Goal: Task Accomplishment & Management: Manage account settings

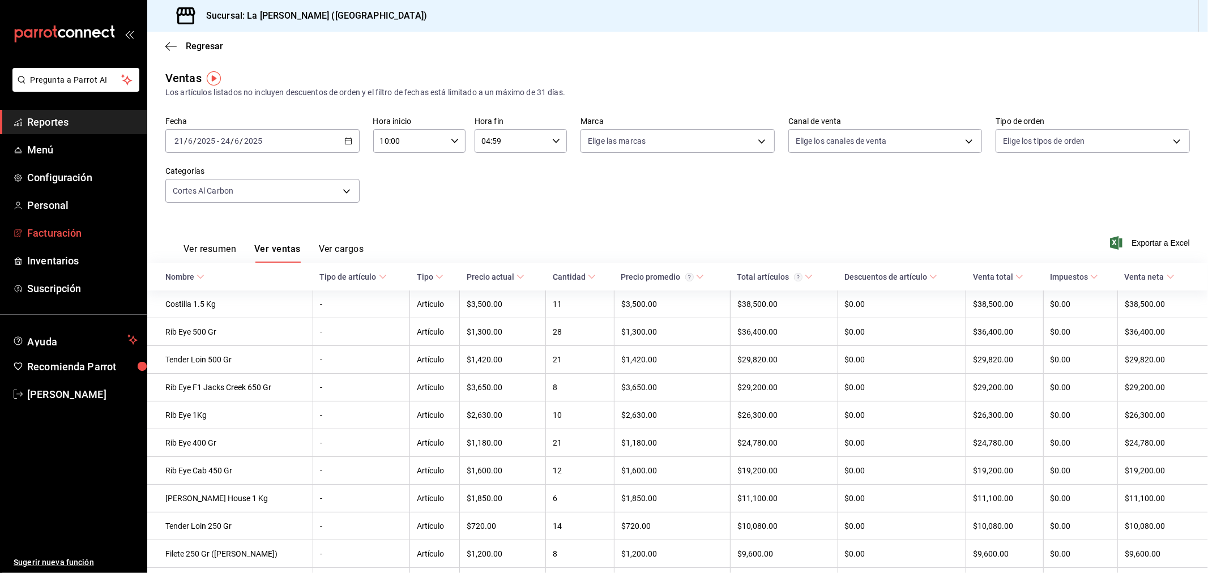
click at [71, 235] on span "Facturación" at bounding box center [82, 232] width 110 height 15
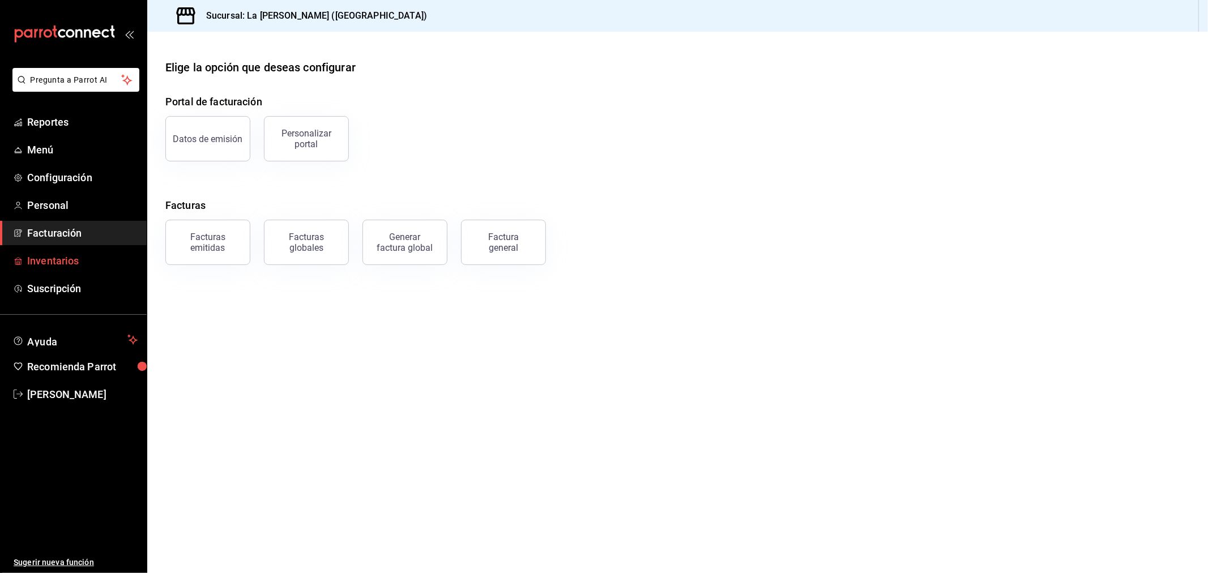
click at [95, 265] on span "Inventarios" at bounding box center [82, 260] width 110 height 15
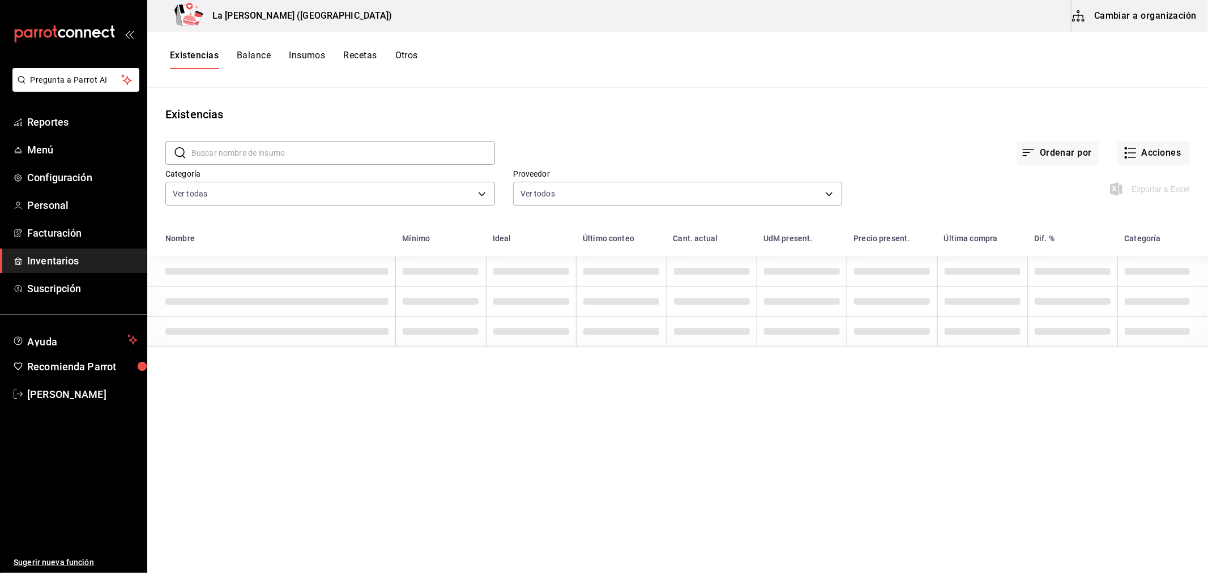
click at [1126, 17] on button "Cambiar a organización" at bounding box center [1134, 16] width 127 height 32
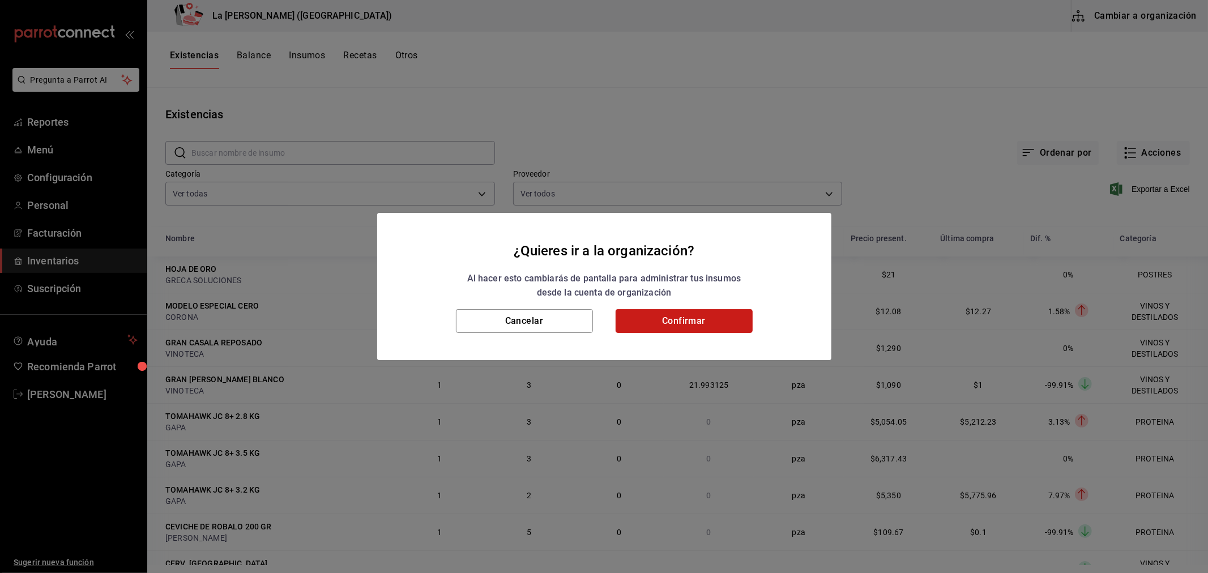
click at [657, 319] on button "Confirmar" at bounding box center [684, 321] width 137 height 24
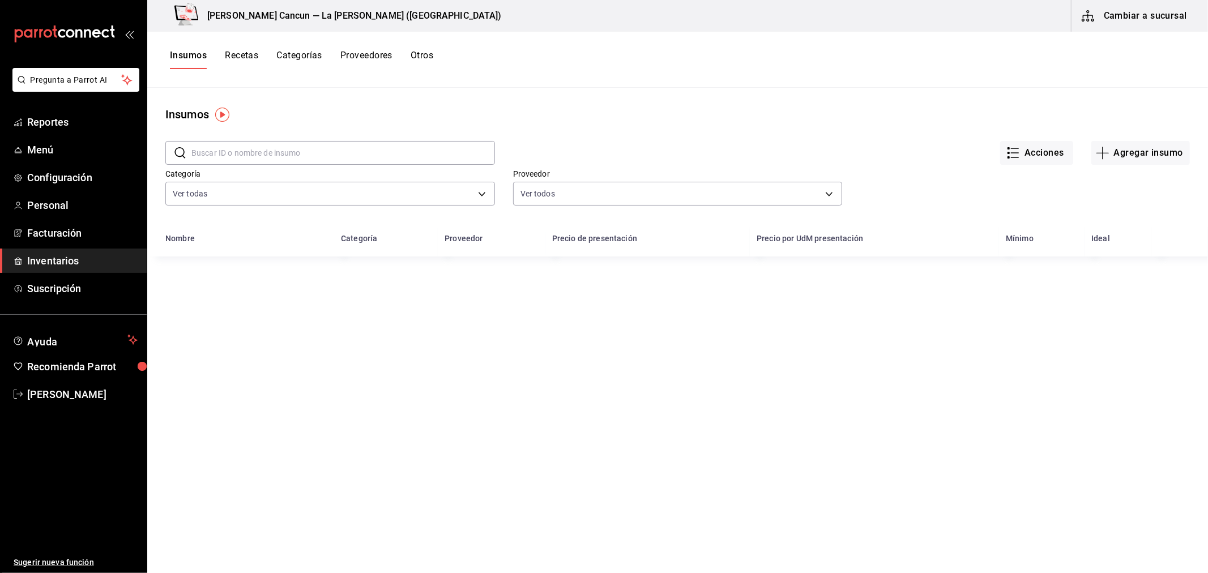
click at [275, 144] on input "text" at bounding box center [343, 153] width 304 height 23
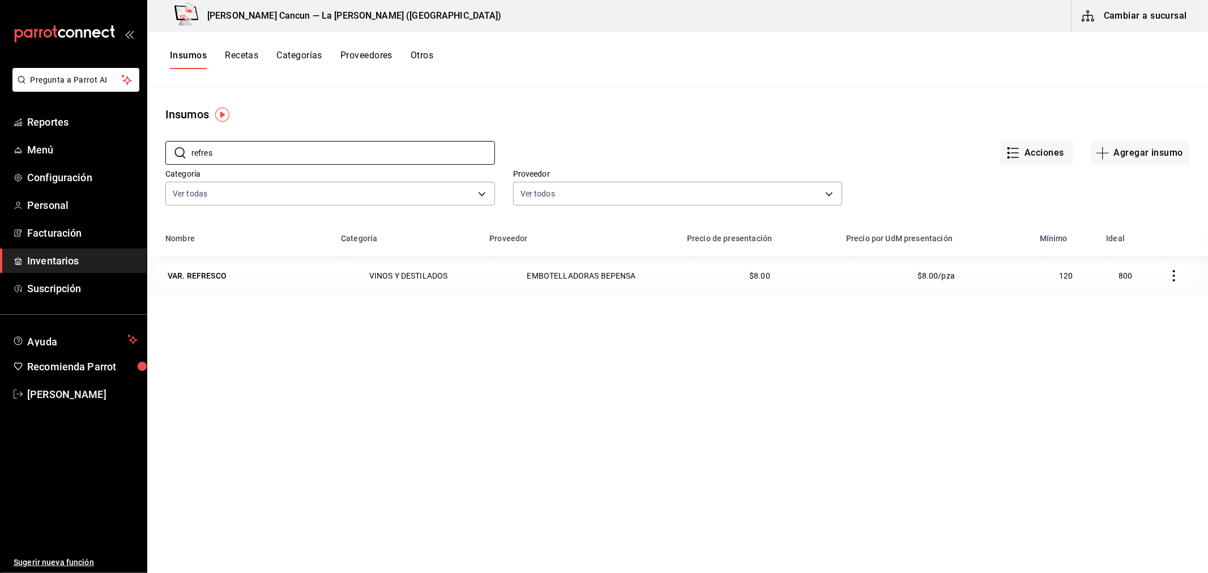
type input "refres"
click at [432, 302] on div "Nombre Categoría Proveedor Precio de presentación Precio por UdM presentación M…" at bounding box center [677, 465] width 1061 height 477
click at [211, 277] on div "VAR. REFRESCO" at bounding box center [197, 275] width 59 height 11
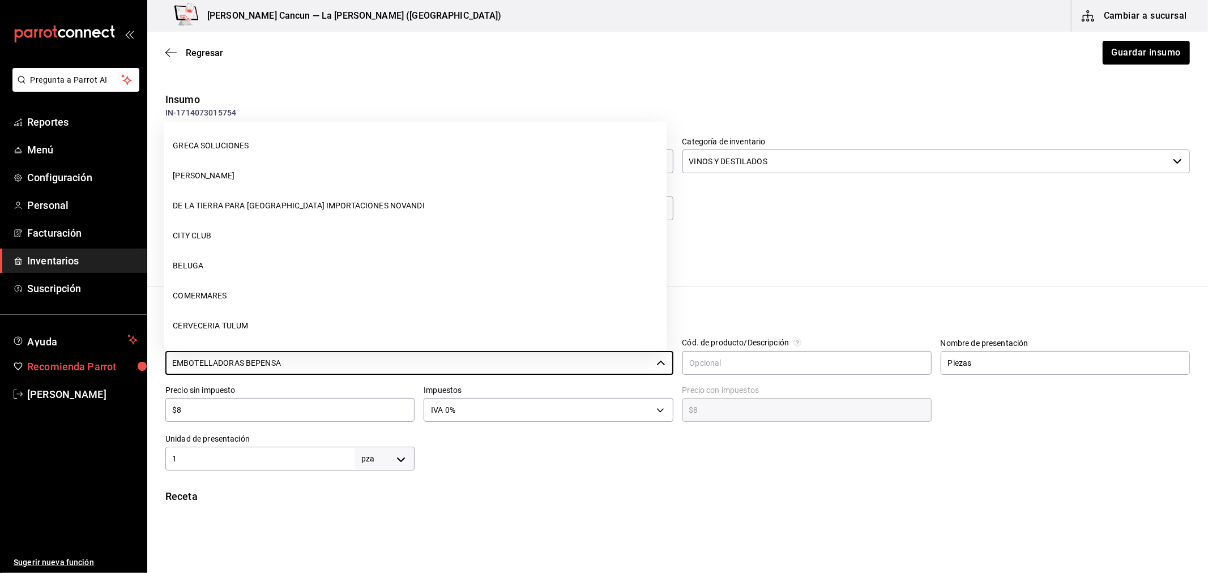
drag, startPoint x: 302, startPoint y: 364, endPoint x: 0, endPoint y: 356, distance: 302.5
click at [0, 357] on div "Pregunta a Parrot AI Reportes Menú Configuración Personal Facturación Inventari…" at bounding box center [604, 254] width 1208 height 509
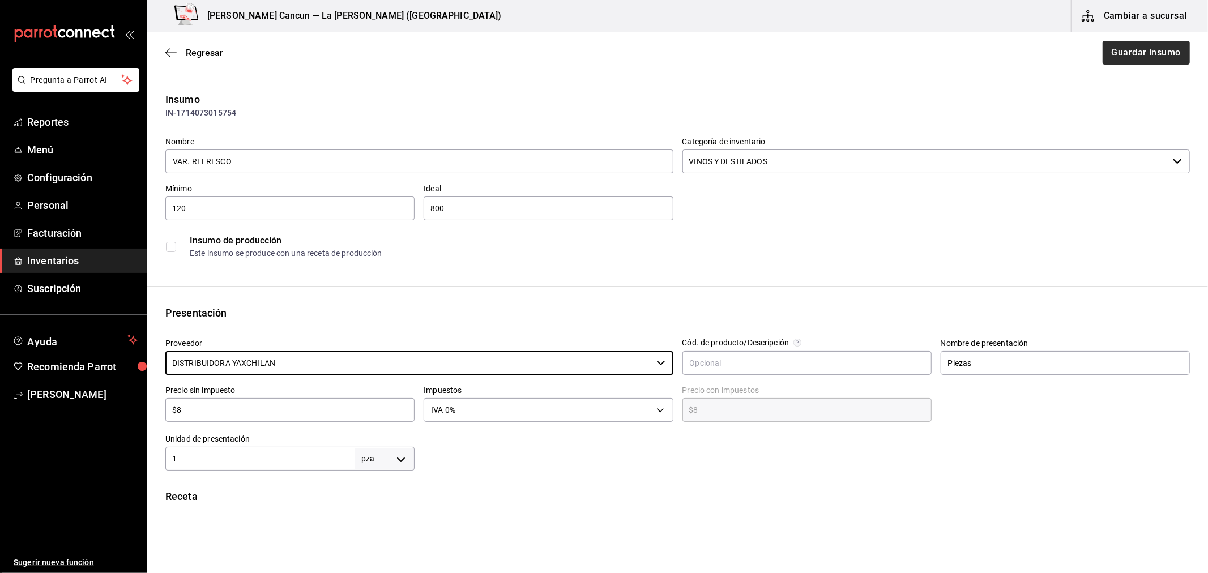
type input "DISTRIBUIDORA YAXCHILAN"
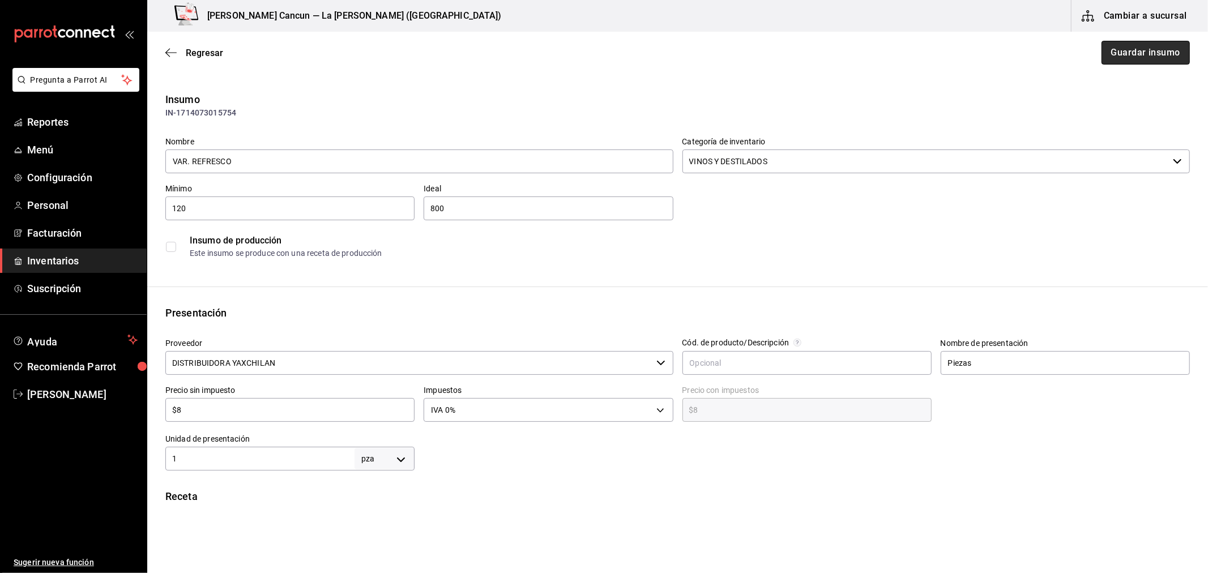
click at [1146, 52] on button "Guardar insumo" at bounding box center [1145, 53] width 88 height 24
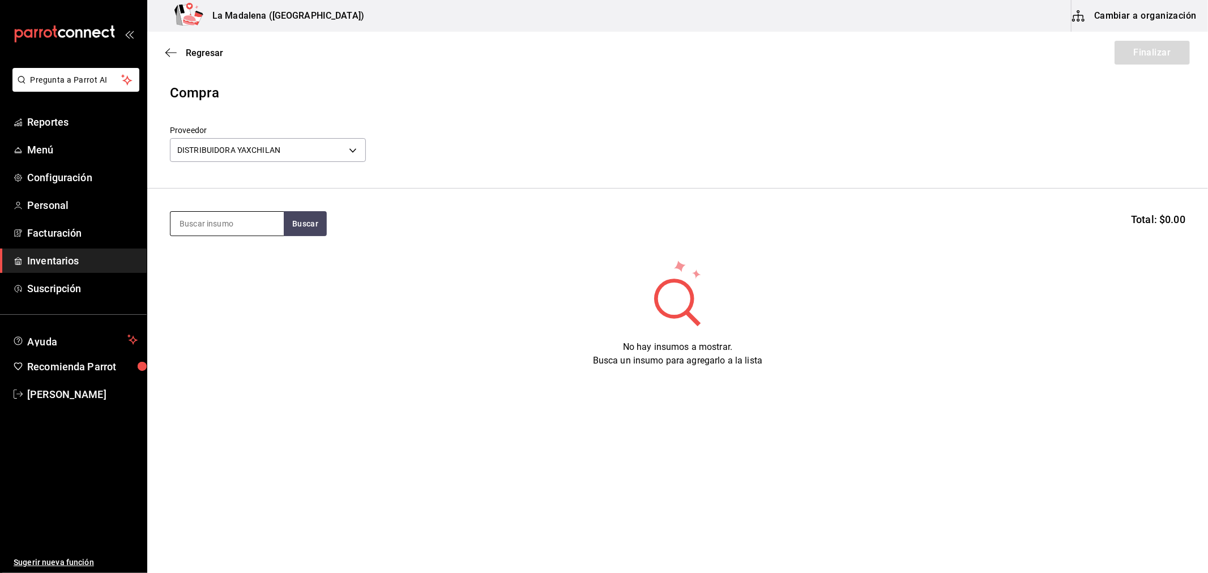
click at [262, 224] on input at bounding box center [226, 224] width 113 height 24
type input "REFRE"
click at [272, 266] on div "Piezas - DISTRIBUIDORA YAXCHILAN" at bounding box center [226, 275] width 95 height 24
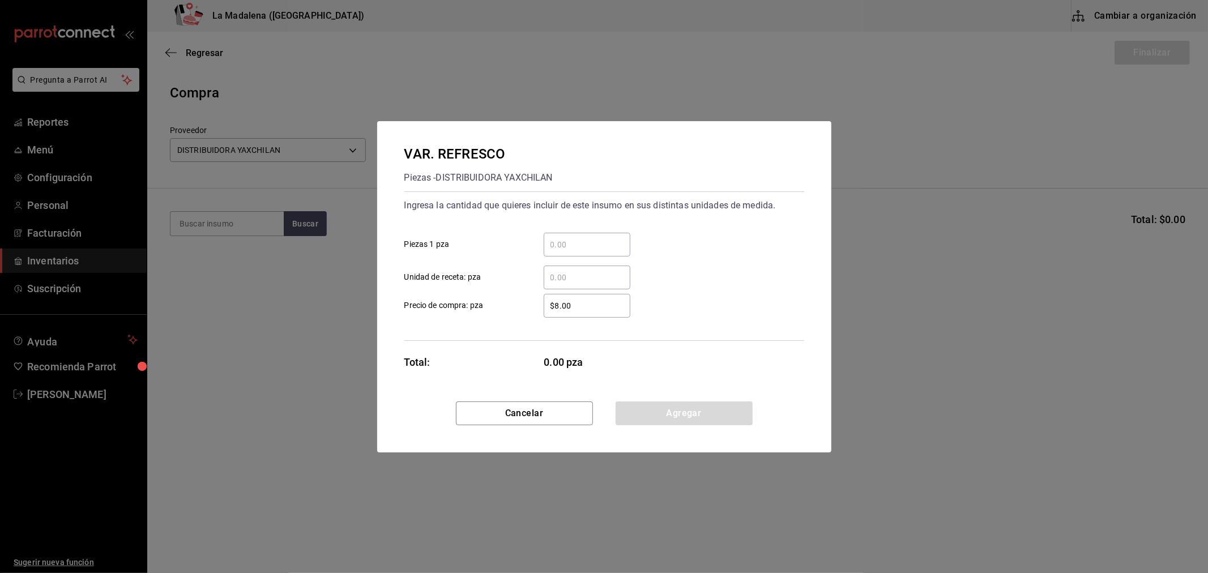
click at [609, 253] on div "​" at bounding box center [587, 245] width 87 height 24
click at [609, 251] on input "​ Piezas 1 pza" at bounding box center [587, 245] width 87 height 14
click at [618, 233] on div "​" at bounding box center [587, 245] width 87 height 24
click at [618, 238] on input "​ Piezas 1 pza" at bounding box center [587, 245] width 87 height 14
click at [622, 249] on input "421" at bounding box center [587, 245] width 87 height 14
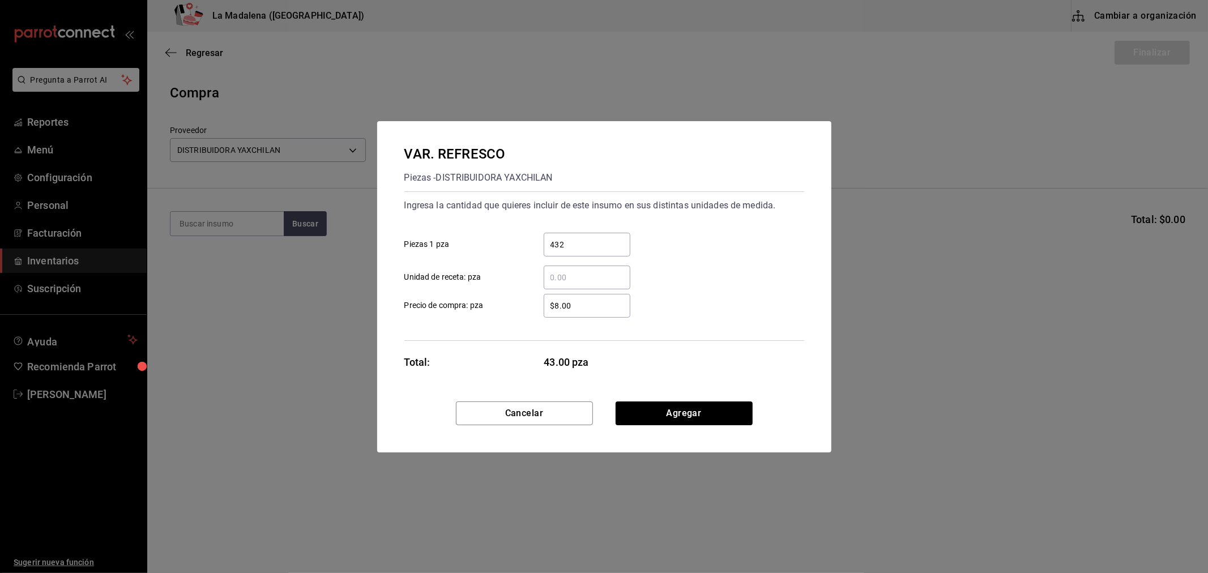
type input "432"
click at [597, 310] on input "$8.00" at bounding box center [587, 306] width 87 height 14
type input "$13.50"
click button "Agregar" at bounding box center [684, 414] width 137 height 24
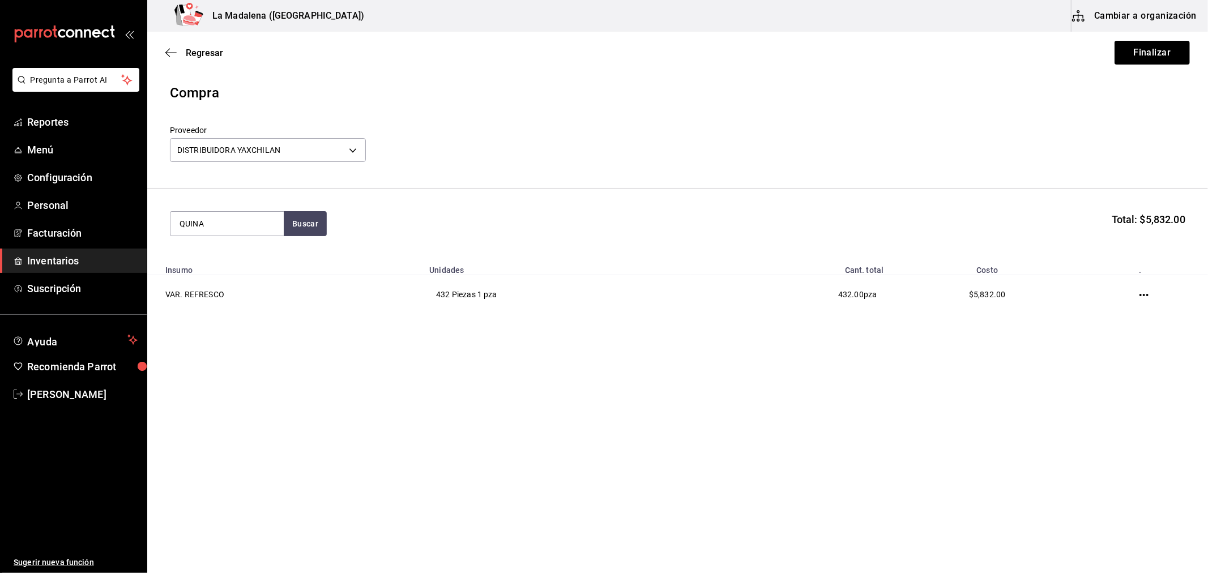
type input "QUINA"
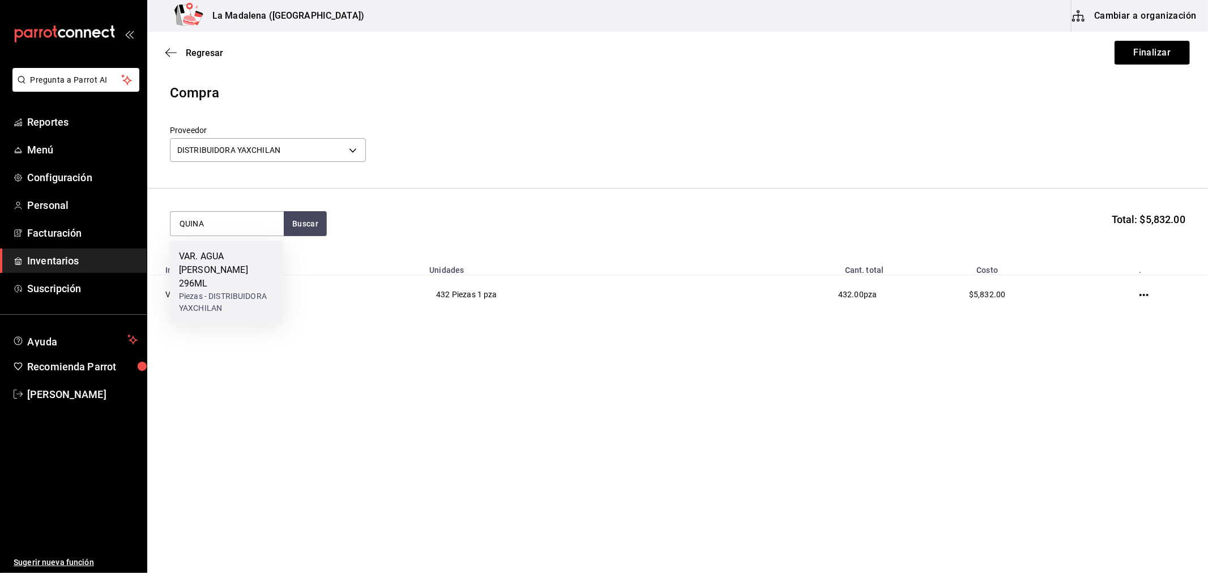
click at [227, 291] on div "Piezas - DISTRIBUIDORA YAXCHILAN" at bounding box center [226, 303] width 95 height 24
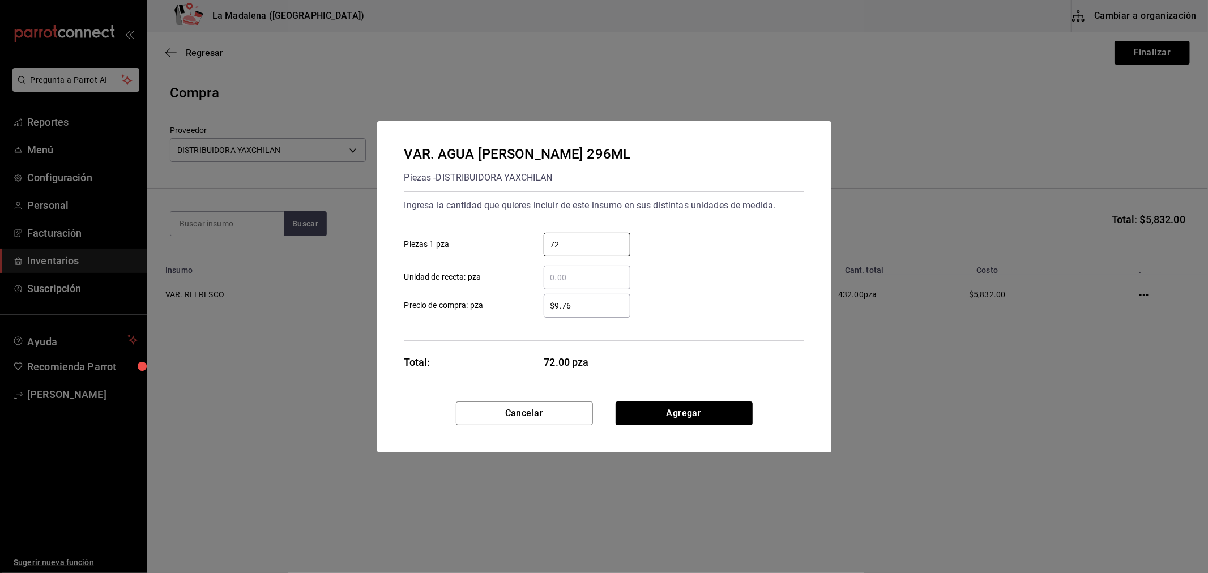
type input "72"
click at [602, 305] on input "$9.76" at bounding box center [587, 306] width 87 height 14
type input "$11.92"
click button "Agregar" at bounding box center [684, 414] width 137 height 24
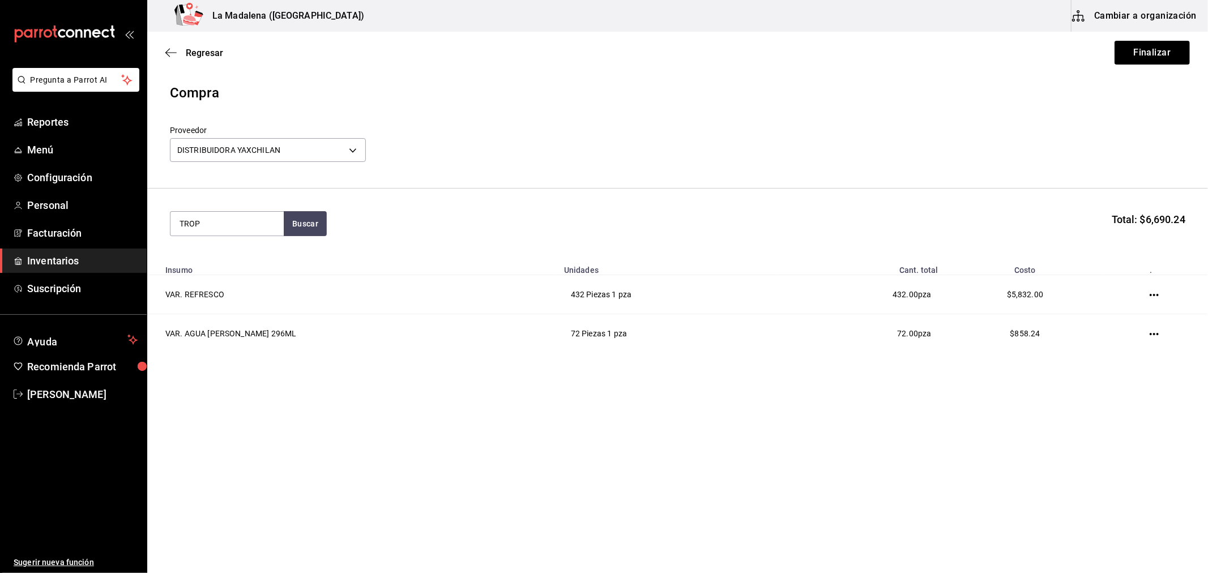
type input "TROP"
click at [241, 248] on div "VAR. RED BULL TROPICAL Piezas - DISTRIBUIDORA YAXCHILAN" at bounding box center [226, 275] width 113 height 69
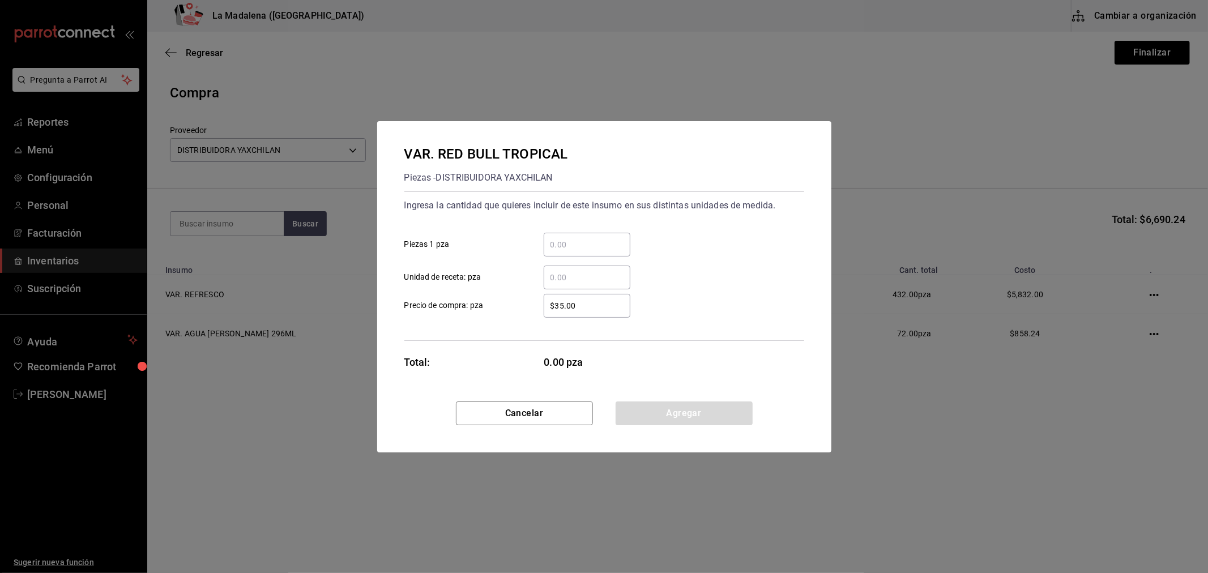
click at [603, 240] on input "​ Piezas 1 pza" at bounding box center [587, 245] width 87 height 14
type input "96"
type input "$37.5"
click button "Agregar" at bounding box center [684, 414] width 137 height 24
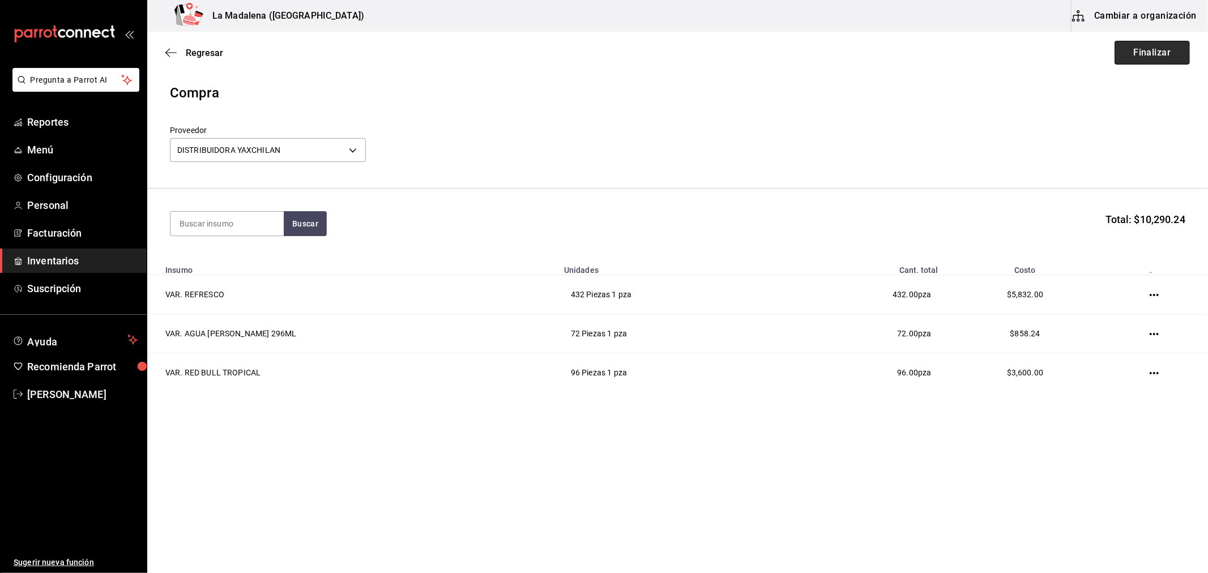
click at [1143, 51] on button "Finalizar" at bounding box center [1151, 53] width 75 height 24
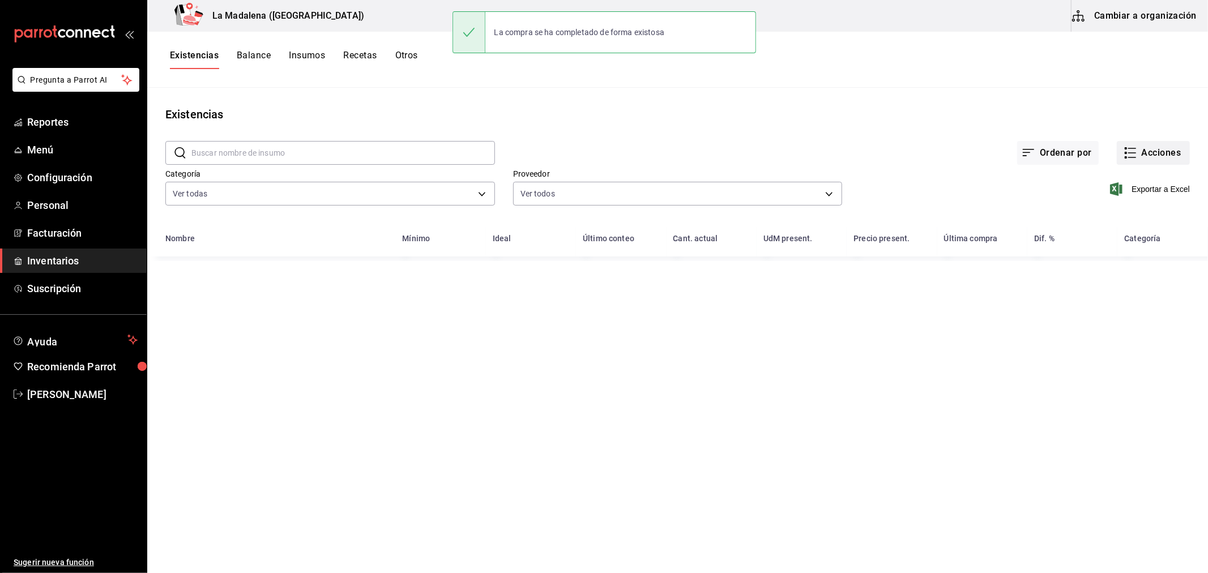
click at [1153, 154] on button "Acciones" at bounding box center [1153, 153] width 73 height 24
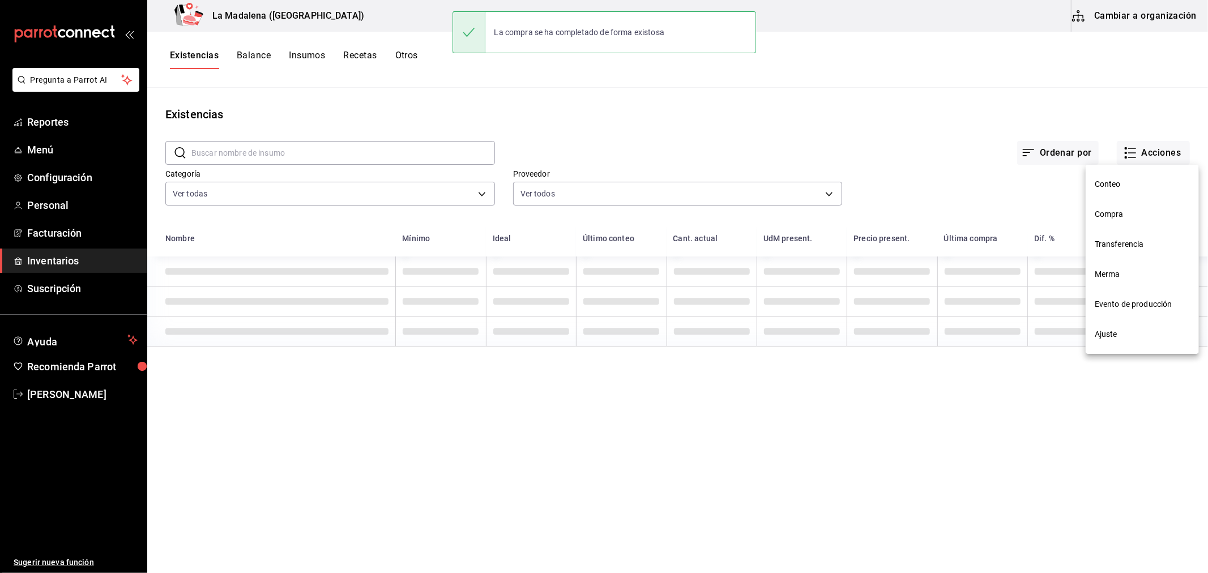
click at [1153, 213] on span "Compra" at bounding box center [1142, 214] width 95 height 12
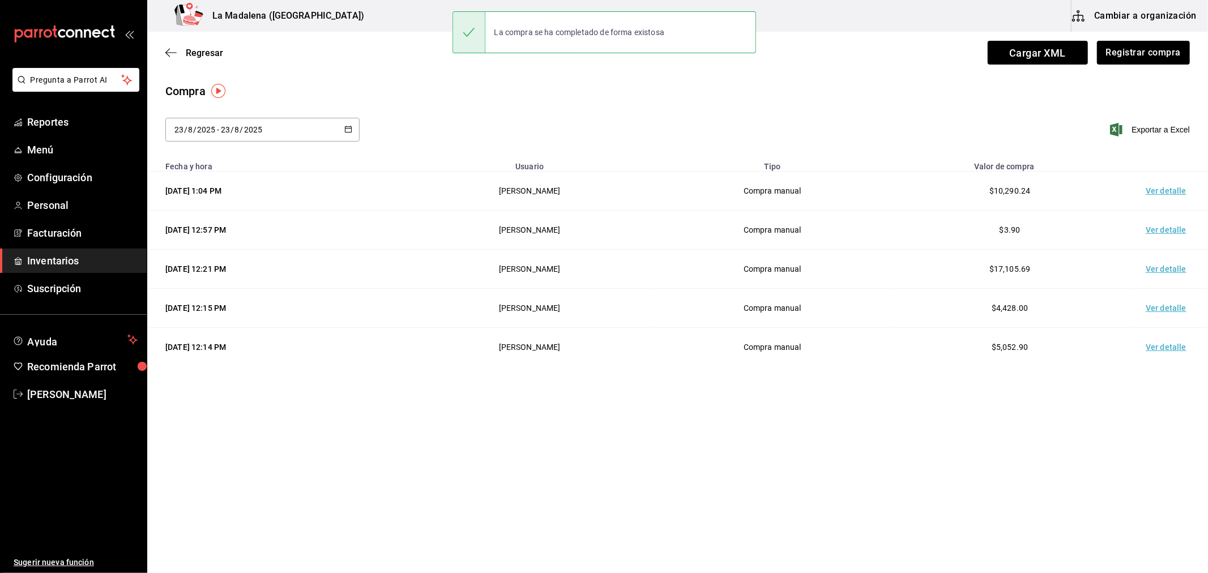
click at [1165, 191] on td "Ver detalle" at bounding box center [1168, 191] width 79 height 39
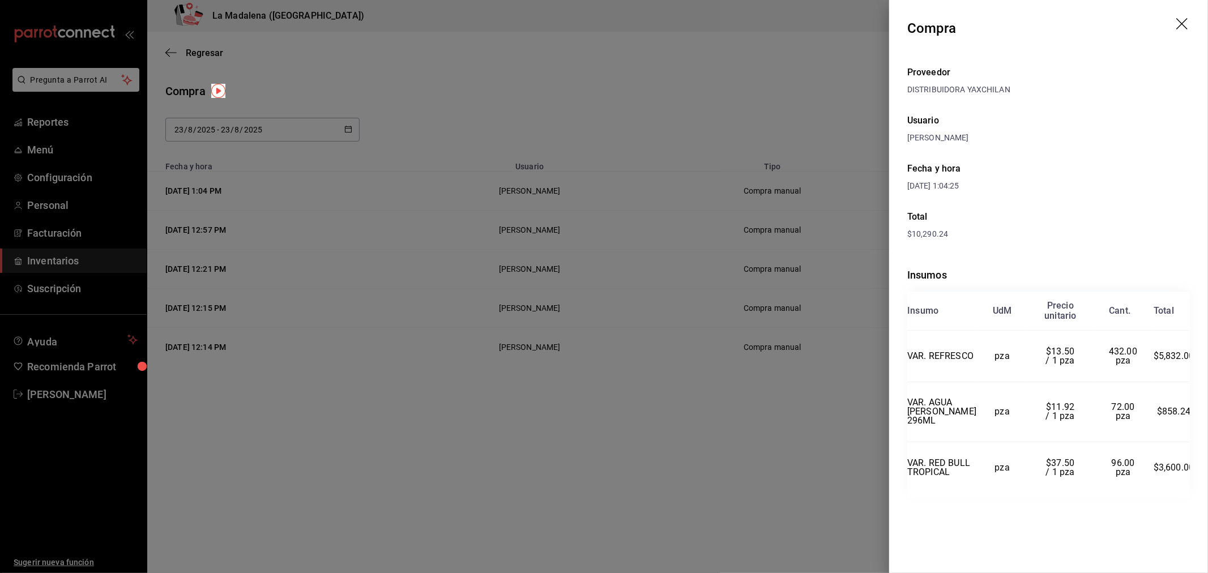
click at [860, 510] on div at bounding box center [604, 286] width 1208 height 573
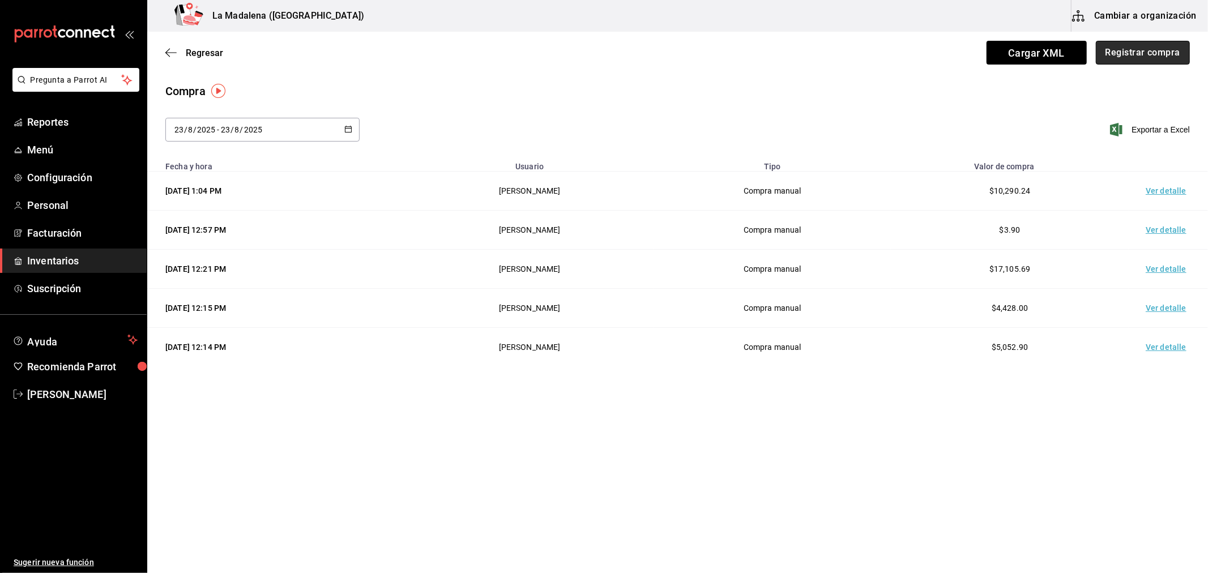
click at [1137, 59] on button "Registrar compra" at bounding box center [1143, 53] width 94 height 24
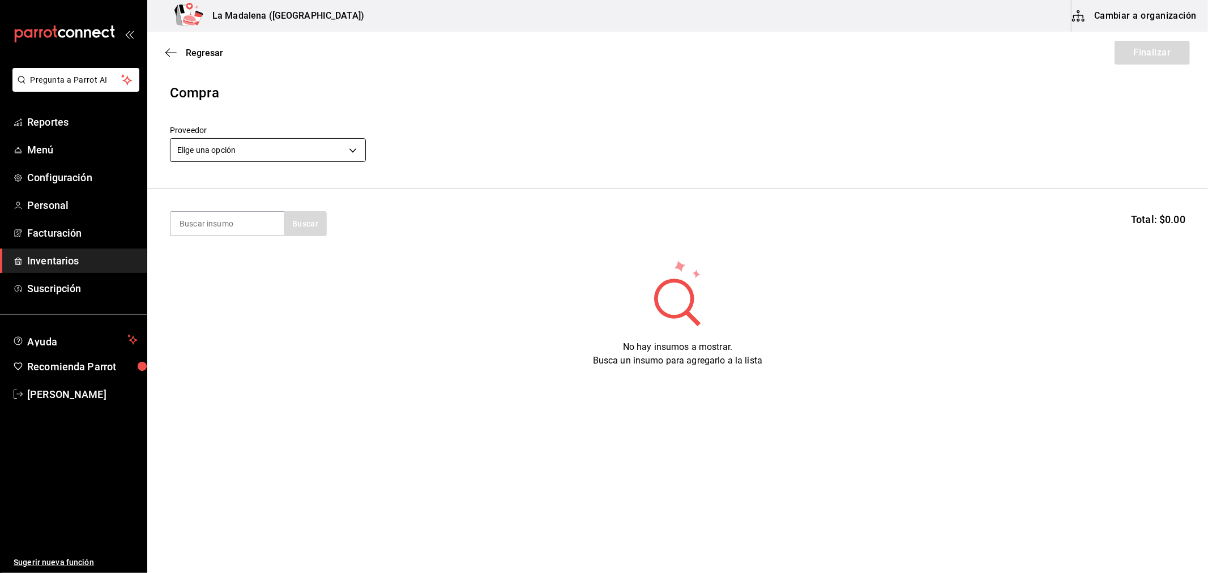
click at [313, 151] on body "Pregunta a Parrot AI Reportes Menú Configuración Personal Facturación Inventari…" at bounding box center [604, 254] width 1208 height 509
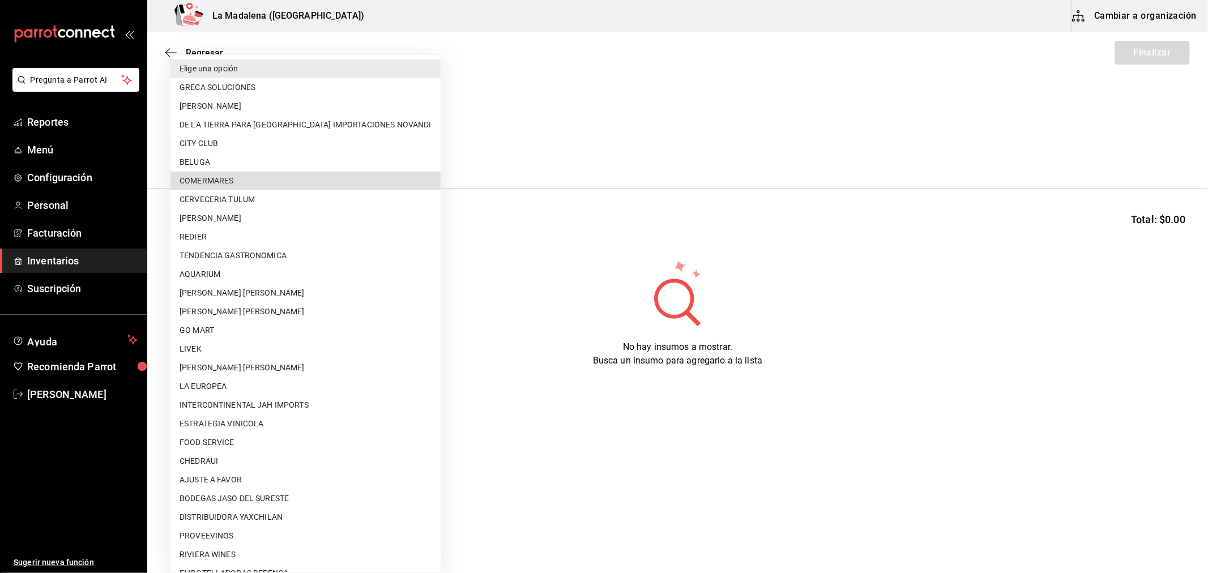
scroll to position [502, 0]
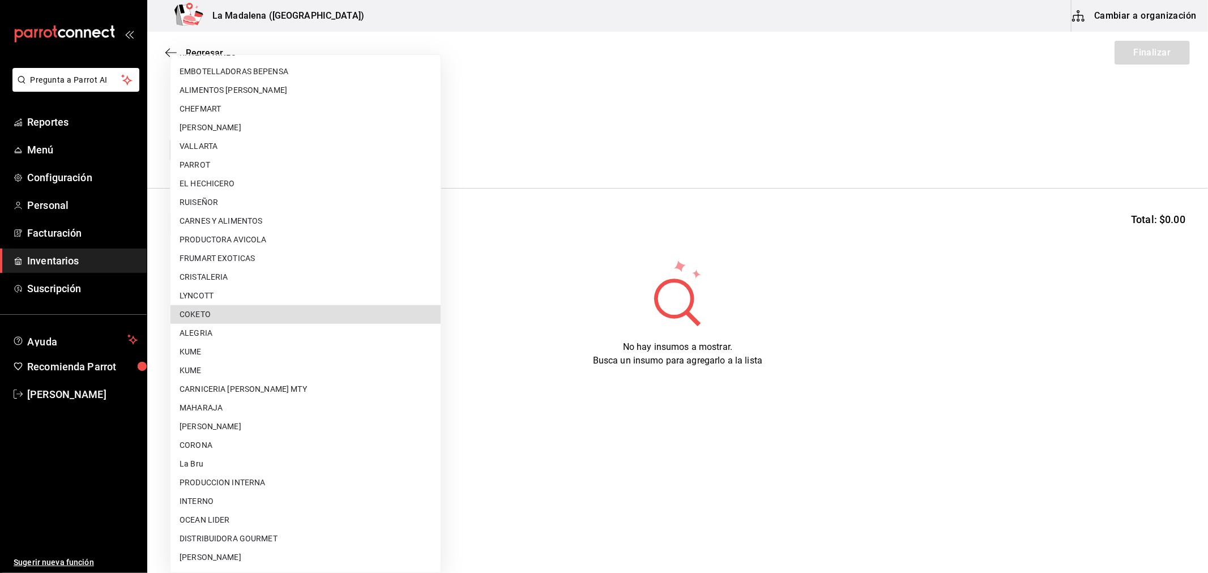
type input "e4f8d1a8-9d48-4887-ad4f-894bad2a771b"
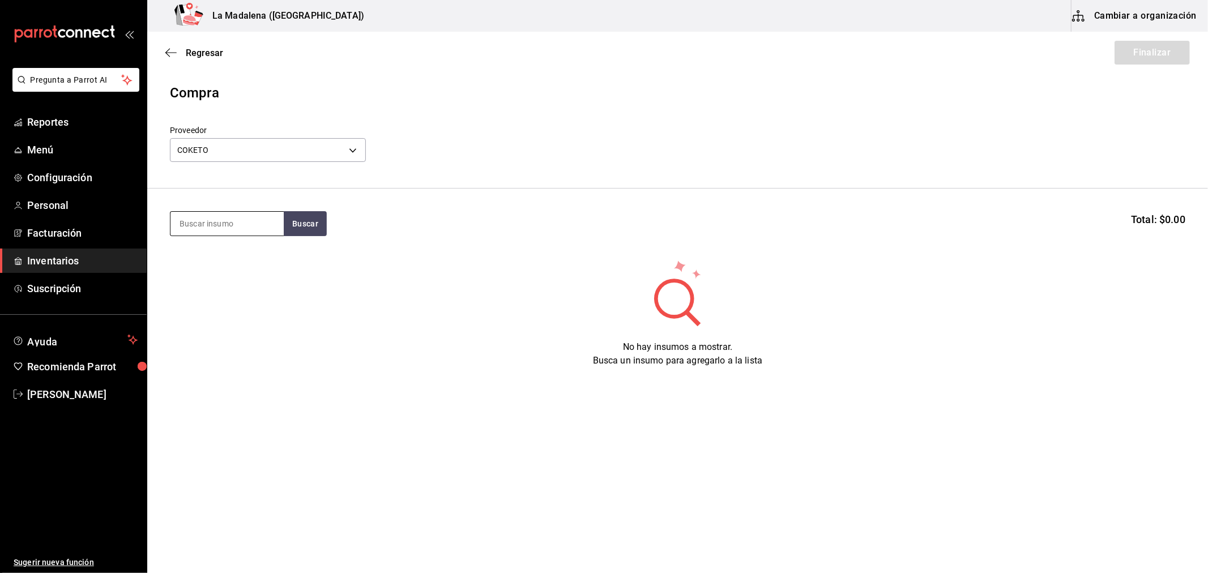
click at [258, 212] on input at bounding box center [226, 224] width 113 height 24
type input "COCO"
click at [315, 217] on button "Buscar" at bounding box center [305, 223] width 43 height 25
click at [262, 256] on div "COCO Piezas - COKETO" at bounding box center [226, 263] width 113 height 44
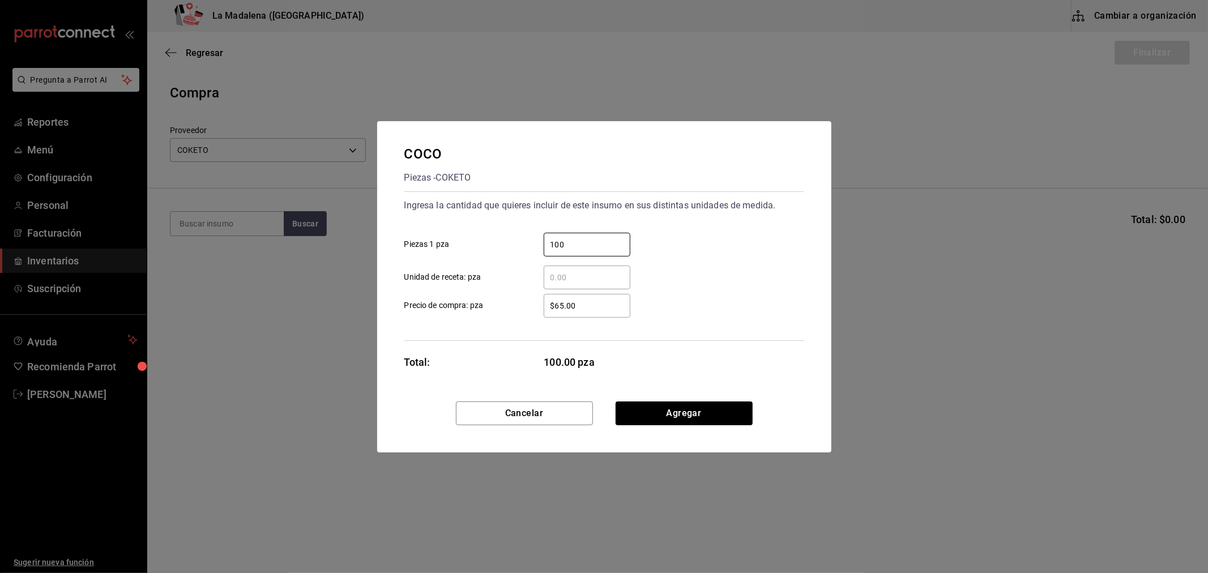
type input "100"
type input "$65"
click button "Agregar" at bounding box center [684, 414] width 137 height 24
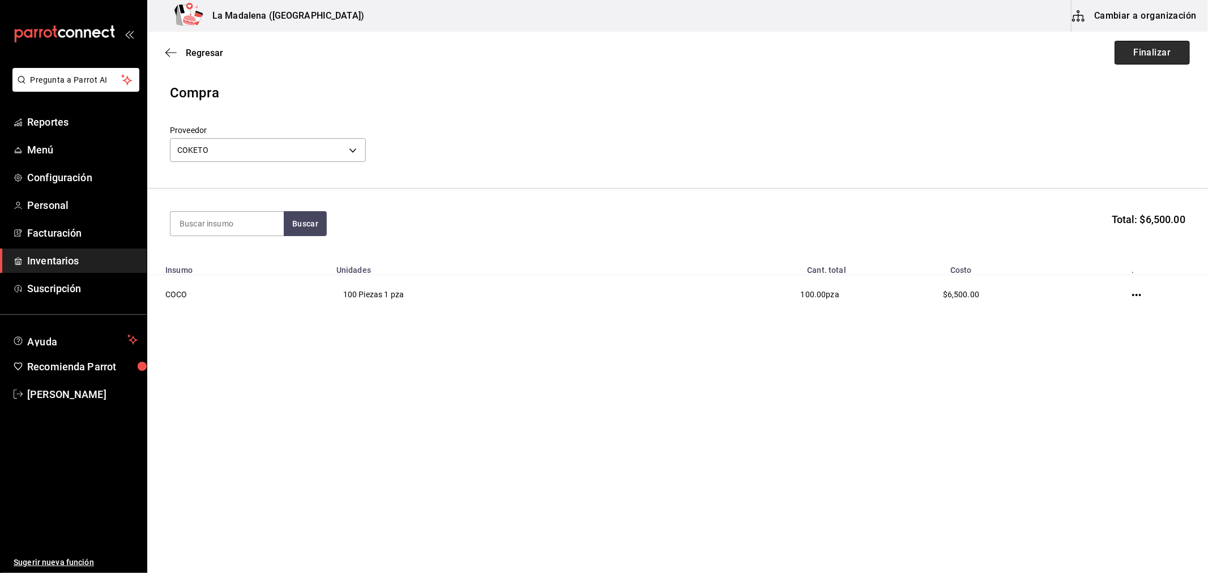
click at [1167, 46] on button "Finalizar" at bounding box center [1151, 53] width 75 height 24
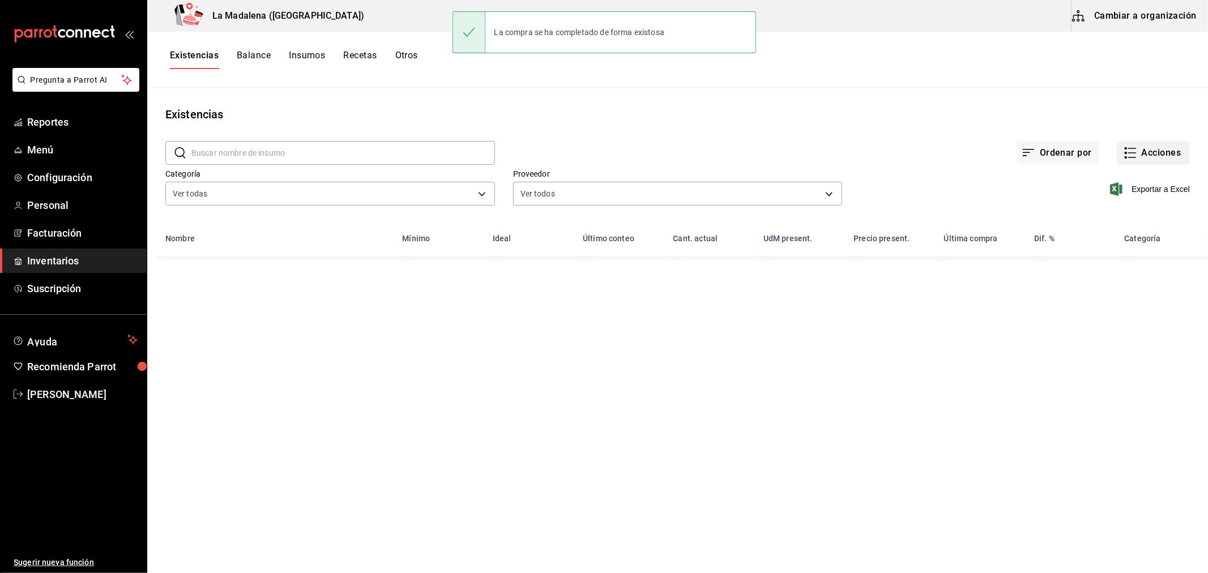
click at [1148, 154] on button "Acciones" at bounding box center [1153, 153] width 73 height 24
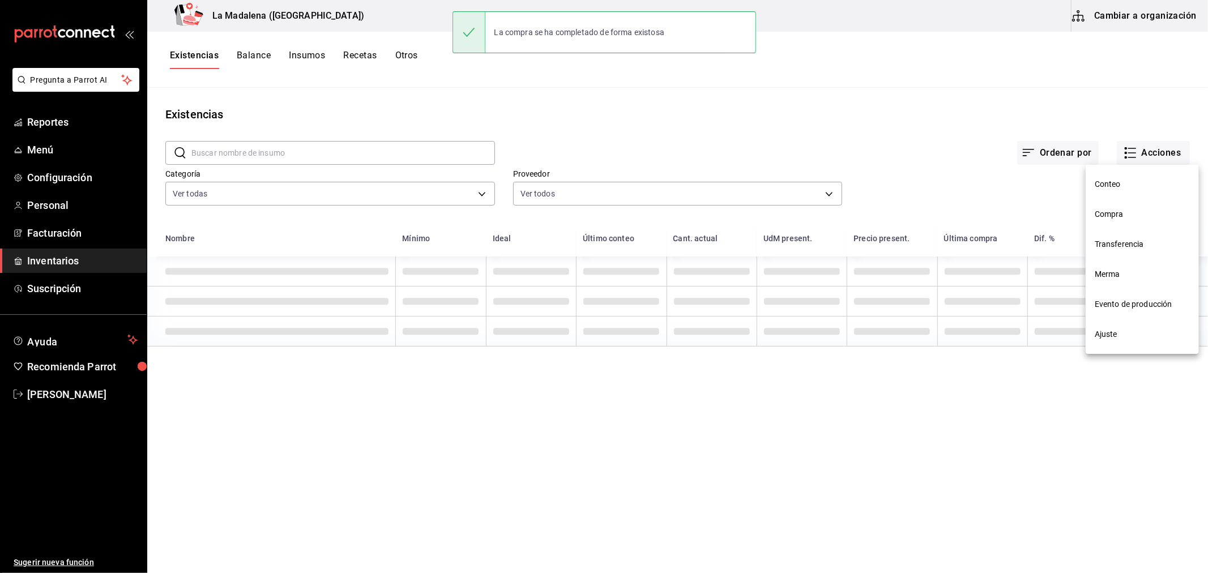
click at [1154, 224] on li "Compra" at bounding box center [1142, 214] width 113 height 30
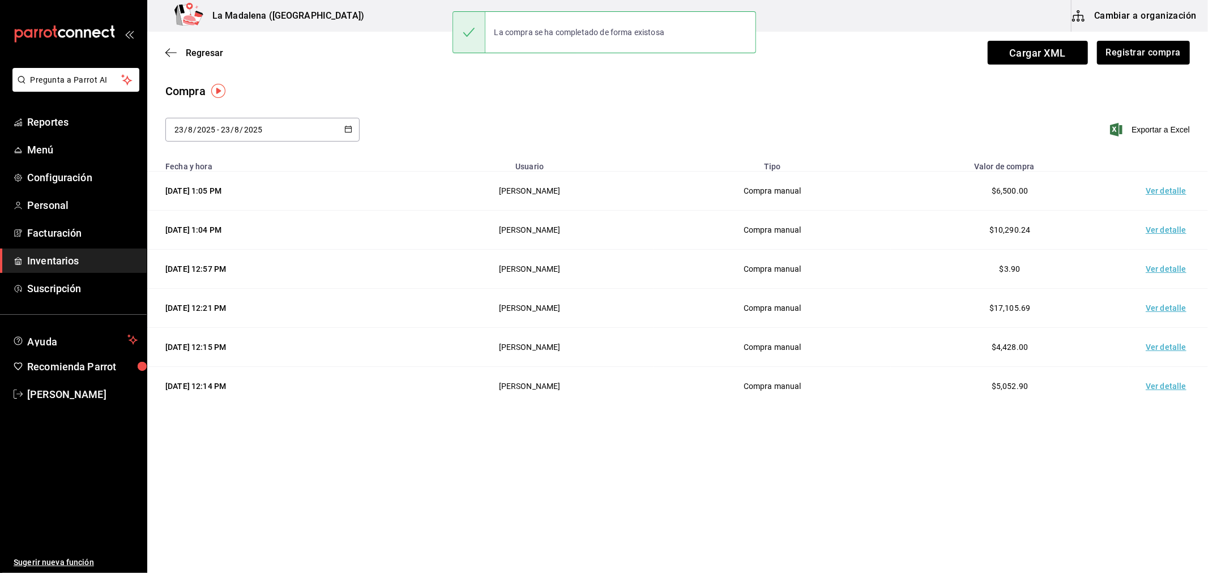
click at [1152, 194] on td "Ver detalle" at bounding box center [1168, 191] width 79 height 39
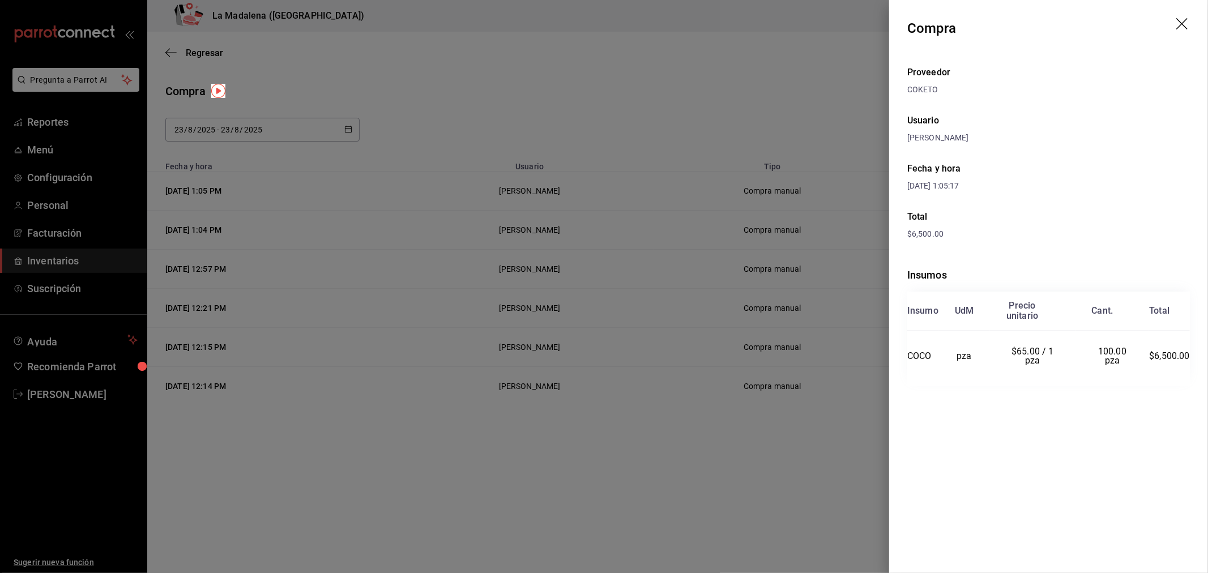
click at [673, 350] on div at bounding box center [604, 286] width 1208 height 573
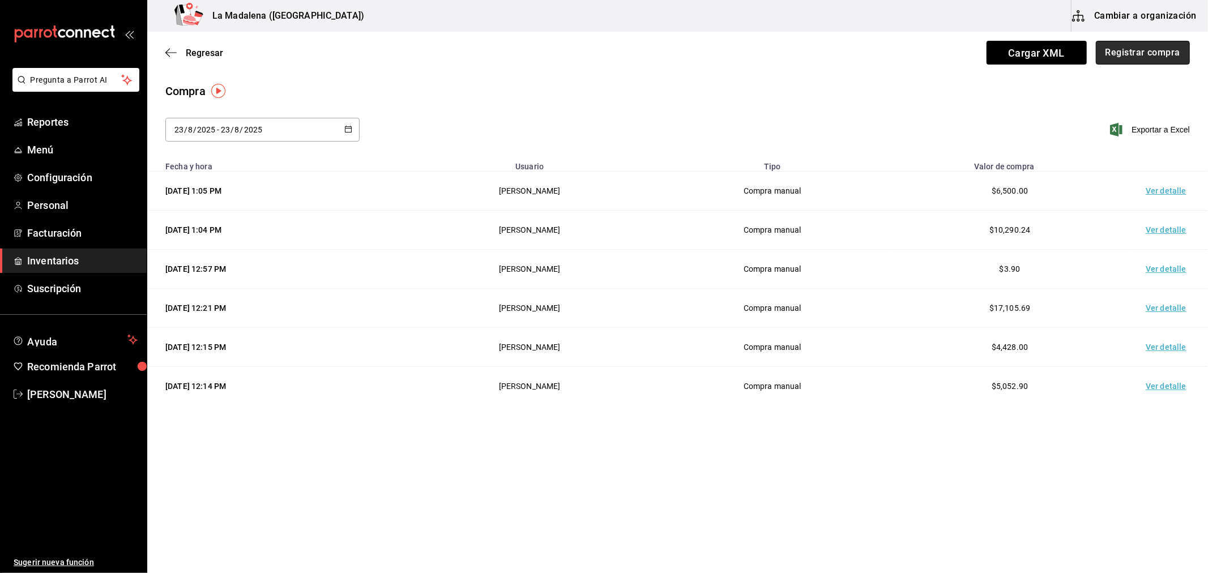
click at [1163, 49] on button "Registrar compra" at bounding box center [1143, 53] width 94 height 24
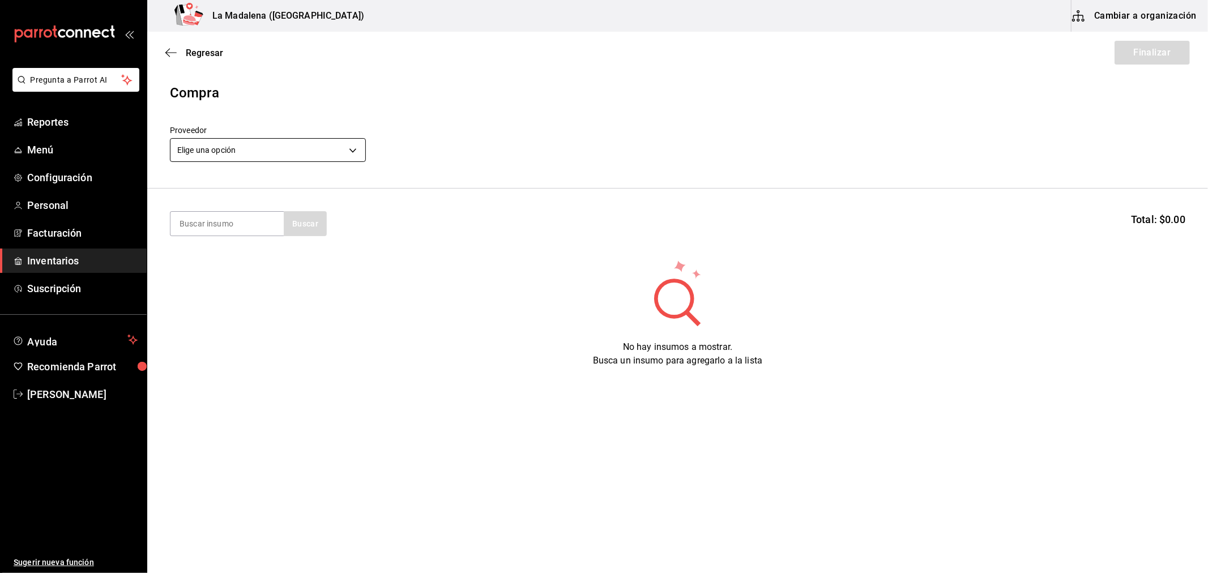
click at [349, 156] on body "Pregunta a Parrot AI Reportes Menú Configuración Personal Facturación Inventari…" at bounding box center [604, 254] width 1208 height 509
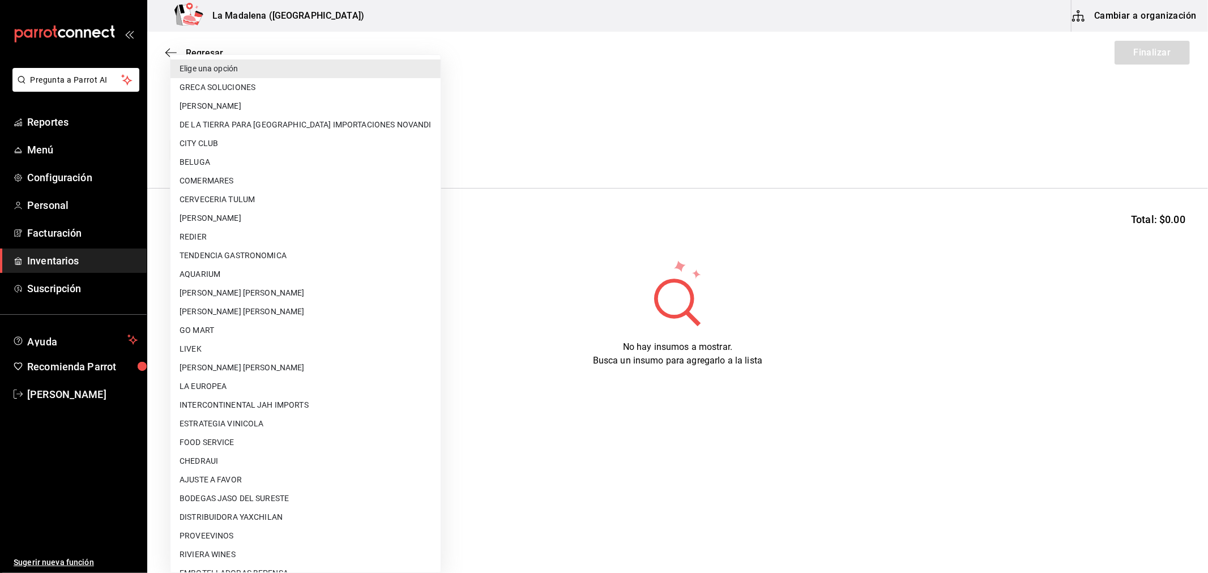
scroll to position [723, 0]
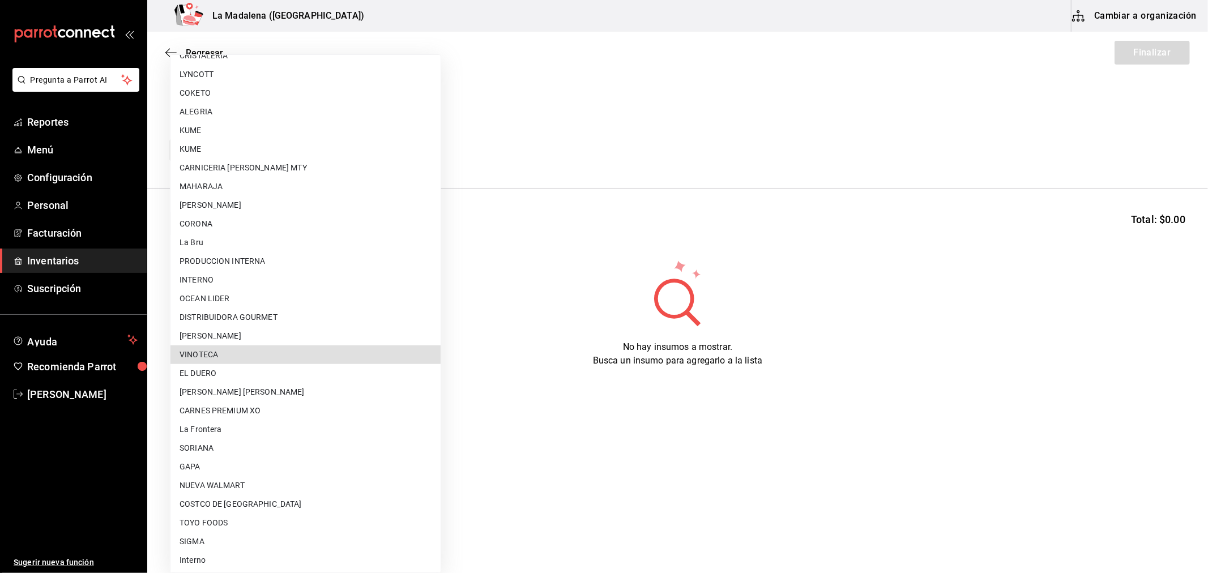
type input "279ca8b8-df49-4780-925d-2d047f51830f"
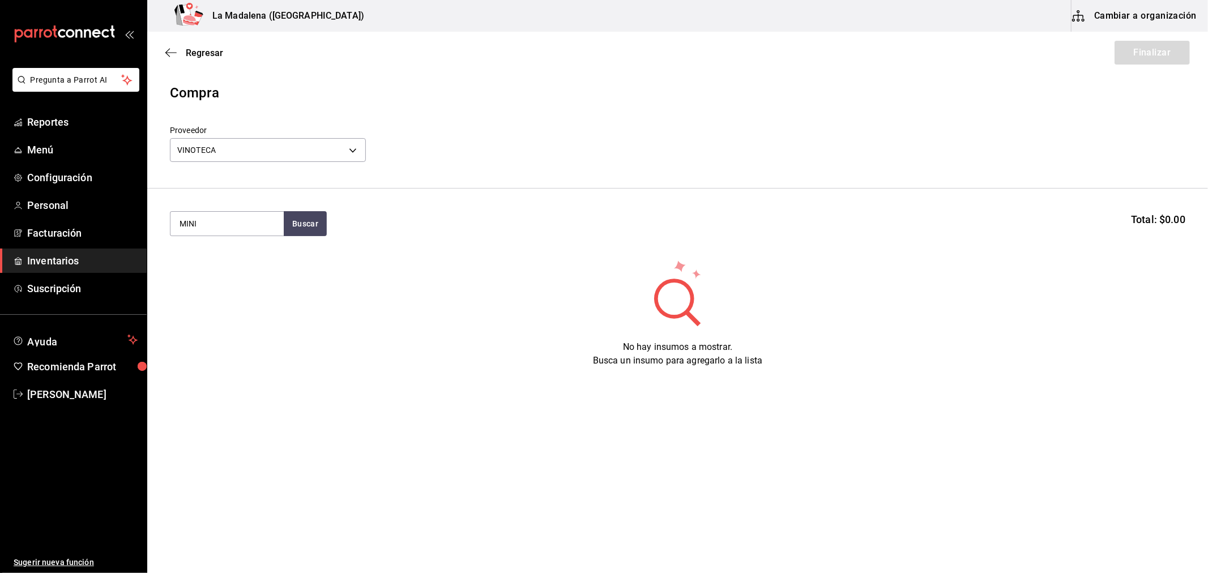
type input "MINI"
drag, startPoint x: 316, startPoint y: 216, endPoint x: 307, endPoint y: 219, distance: 9.0
click at [316, 216] on button "Buscar" at bounding box center [305, 223] width 43 height 25
click at [252, 255] on div "CHA. MOET MINI 200 ML" at bounding box center [226, 263] width 95 height 27
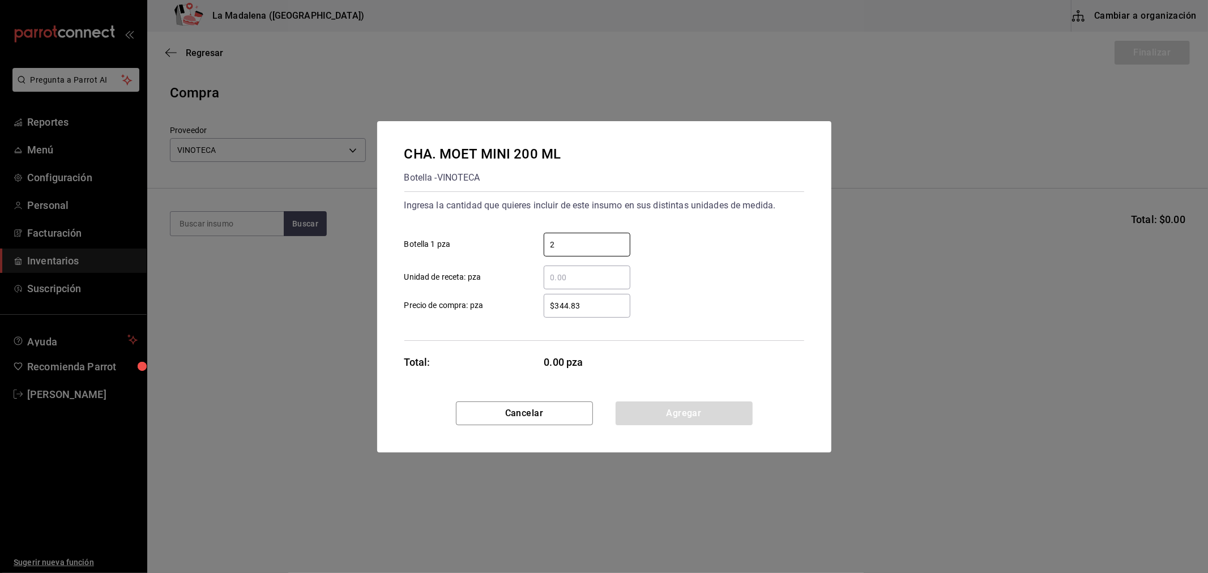
type input "2"
type input "$344.82"
click button "Agregar" at bounding box center [684, 414] width 137 height 24
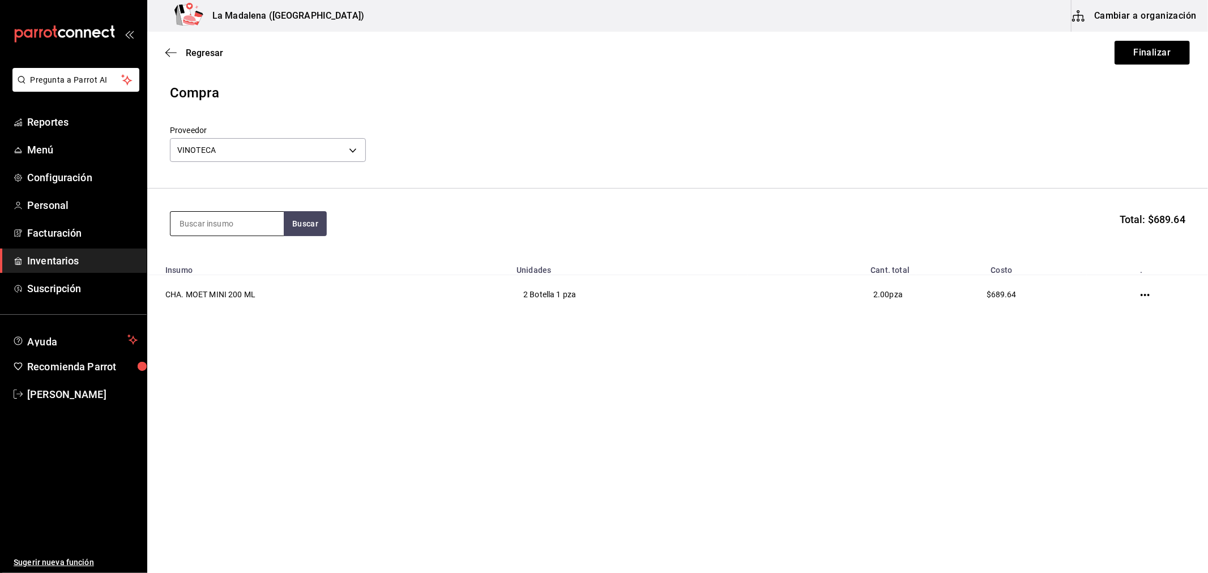
click at [252, 223] on input at bounding box center [226, 224] width 113 height 24
type input "p"
type input "PRO"
click at [258, 249] on div "VE. CINZANO PRO SPRITZ Copa - VINOTECA" at bounding box center [226, 269] width 113 height 57
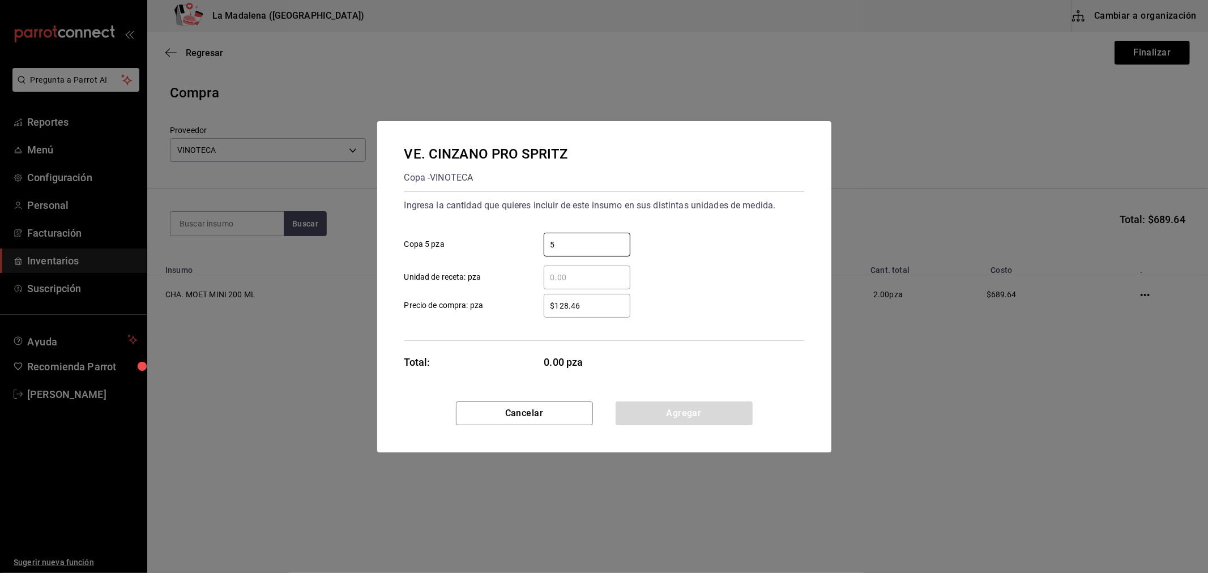
type input "5"
type input "$144.14"
click button "Agregar" at bounding box center [684, 414] width 137 height 24
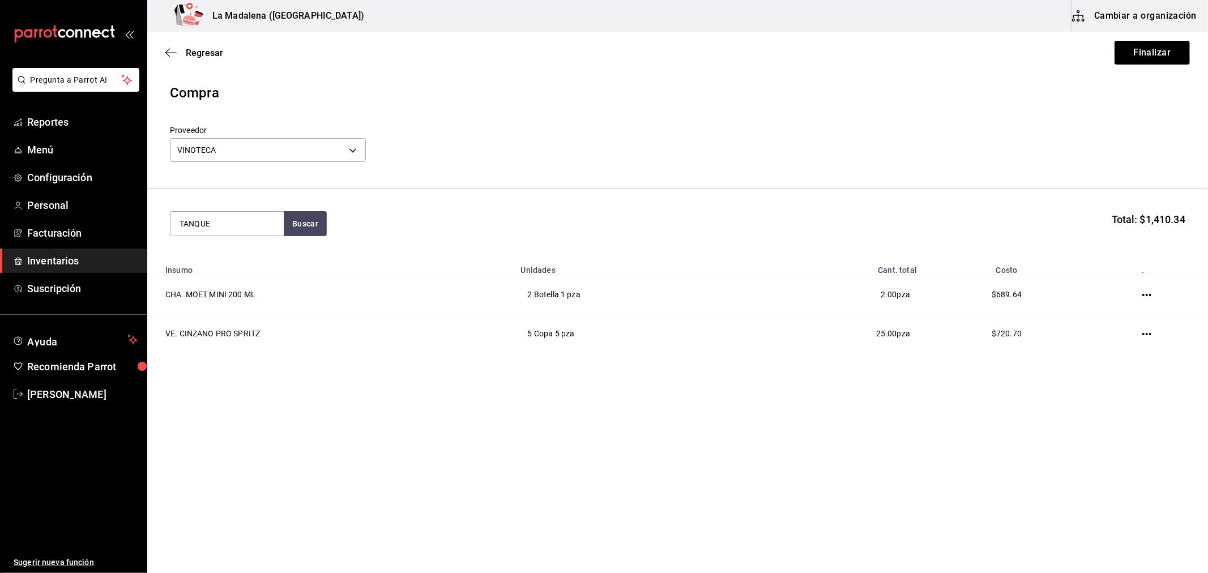
type input "TANQUE"
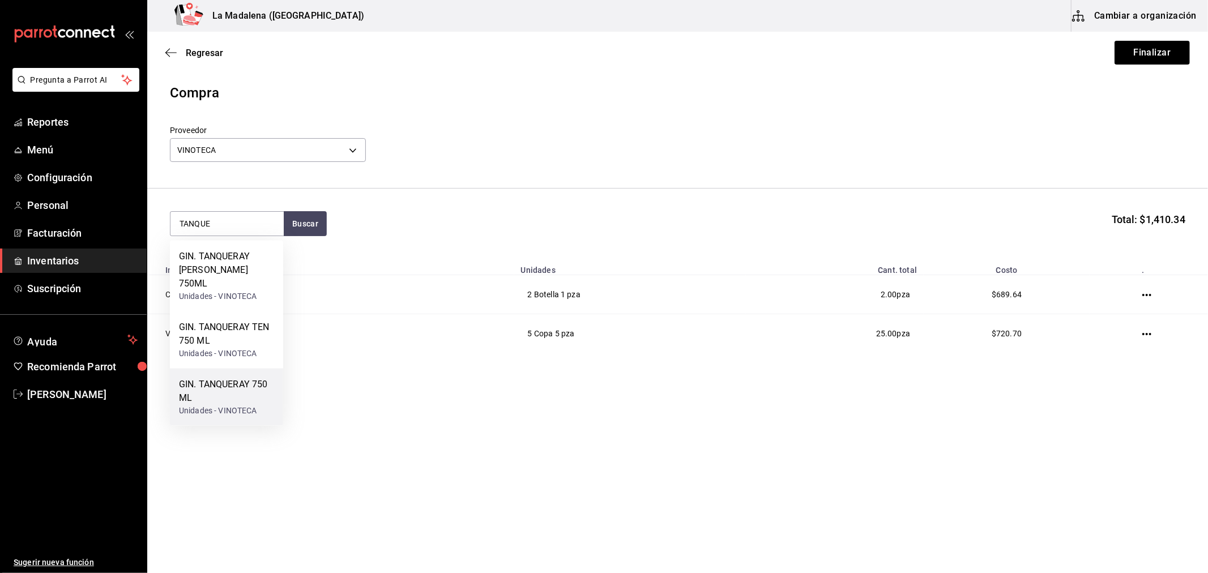
click at [233, 403] on div "GIN. TANQUERAY 750 ML" at bounding box center [226, 391] width 95 height 27
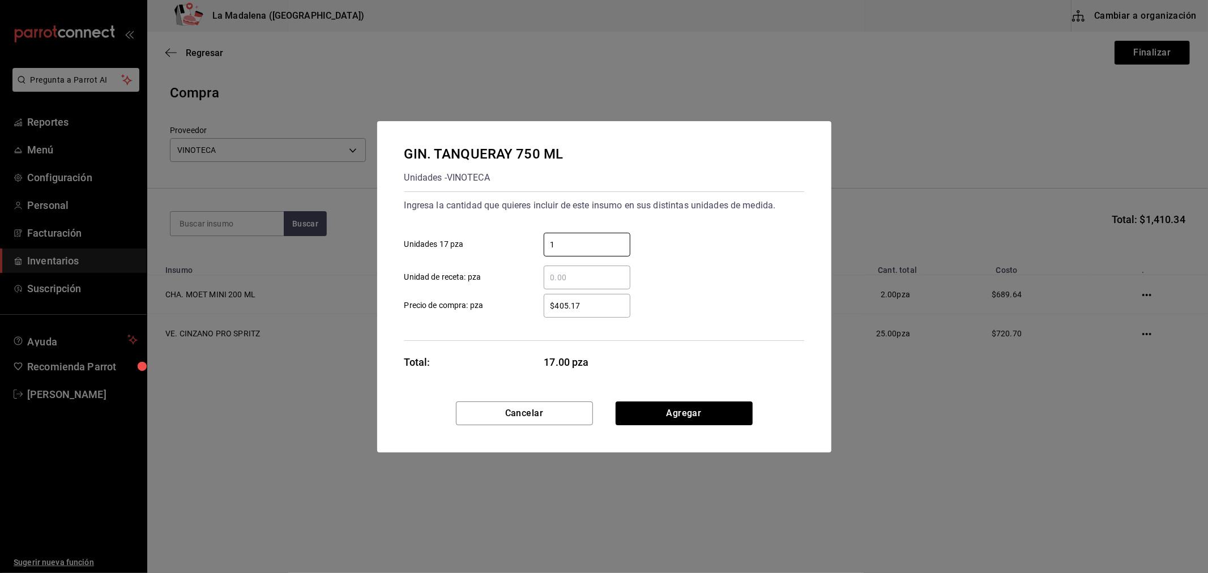
type input "1"
type input "$405.17"
click button "Agregar" at bounding box center [684, 414] width 137 height 24
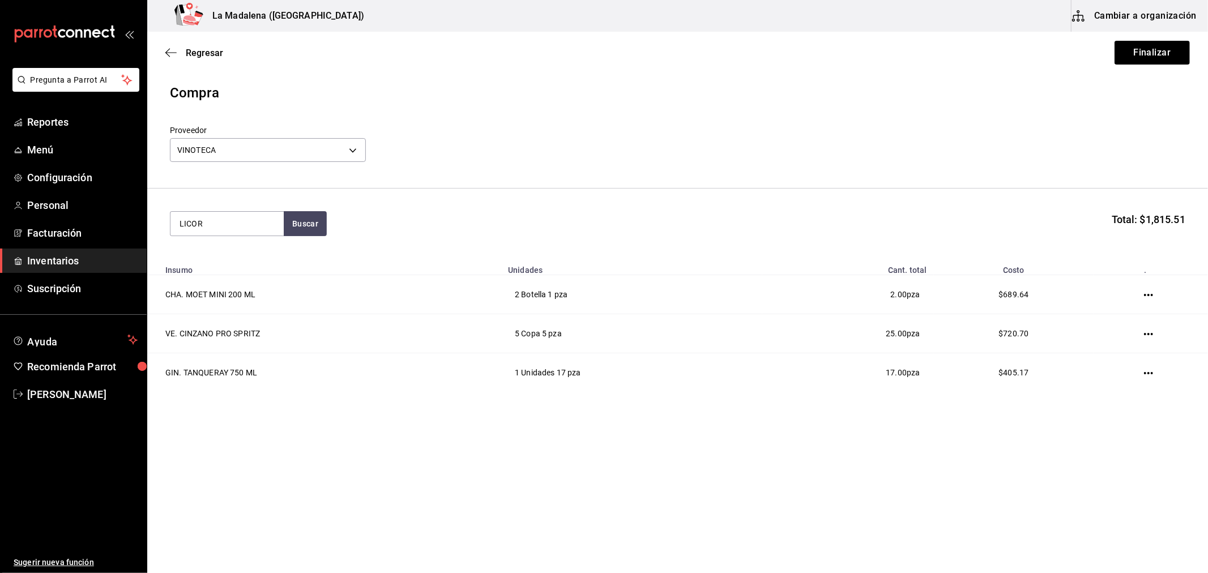
type input "LICOR"
click at [207, 265] on div "Unidades - VINOTECA" at bounding box center [223, 269] width 89 height 12
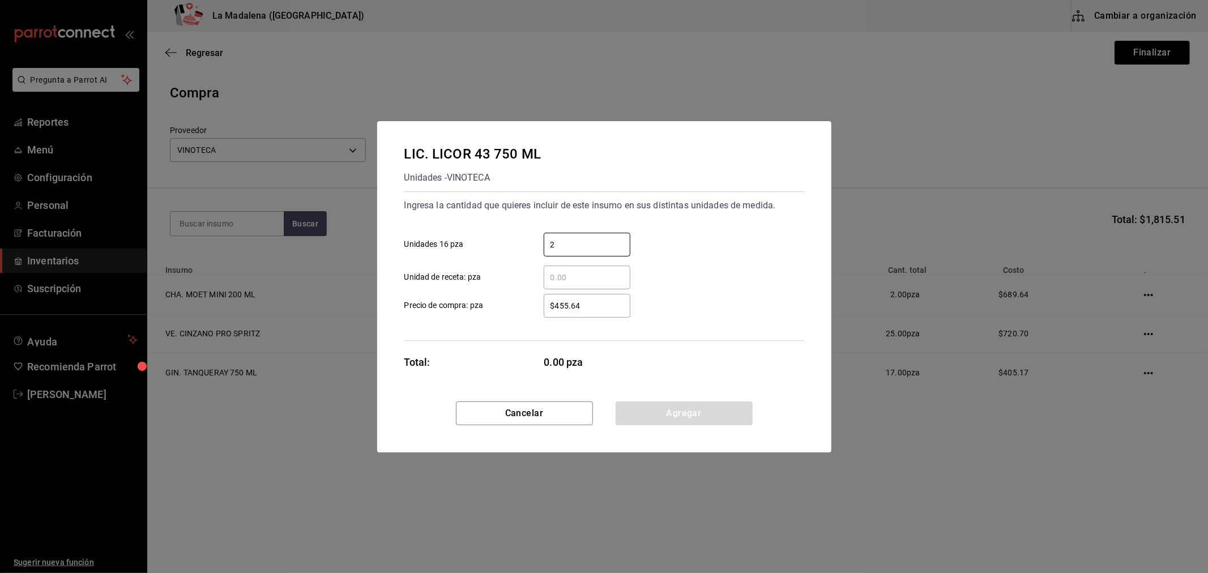
type input "2"
type input "$352.59"
click button "Agregar" at bounding box center [684, 414] width 137 height 24
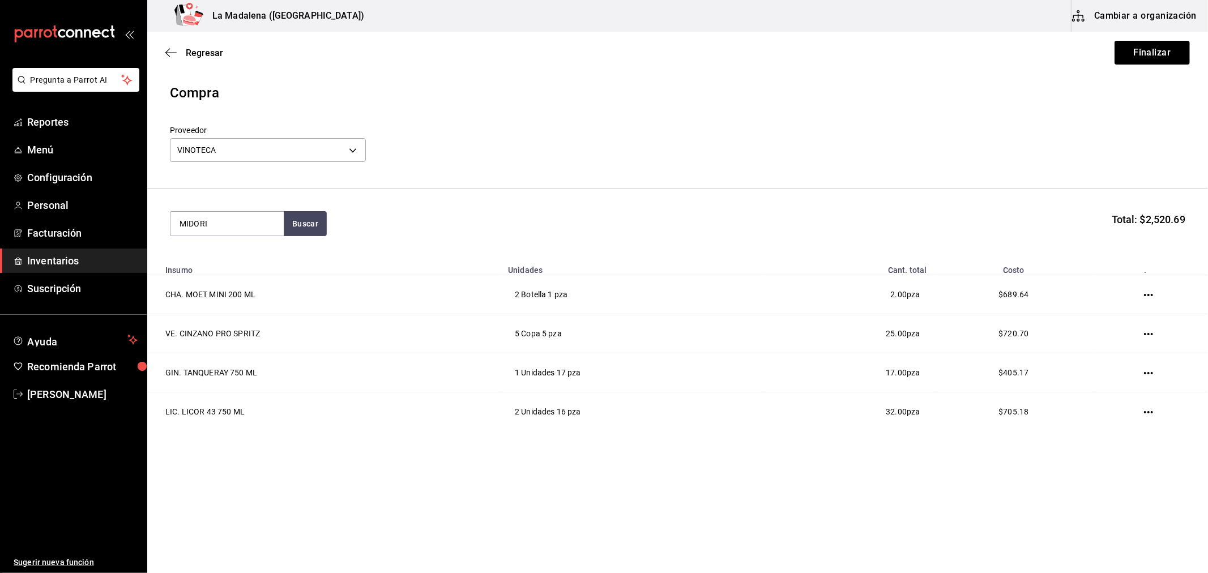
type input "MIDORI"
click at [208, 265] on div "Unidades - VINOTECA" at bounding box center [220, 269] width 82 height 12
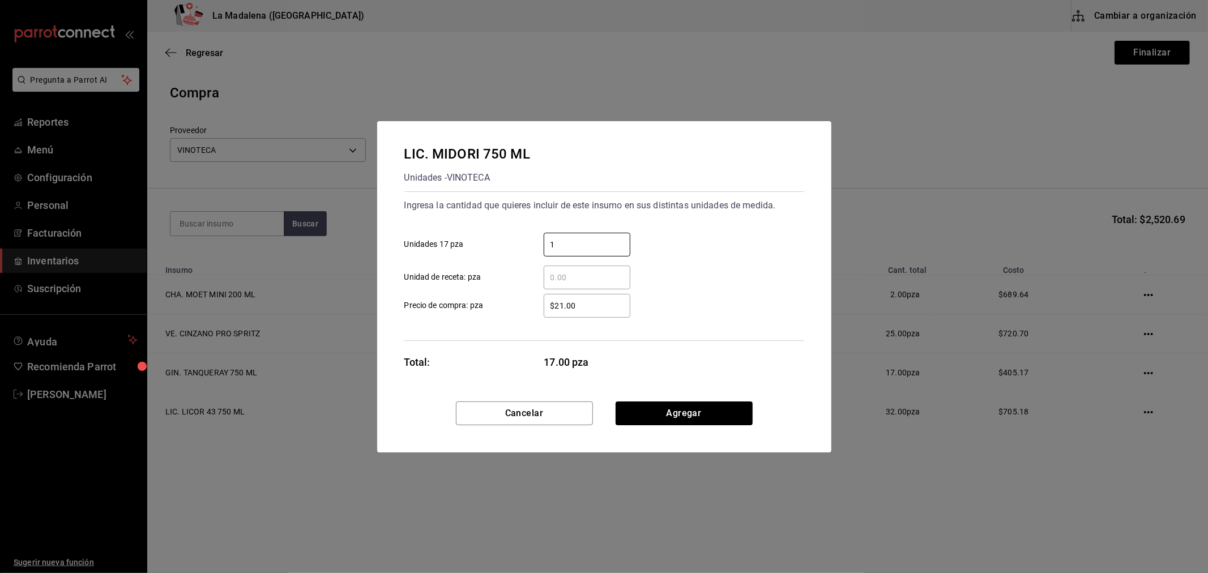
type input "1"
type input "$5"
type input "$452.09"
click button "Agregar" at bounding box center [684, 414] width 137 height 24
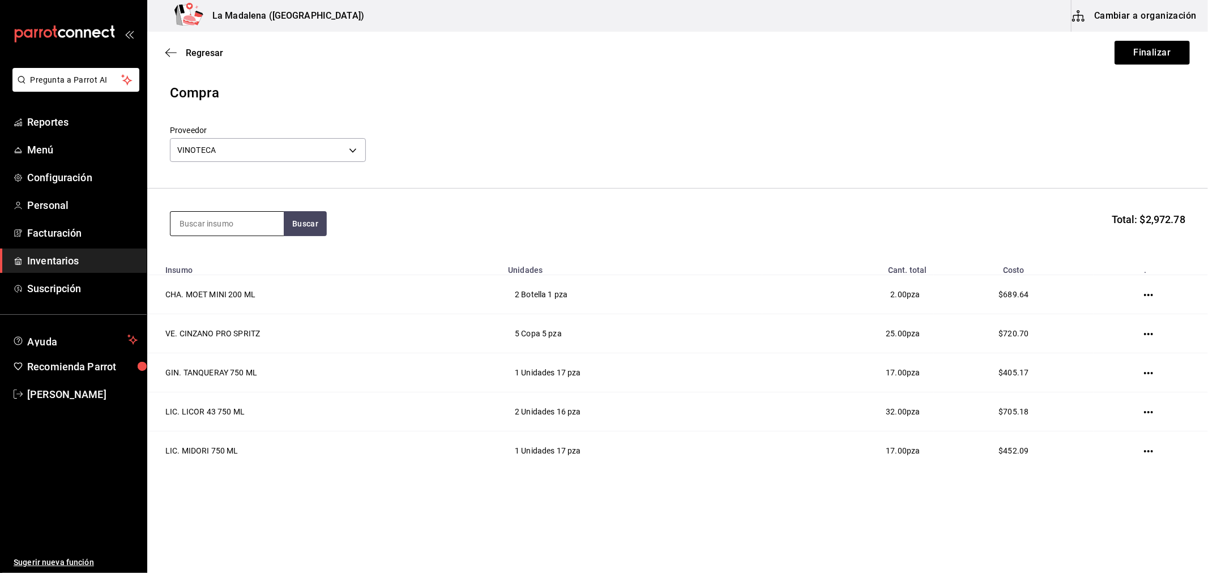
click at [211, 221] on input at bounding box center [226, 224] width 113 height 24
type input "BAILE"
click at [231, 250] on div "LIC. BAILEYS 700ML" at bounding box center [221, 257] width 84 height 14
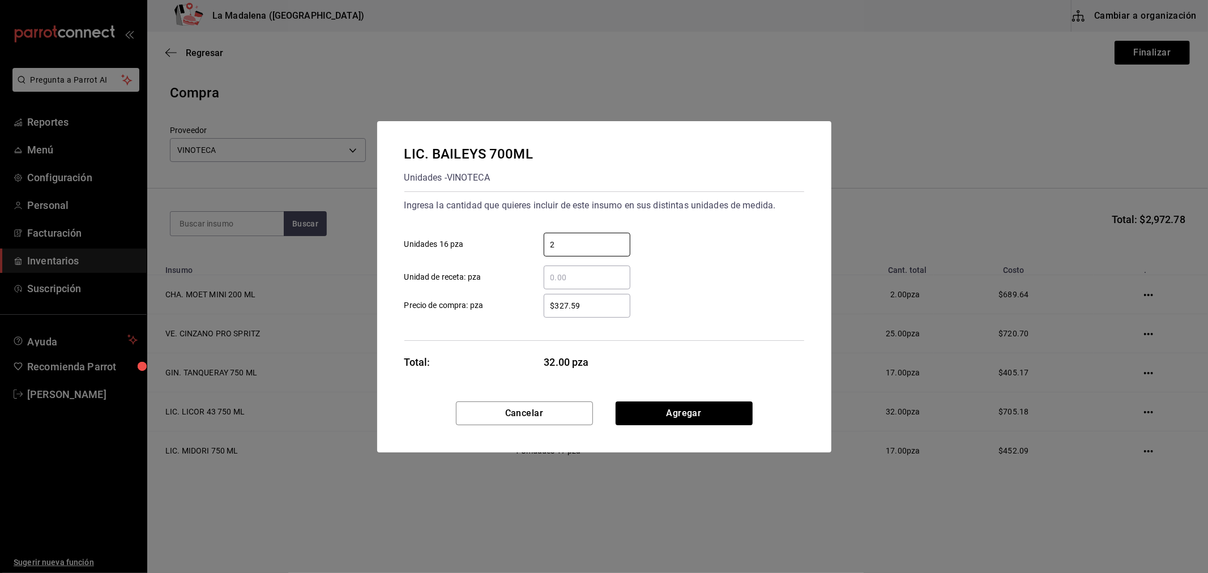
type input "2"
type input "$327.58"
click button "Agregar" at bounding box center [684, 414] width 137 height 24
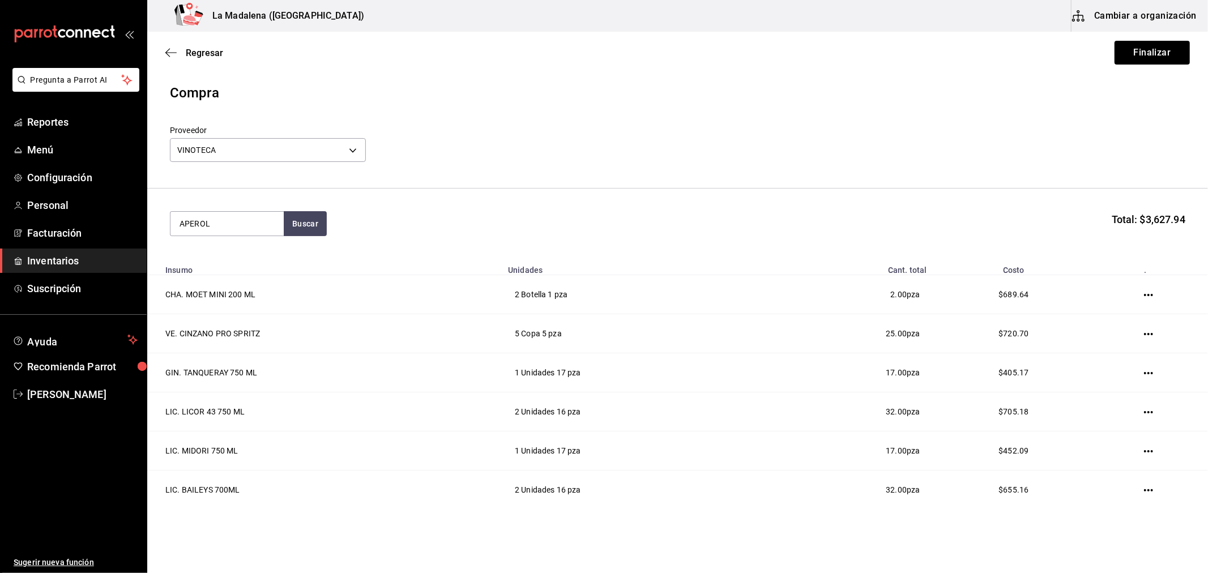
type input "APEROL"
click at [231, 250] on div "LIC. APEROL 750 ML" at bounding box center [221, 257] width 85 height 14
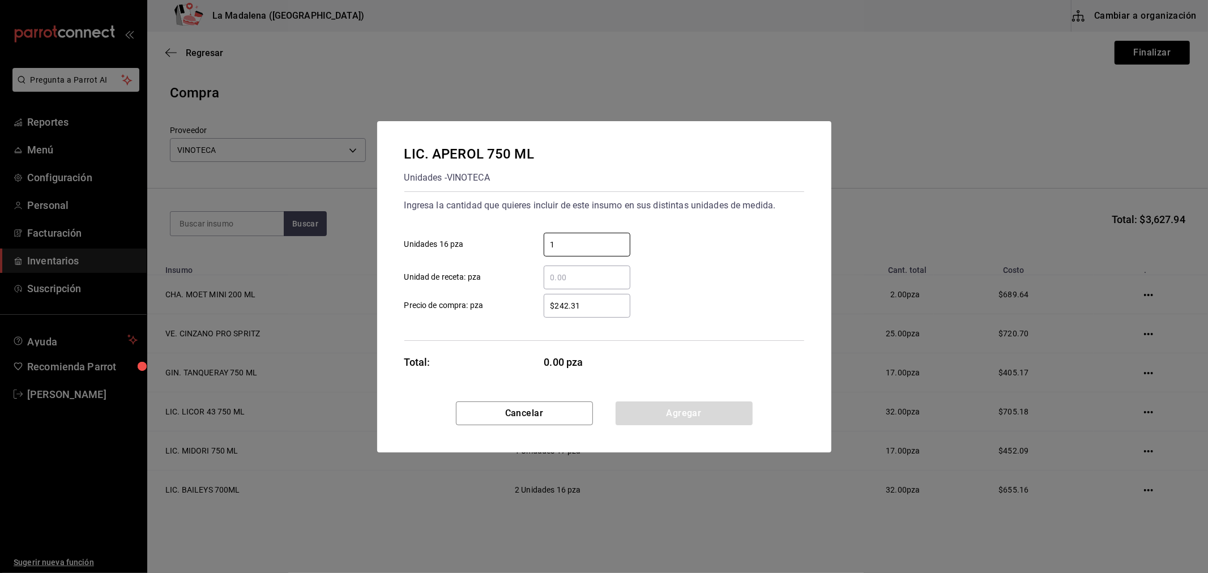
type input "1"
type input "$265.52"
click button "Agregar" at bounding box center [684, 414] width 137 height 24
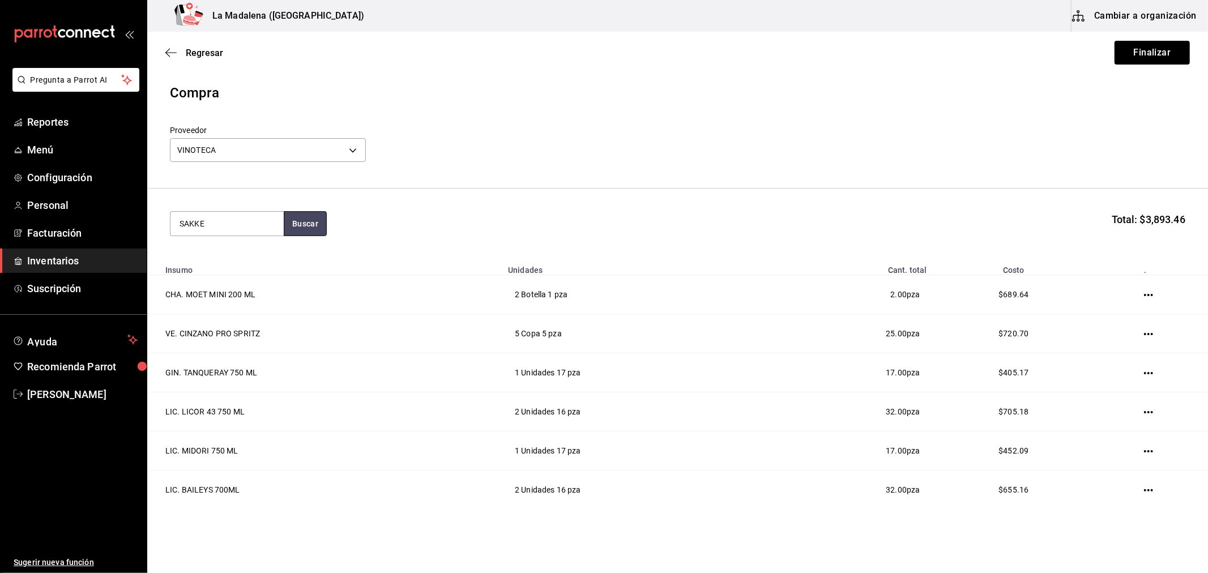
click at [284, 211] on button "Buscar" at bounding box center [305, 223] width 43 height 25
type input "SAKE"
click at [224, 246] on div "VAR. SAKE JUNMAI 750 ML Unidades - VINOTECA" at bounding box center [226, 269] width 113 height 57
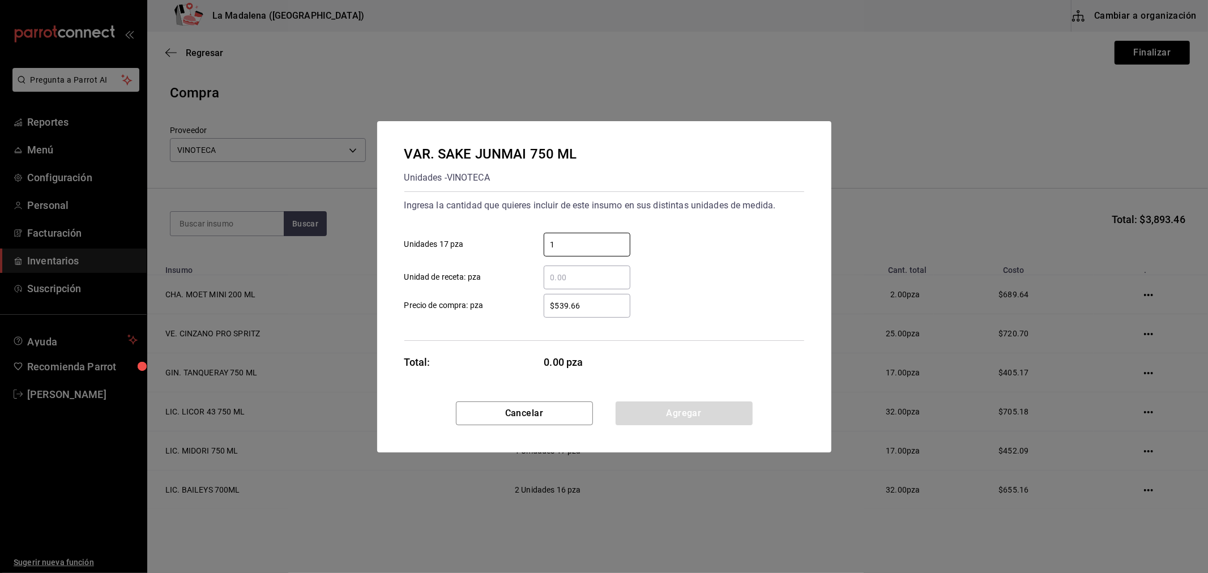
type input "1"
type input "$539.66"
click button "Agregar" at bounding box center [684, 414] width 137 height 24
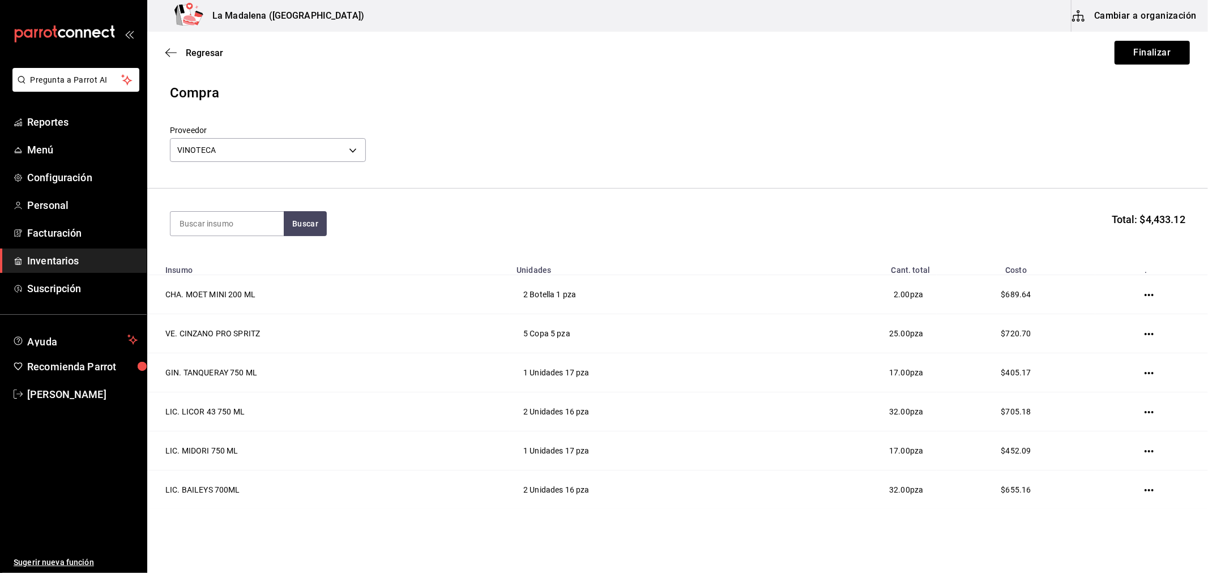
type input "H"
type input "E"
type input "GERMA"
click at [215, 244] on div "LIC. [GEOGRAPHIC_DATA] 750ML. Unidades - VINOTECA" at bounding box center [226, 276] width 113 height 71
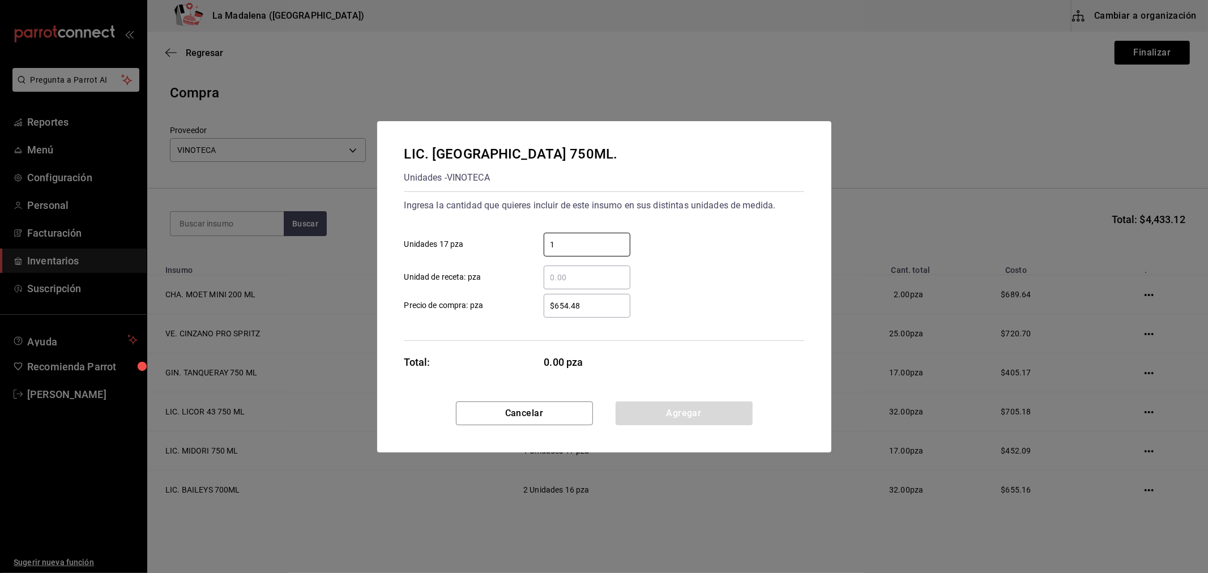
type input "1"
type input "$654.48"
click button "Agregar" at bounding box center [684, 414] width 137 height 24
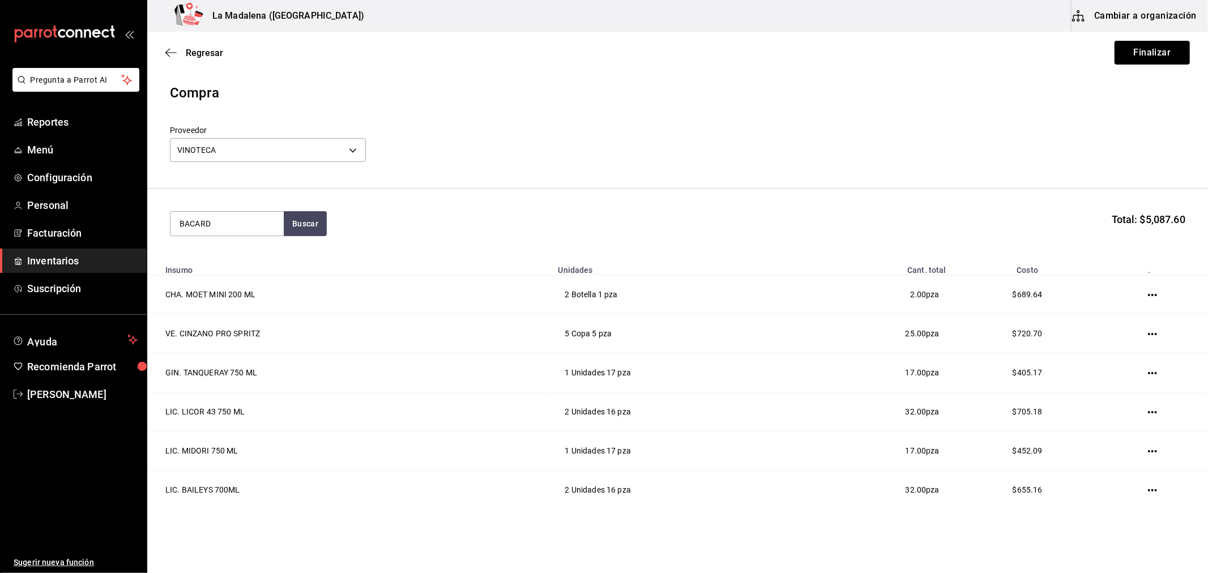
type input "BACARD"
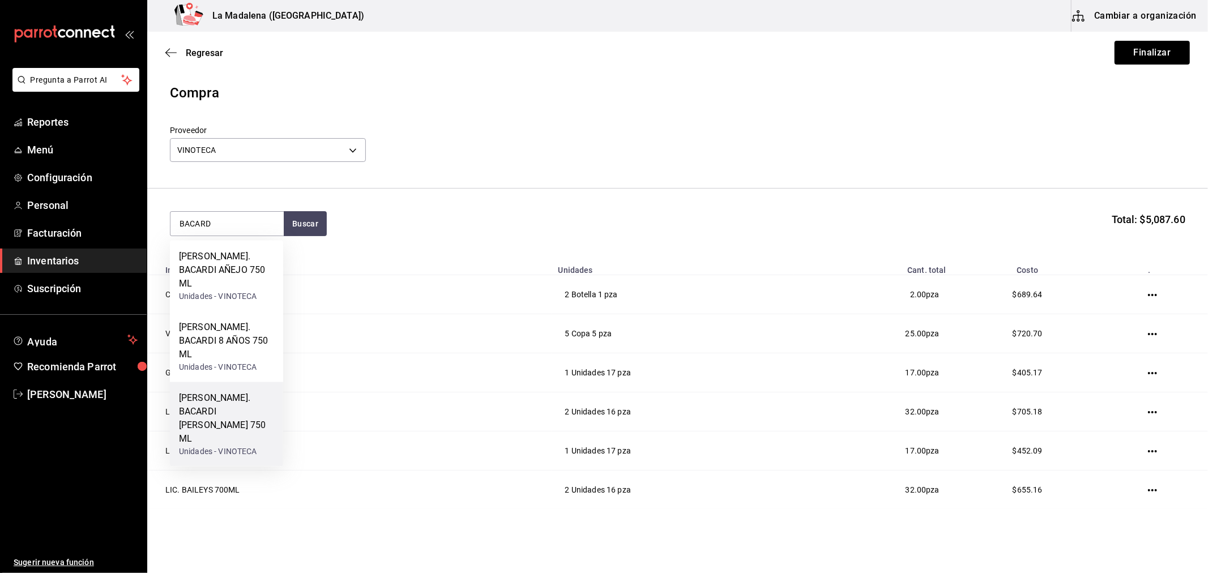
click at [229, 391] on div "[PERSON_NAME]. BACARDI [PERSON_NAME] 750 ML" at bounding box center [226, 418] width 95 height 54
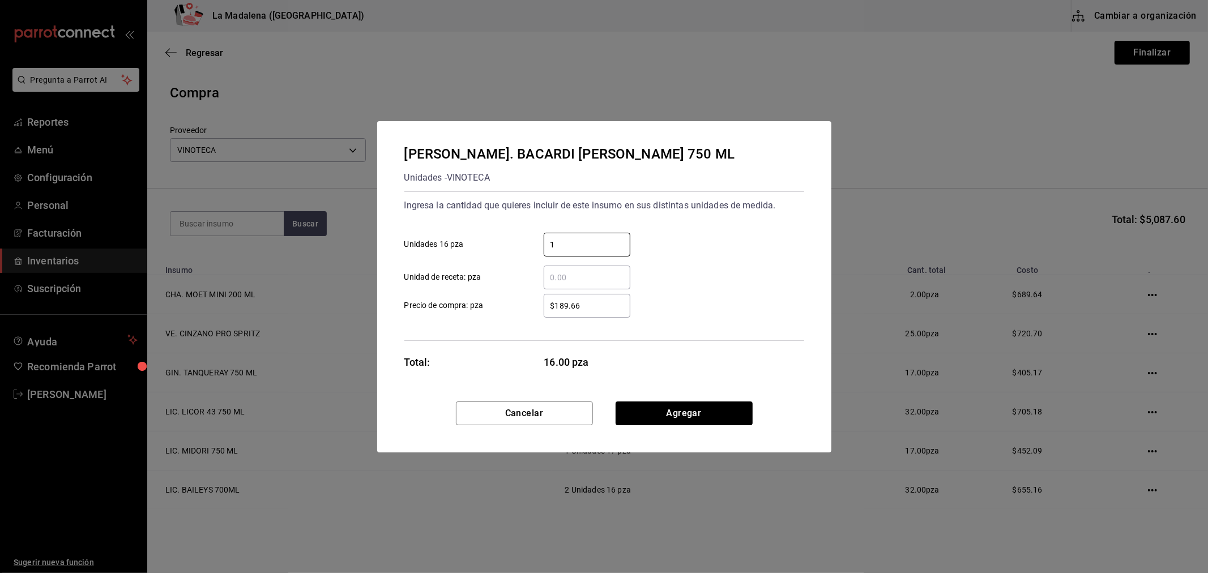
type input "1"
type input "$250"
click button "Agregar" at bounding box center [684, 414] width 137 height 24
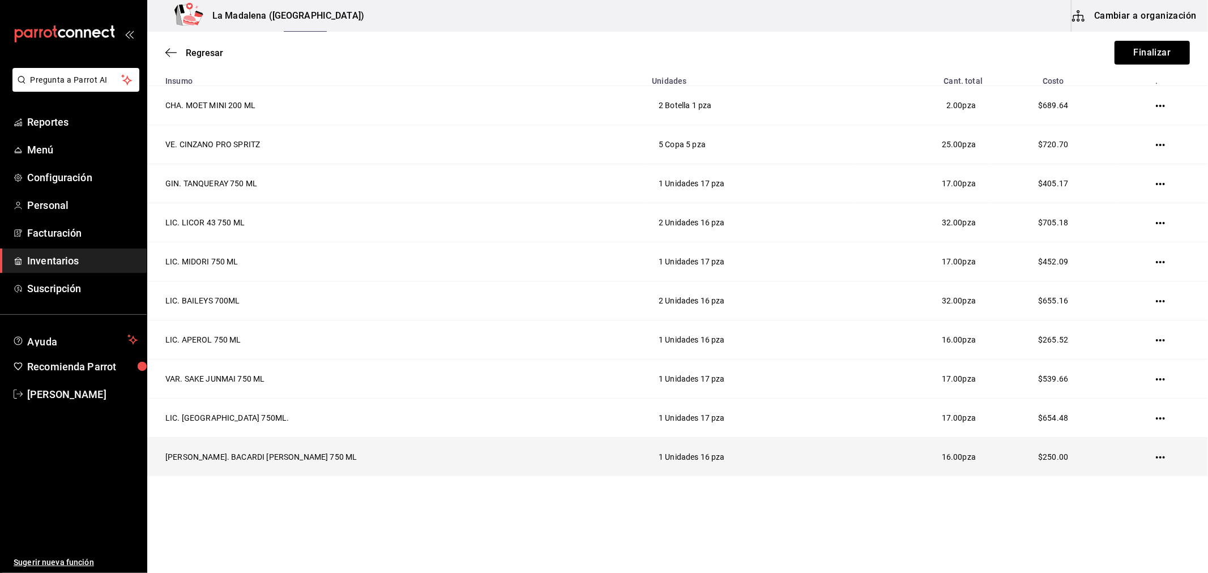
scroll to position [193, 0]
click at [1141, 449] on td at bounding box center [1162, 453] width 91 height 39
click at [1156, 450] on icon "button" at bounding box center [1160, 454] width 9 height 9
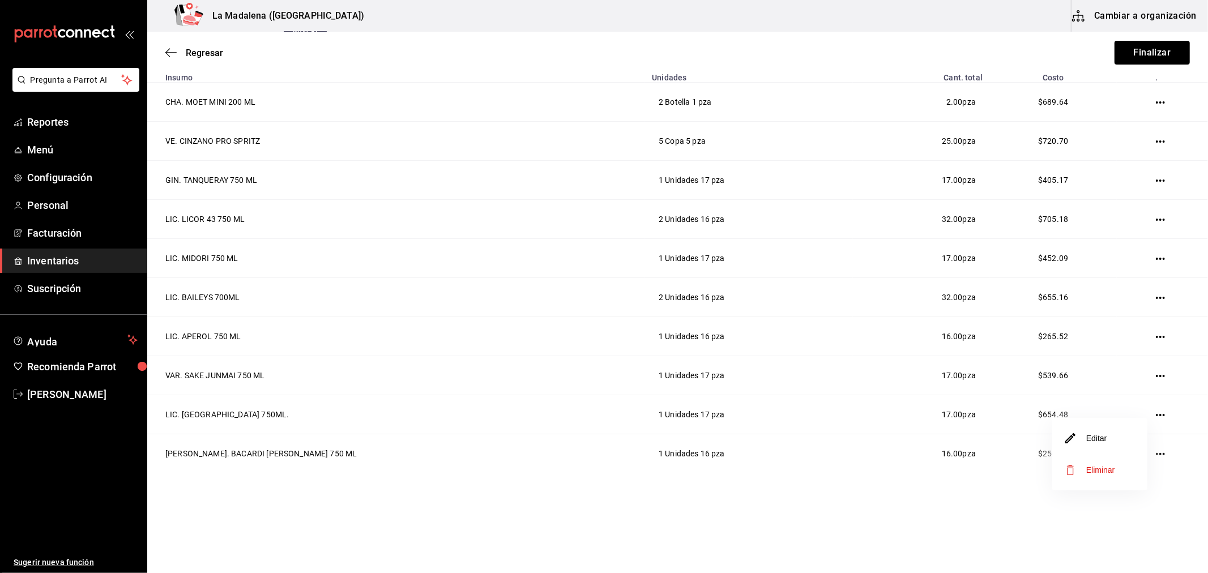
click at [1099, 470] on span "Eliminar" at bounding box center [1100, 469] width 29 height 9
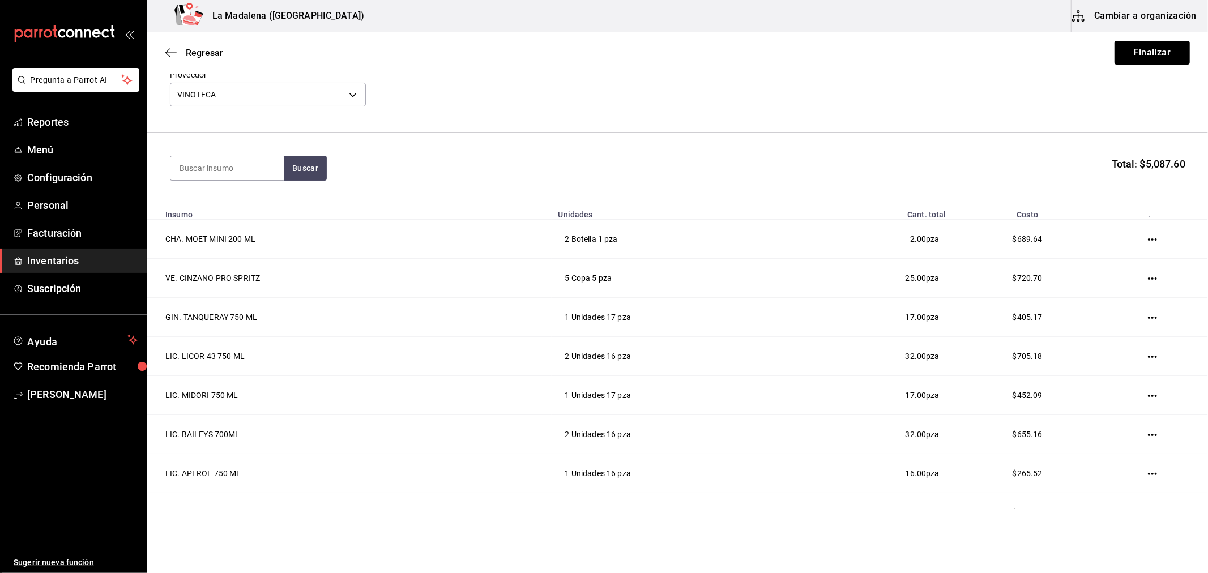
scroll to position [0, 0]
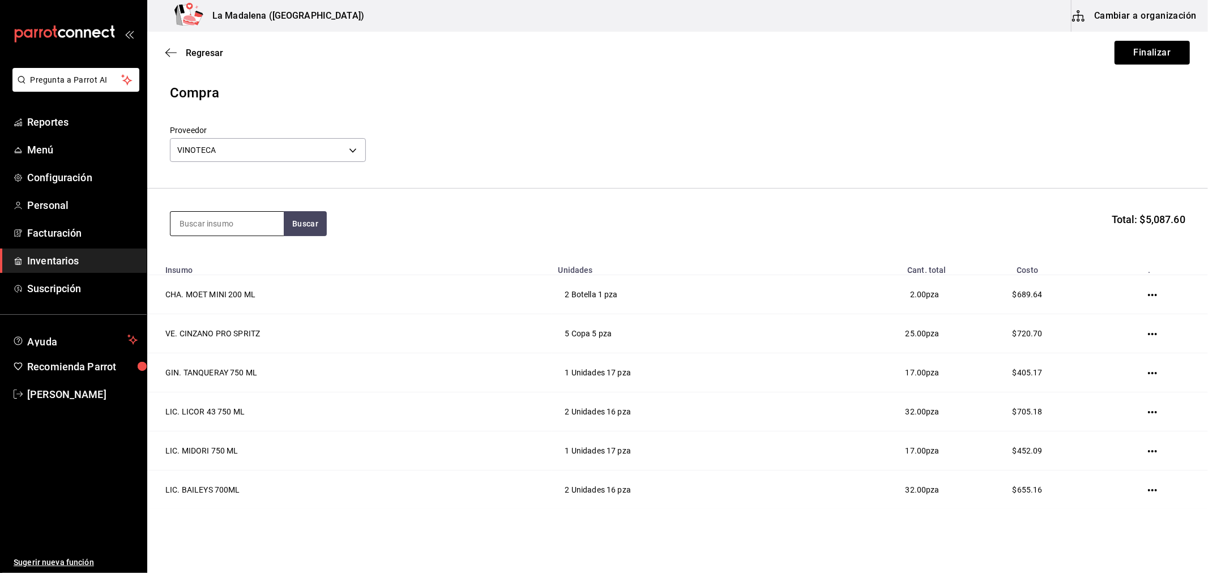
click at [240, 233] on input at bounding box center [226, 224] width 113 height 24
type input "PLATIN"
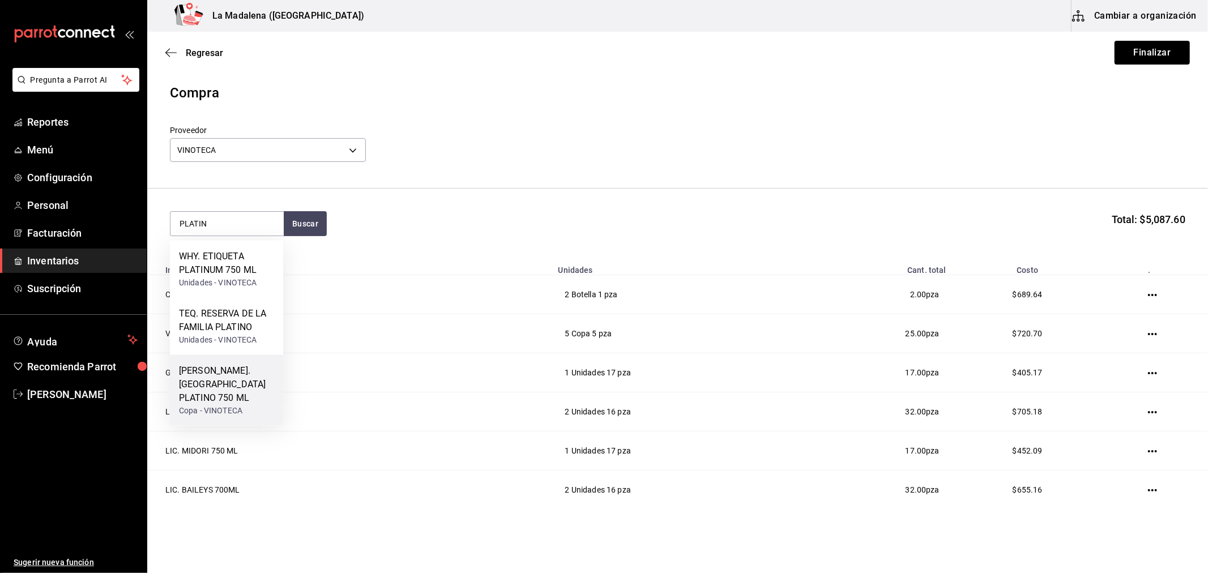
click at [238, 405] on div "Copa - VINOTECA" at bounding box center [226, 411] width 95 height 12
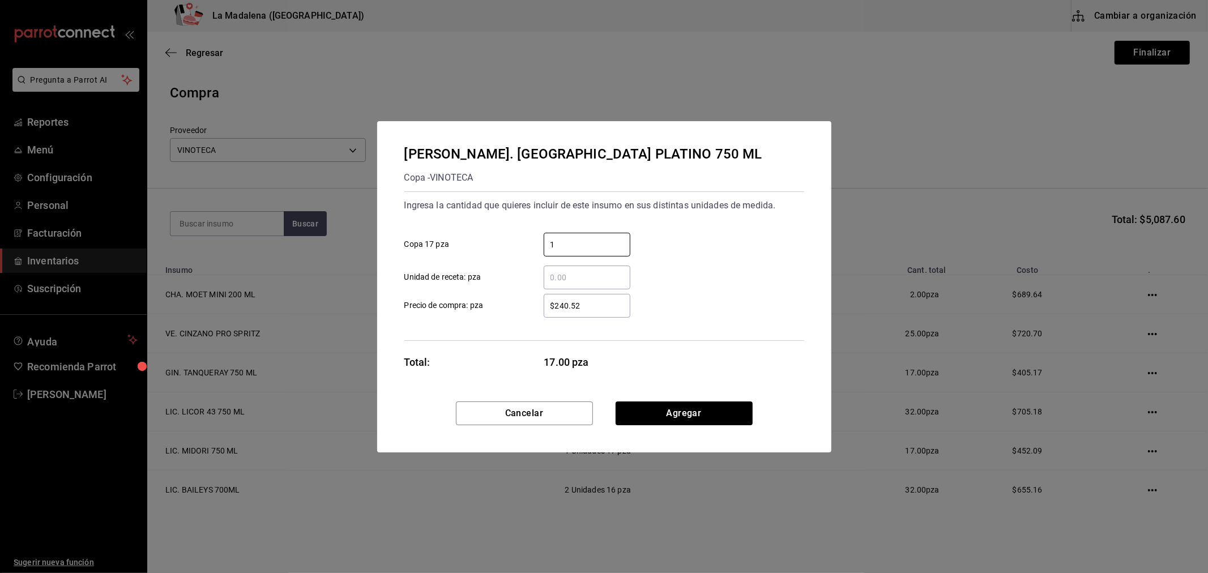
type input "1"
type input "$250"
click button "Agregar" at bounding box center [684, 414] width 137 height 24
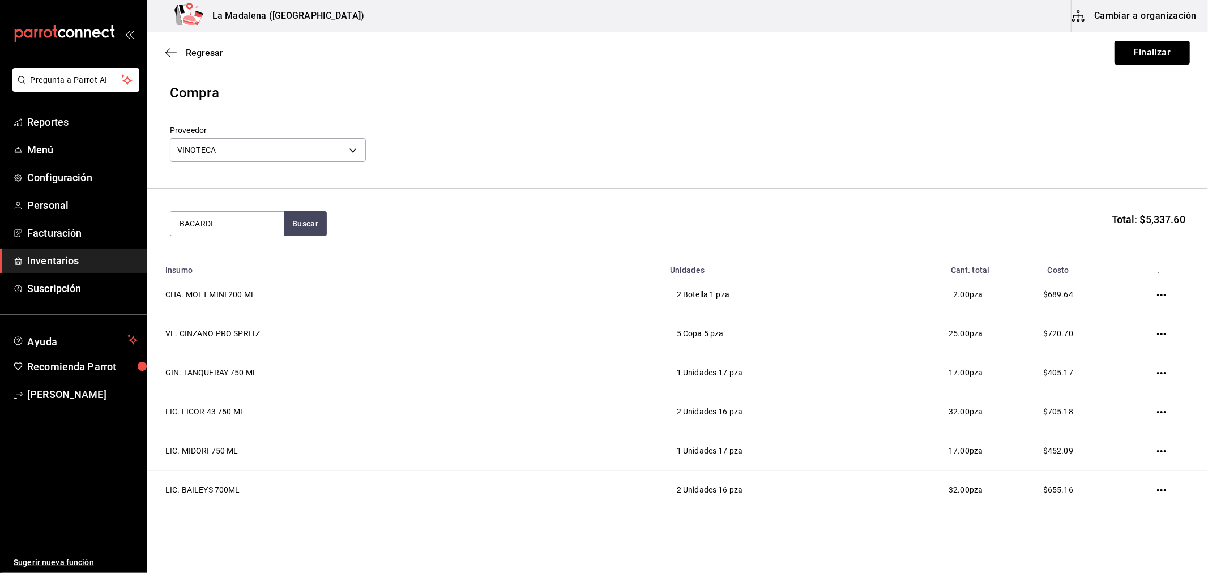
type input "BACARDI"
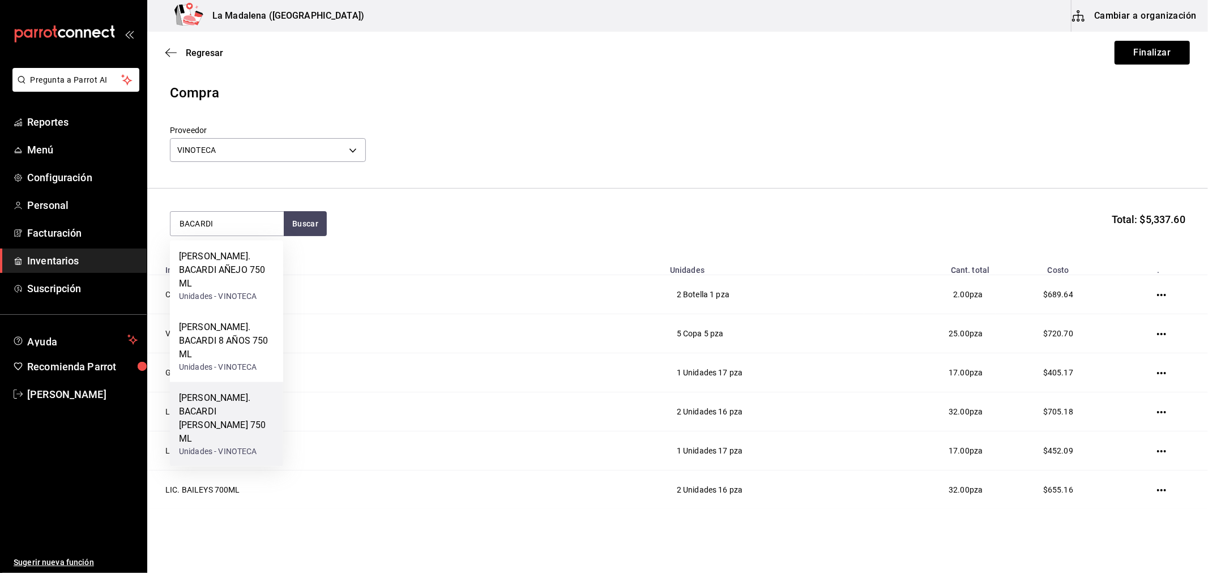
click at [241, 446] on div "Unidades - VINOTECA" at bounding box center [226, 452] width 95 height 12
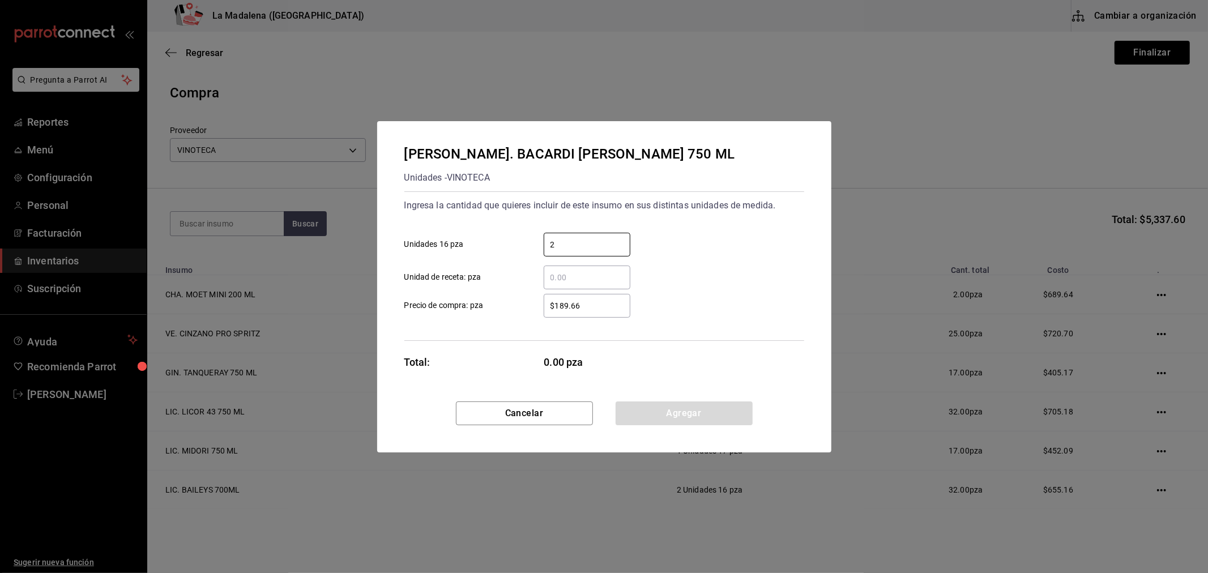
type input "2"
type input "$189.66"
click button "Agregar" at bounding box center [684, 414] width 137 height 24
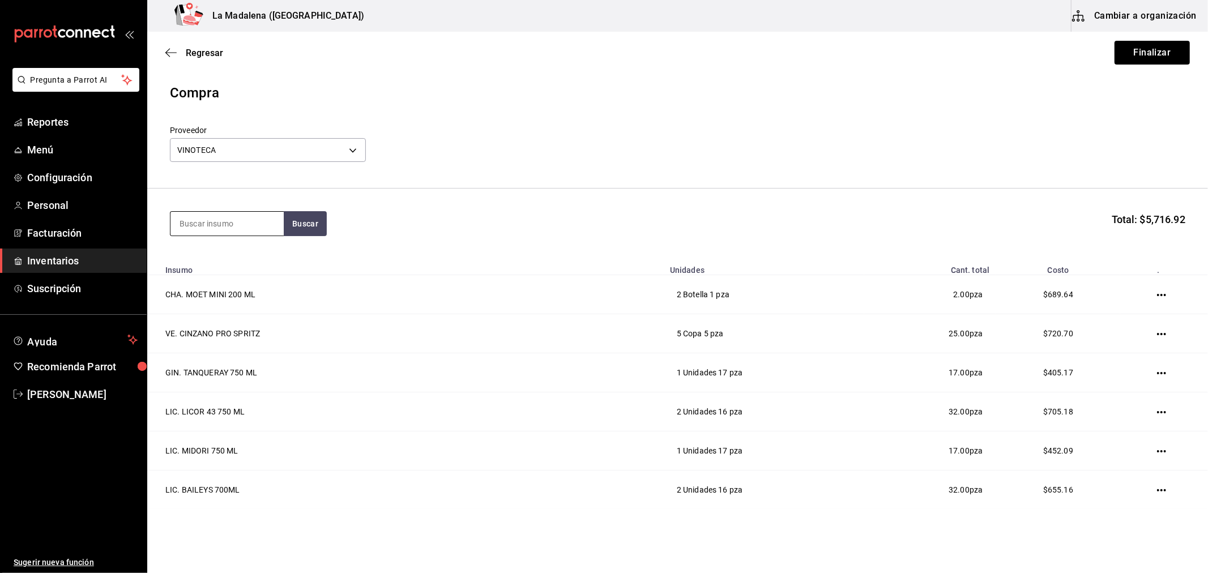
click at [245, 234] on input at bounding box center [226, 224] width 113 height 24
type input "[PERSON_NAME]"
click at [242, 251] on div "TEQ. [PERSON_NAME] 750 ML" at bounding box center [226, 263] width 95 height 27
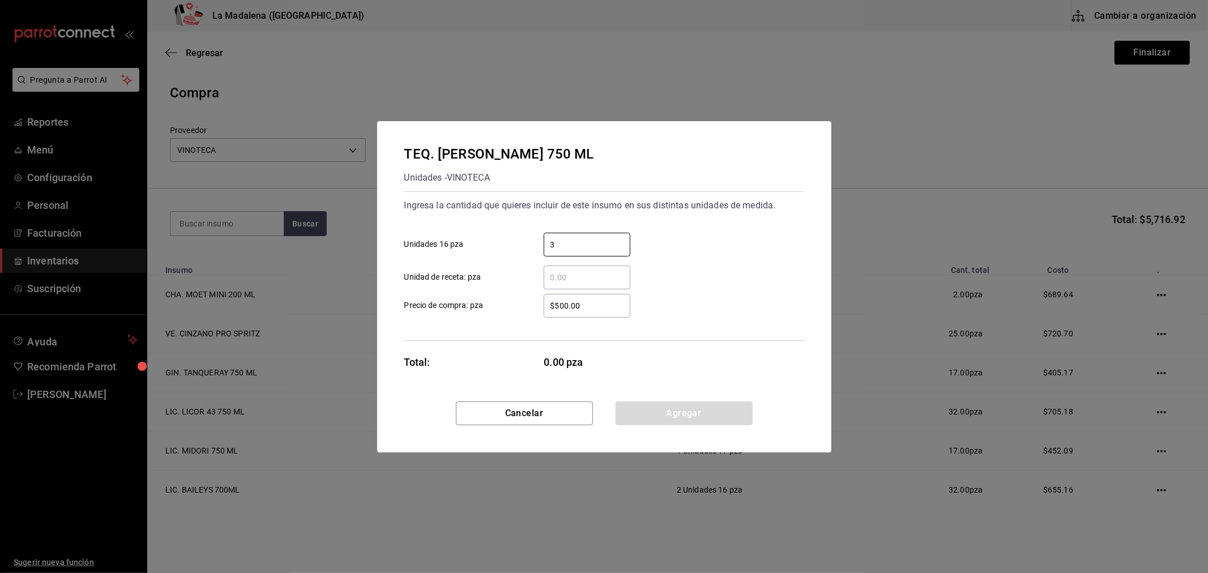
type input "3"
type input "$500"
click button "Agregar" at bounding box center [684, 414] width 137 height 24
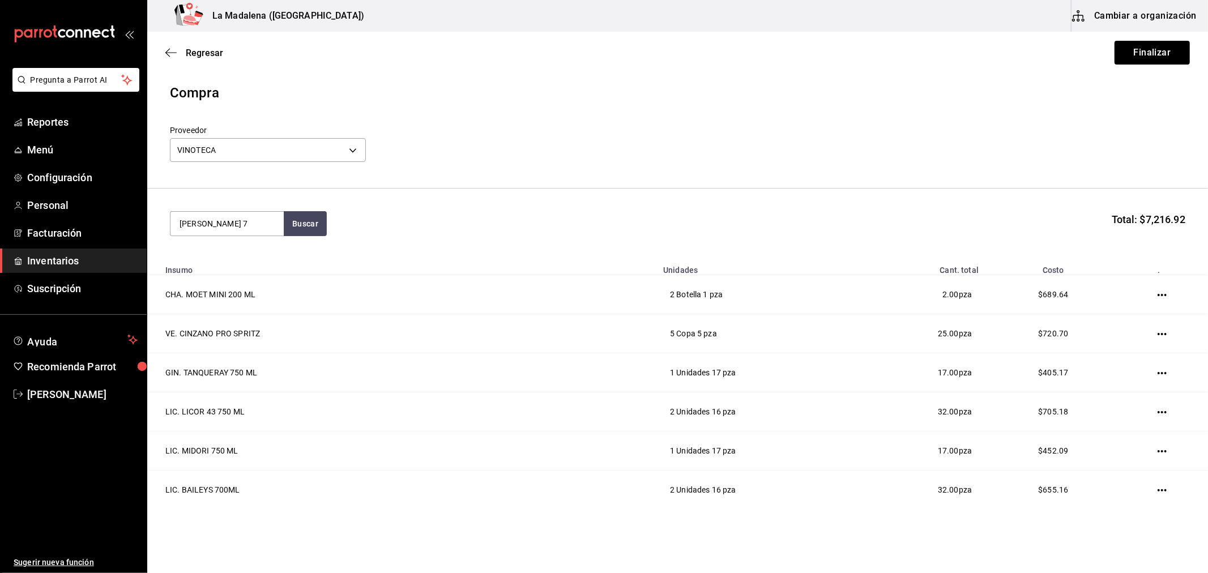
type input "[PERSON_NAME] 7"
click at [242, 251] on div "TEQ. DON JULIO 70 700 ML" at bounding box center [226, 263] width 95 height 27
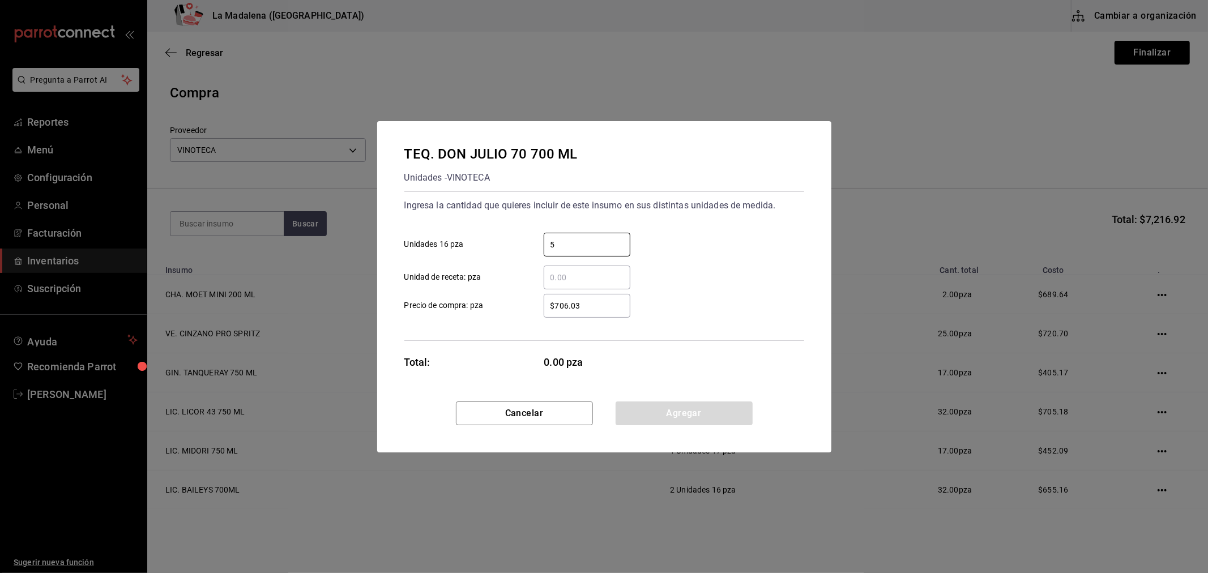
type input "5"
type input "$706.03"
click button "Agregar" at bounding box center [684, 414] width 137 height 24
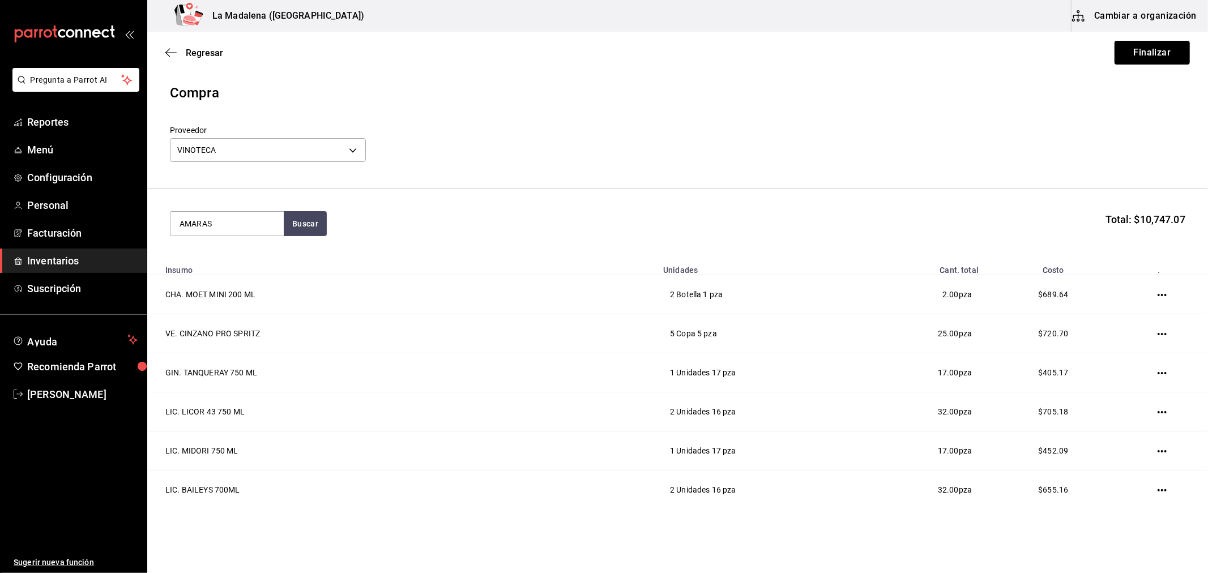
type input "AMARAS"
click at [250, 304] on div "MEZ. AMARAS ESPADIN 750 ML Unidades - VINOTECA" at bounding box center [226, 326] width 113 height 57
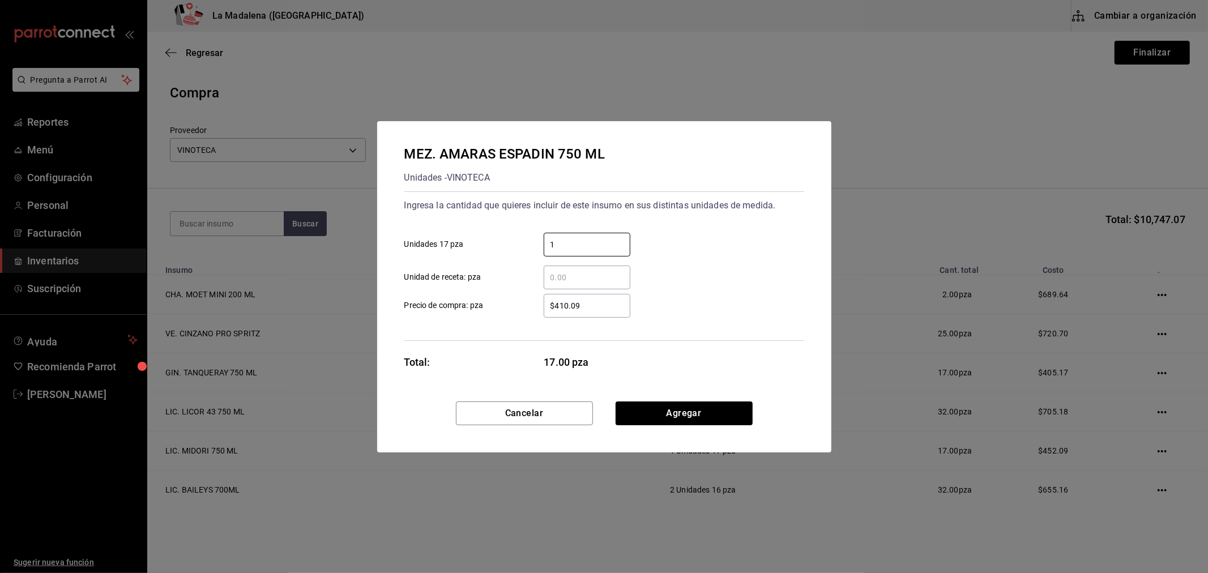
type input "1"
type input "$490.52"
click button "Agregar" at bounding box center [684, 414] width 137 height 24
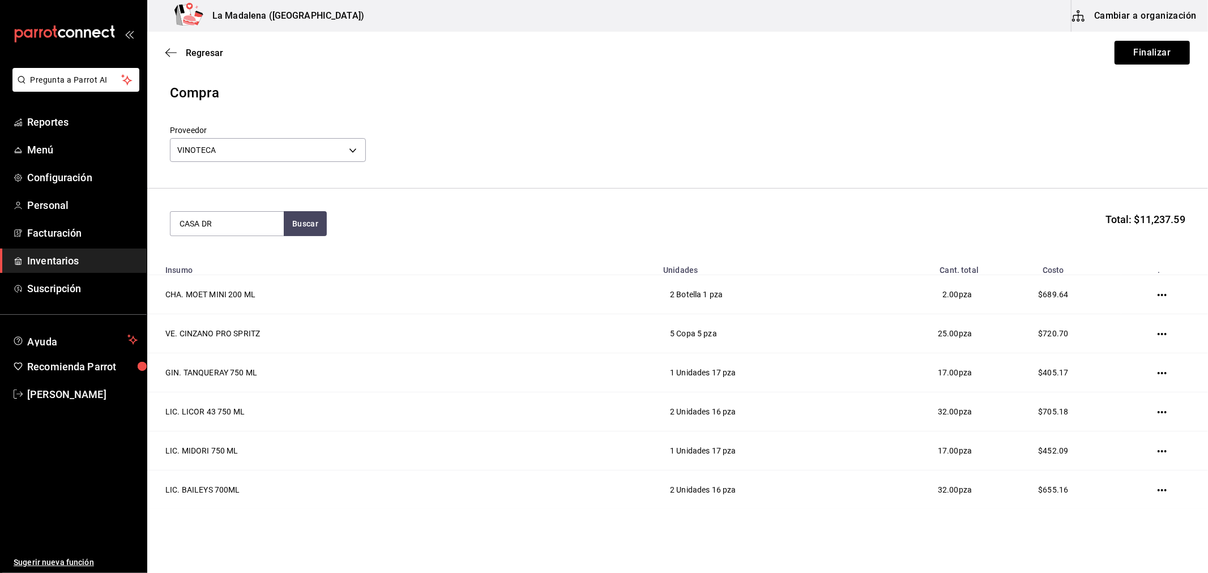
type input "CASA DR"
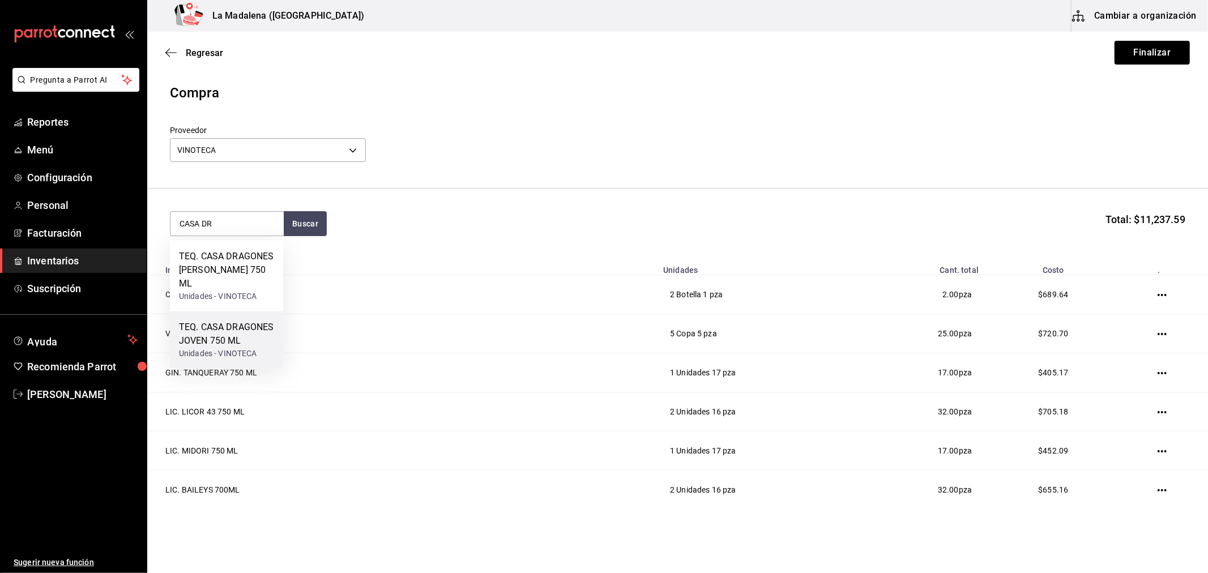
click at [244, 323] on div "TEQ. CASA DRAGONES JOVEN 750 ML" at bounding box center [226, 334] width 95 height 27
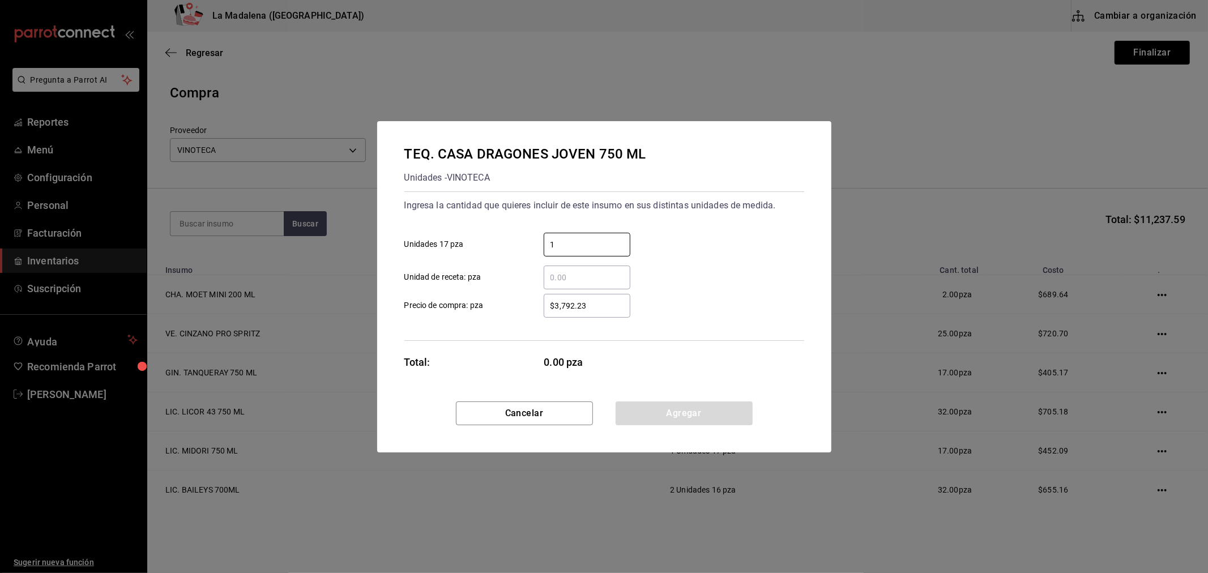
type input "1"
type input "$3,792.23"
click button "Agregar" at bounding box center [684, 414] width 137 height 24
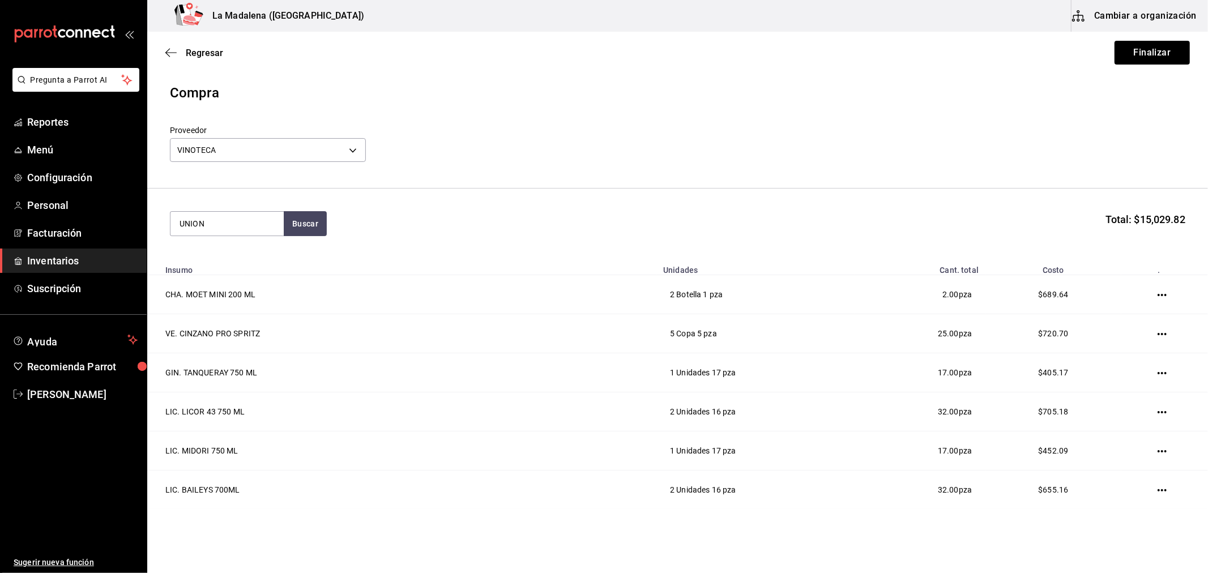
type input "UNION"
click at [242, 270] on div "MEZ. UNION JOVEN 700 ML" at bounding box center [226, 263] width 95 height 27
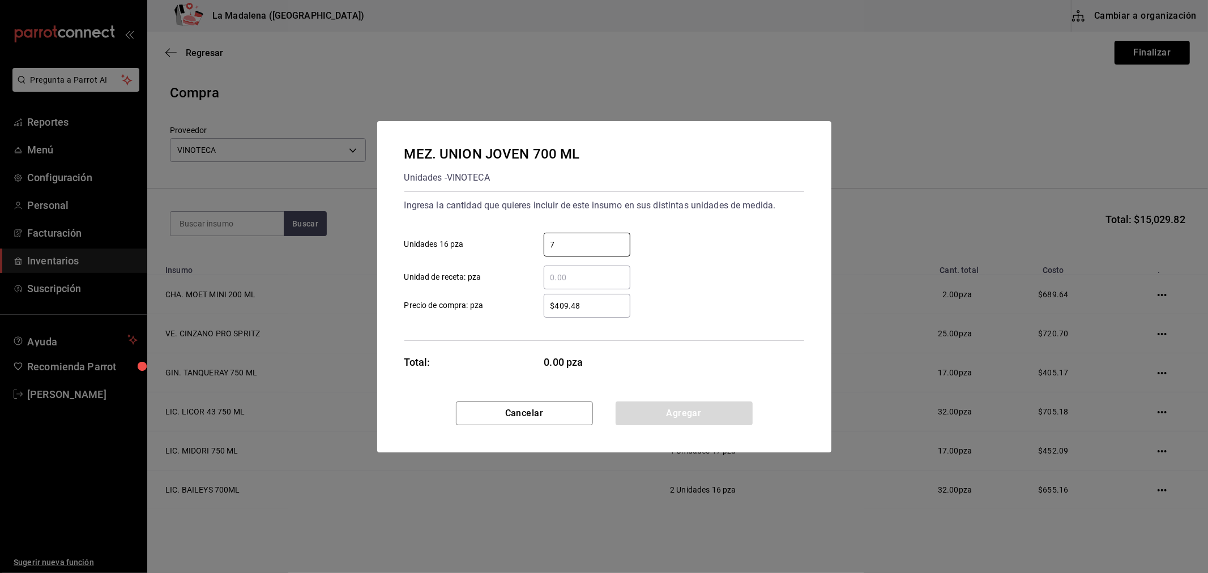
type input "7"
type input "$409.48"
click button "Agregar" at bounding box center [684, 414] width 137 height 24
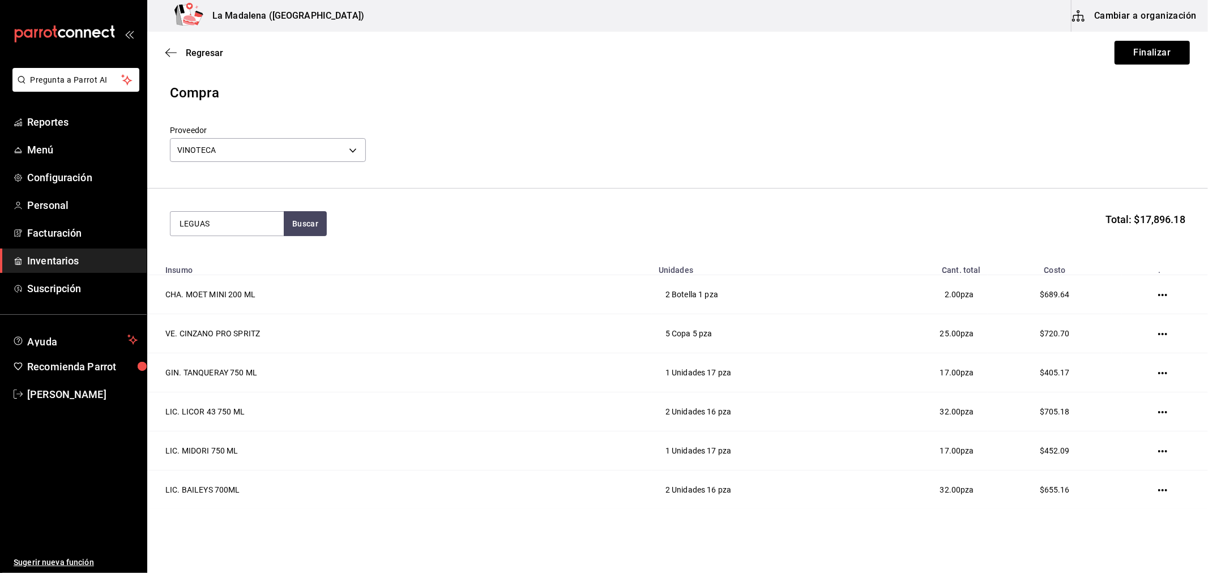
type input "LEGUAS"
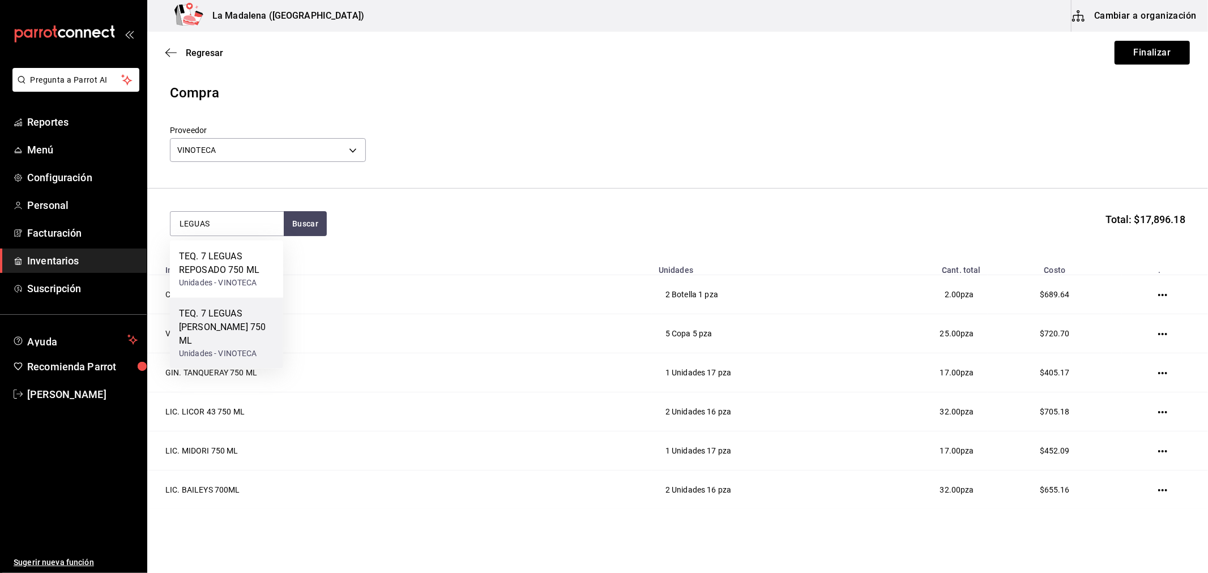
click at [263, 314] on div "TEQ. 7 LEGUAS [PERSON_NAME] 750 ML" at bounding box center [226, 327] width 95 height 41
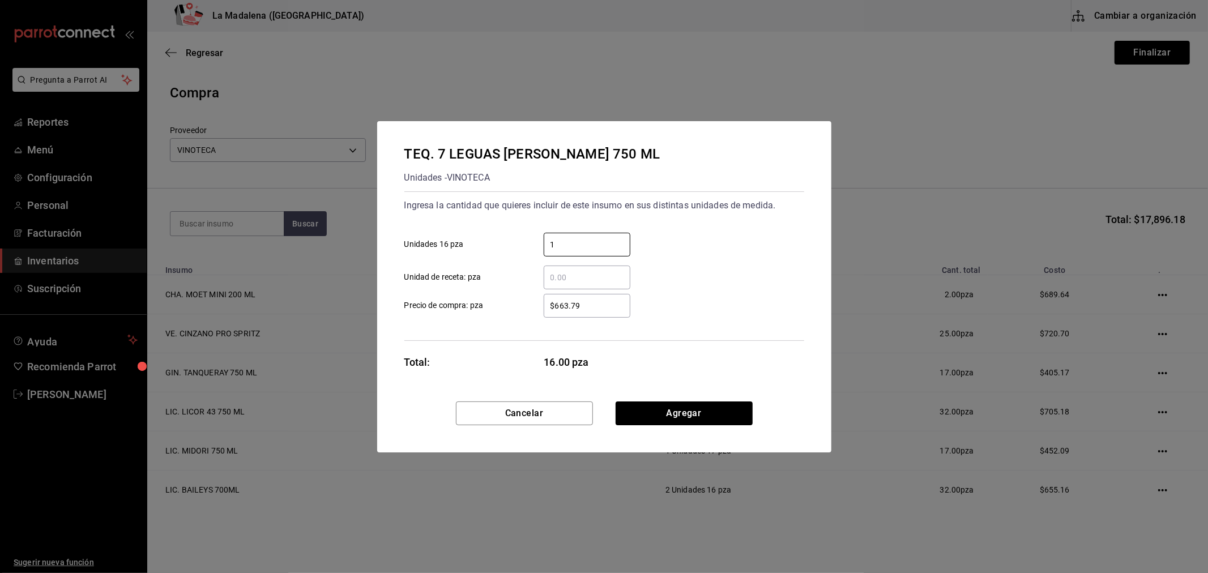
type input "1"
type input "$663.79"
click button "Agregar" at bounding box center [684, 414] width 137 height 24
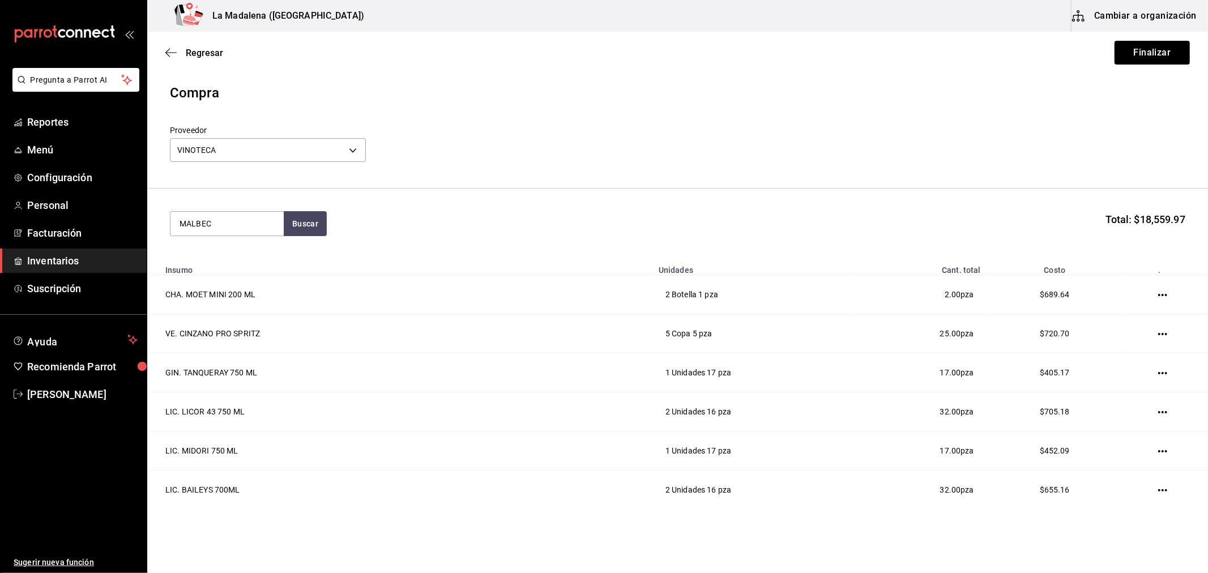
type input "MALBEC"
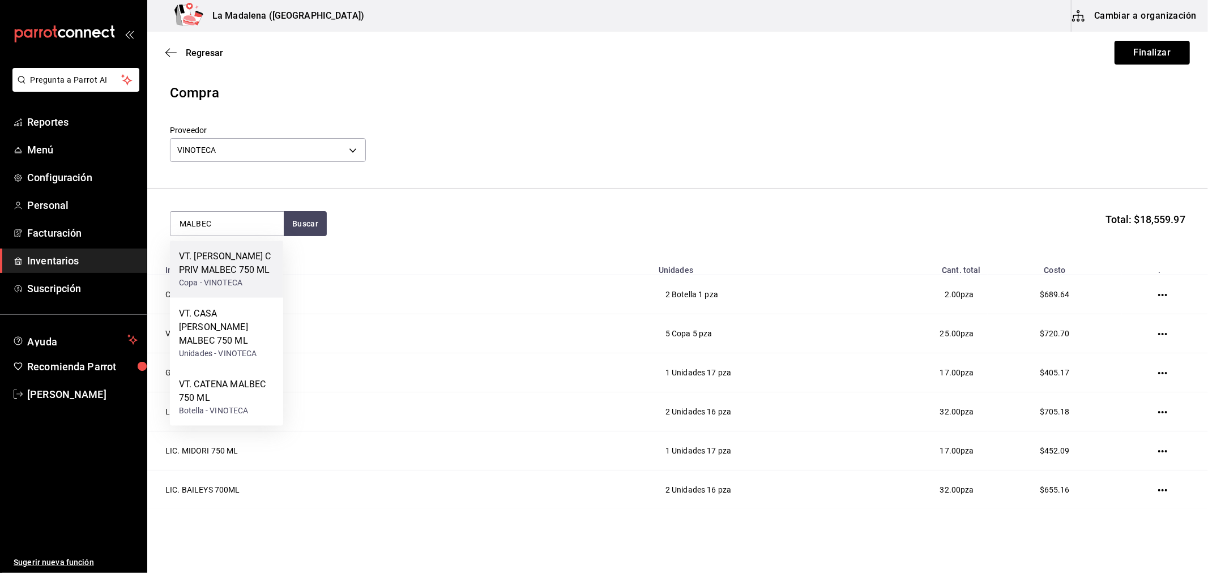
click at [242, 277] on div "VT. [PERSON_NAME] C PRIV MALBEC 750 ML" at bounding box center [226, 263] width 95 height 27
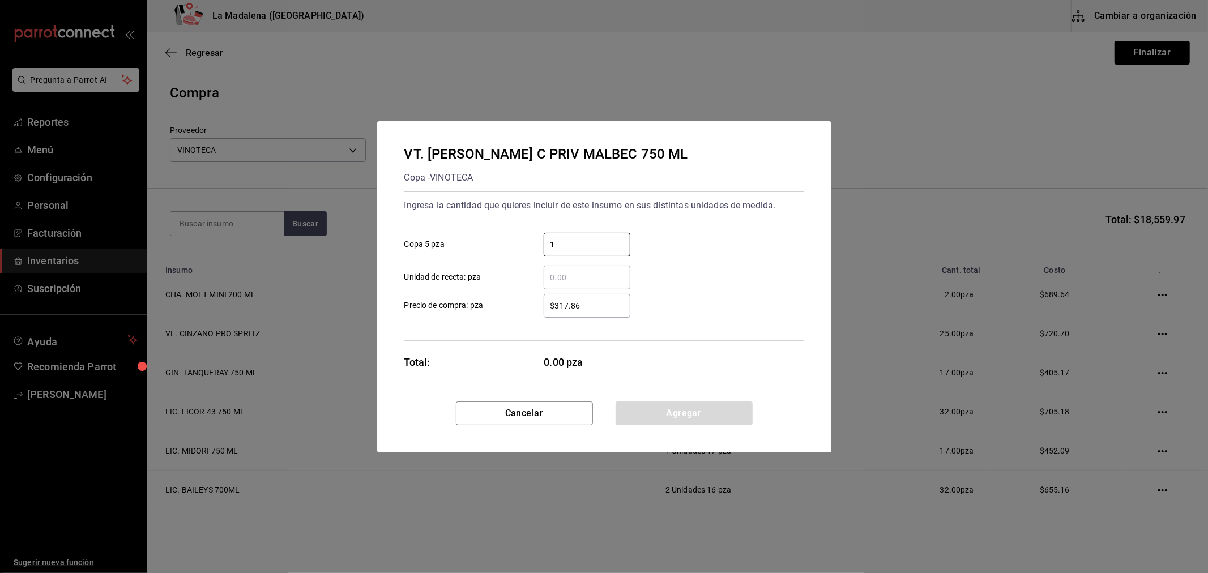
type input "1"
type input "$317.86"
click button "Agregar" at bounding box center [684, 414] width 137 height 24
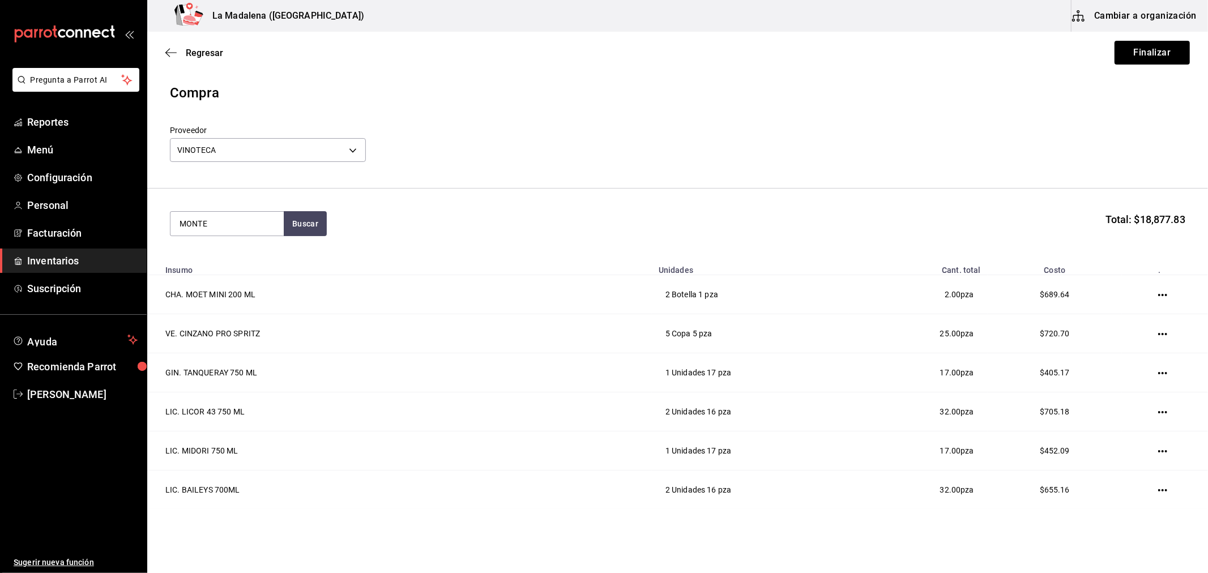
type input "MONTE"
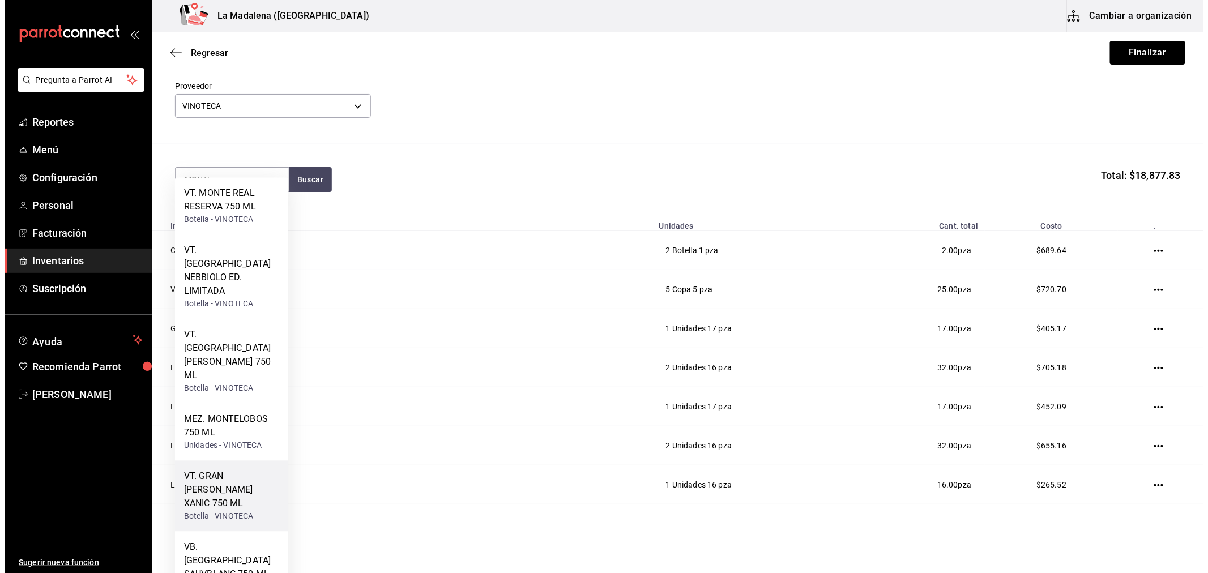
scroll to position [63, 0]
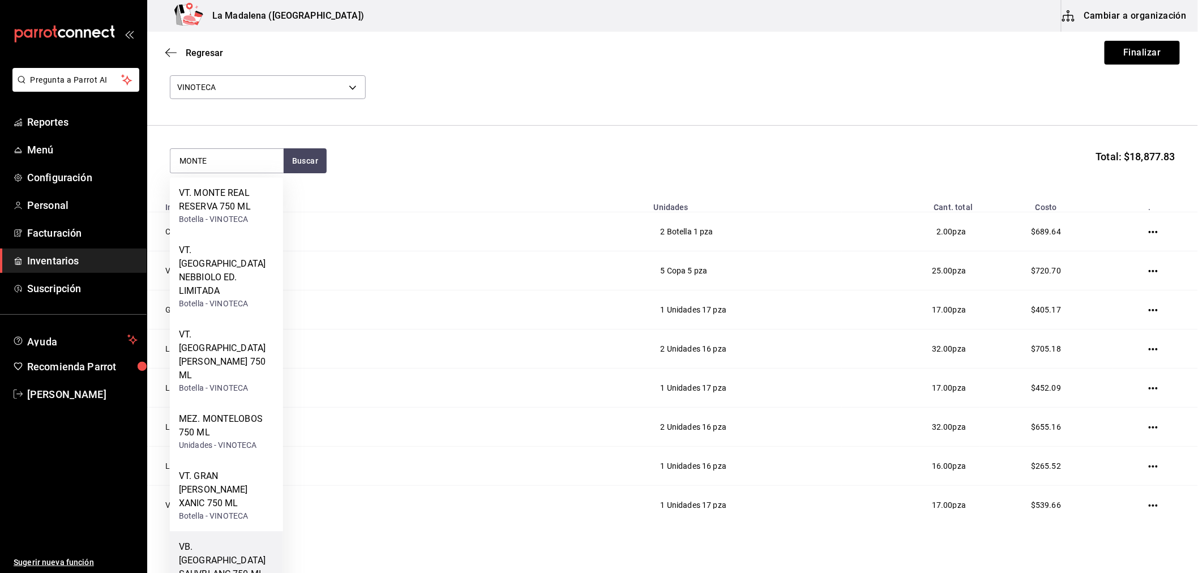
click at [236, 541] on div "VB. [GEOGRAPHIC_DATA] SAUVBLANC 750 ML" at bounding box center [226, 561] width 95 height 41
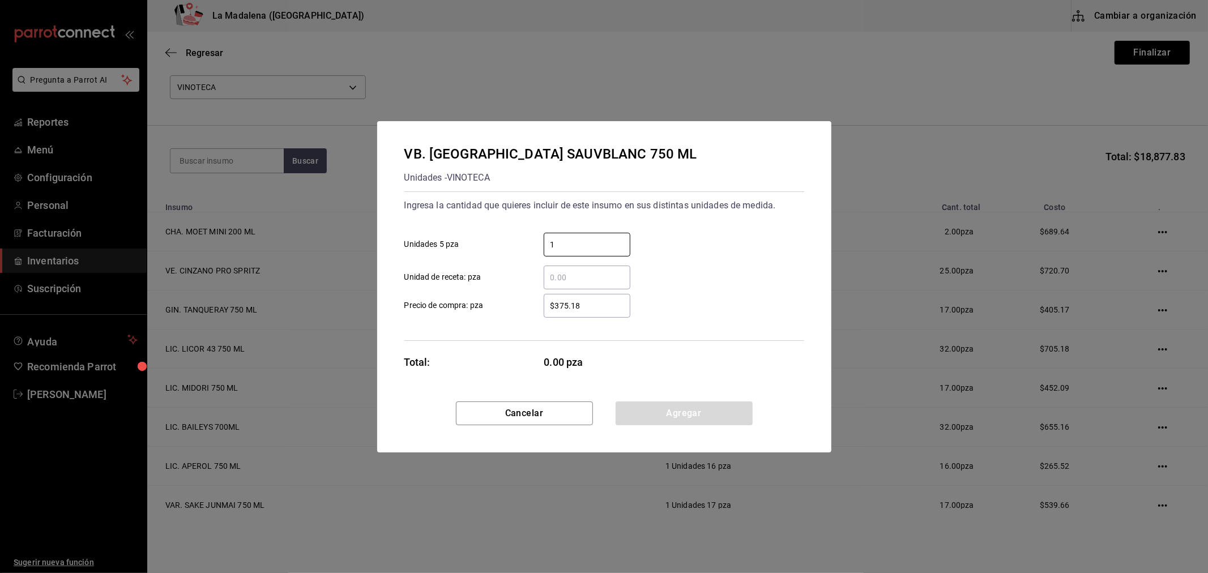
type input "1"
type input "$416.86"
click button "Agregar" at bounding box center [684, 414] width 137 height 24
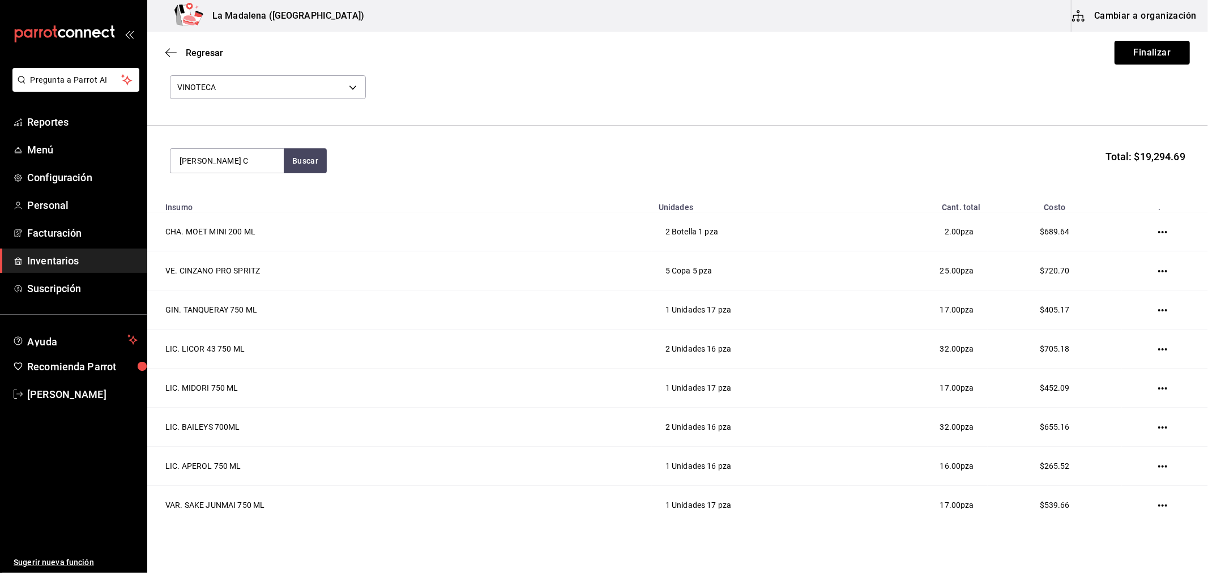
type input "[PERSON_NAME] C"
click at [233, 283] on div "VB. CASA [PERSON_NAME] CHARDONNAY 750ML." at bounding box center [226, 278] width 95 height 41
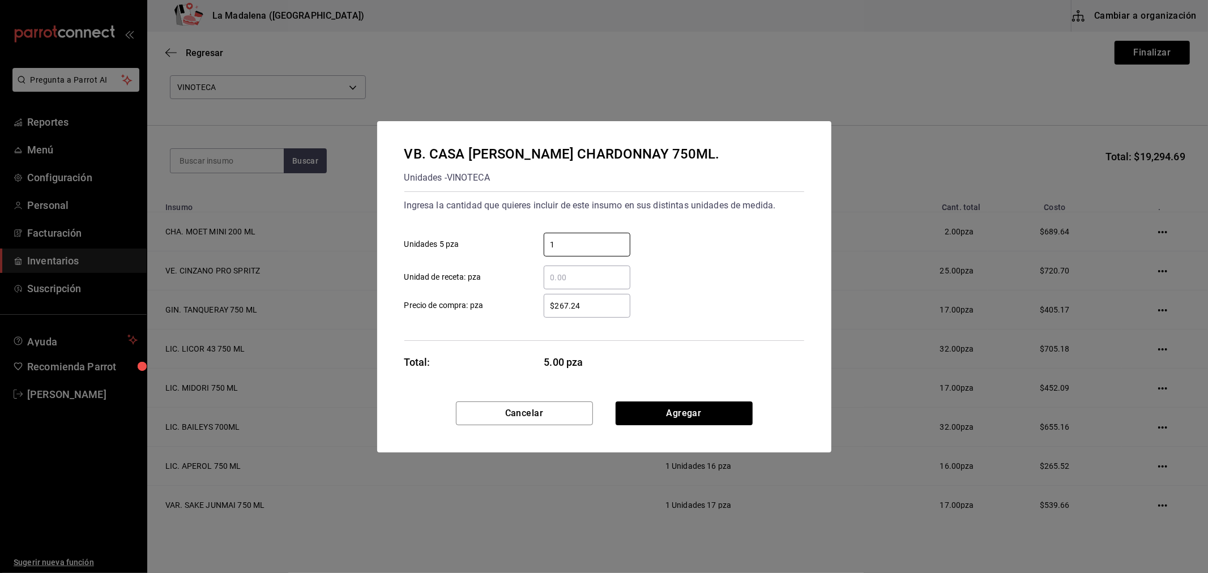
type input "1"
type input "$280.17"
click button "Agregar" at bounding box center [684, 414] width 137 height 24
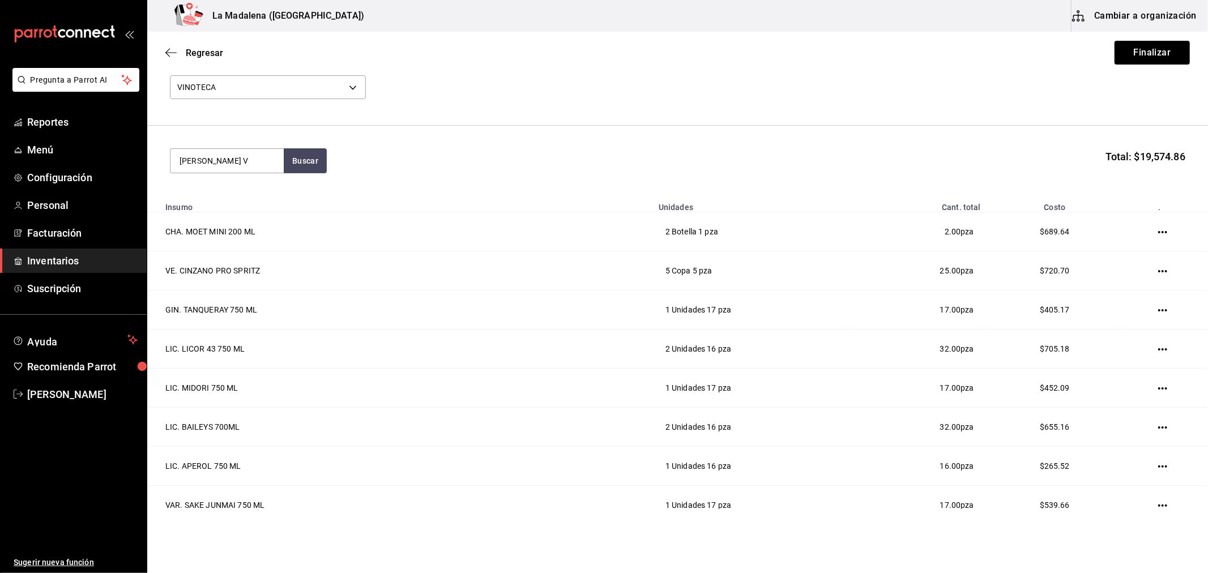
type input "[PERSON_NAME] V"
click at [236, 228] on div "Copa - VINOTECA" at bounding box center [226, 234] width 95 height 12
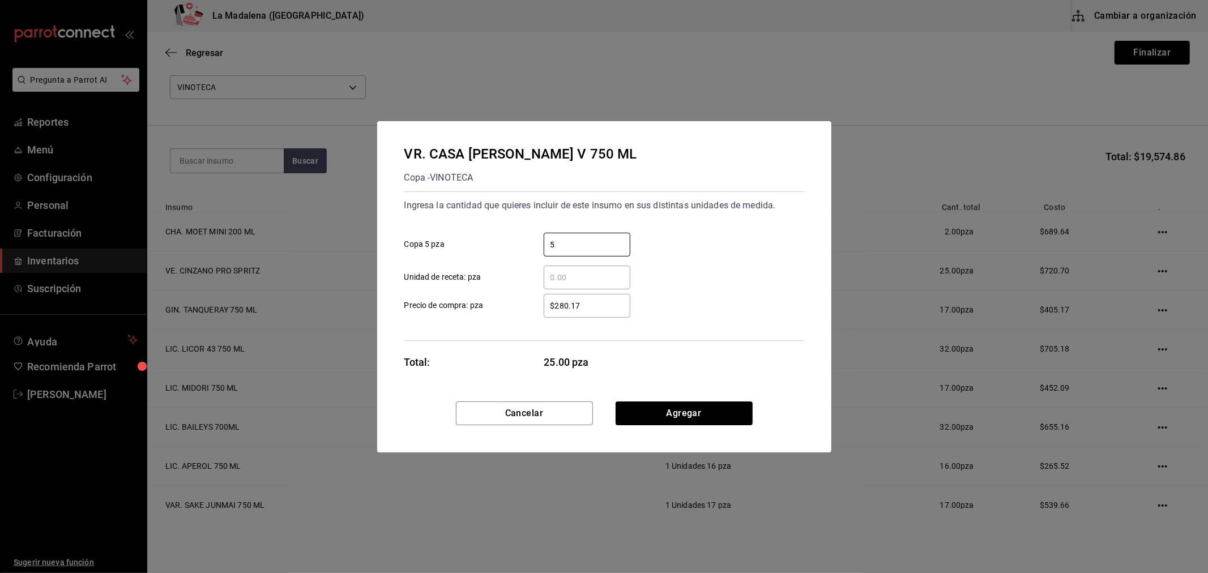
type input "5"
type input "$280.17"
click button "Agregar" at bounding box center [684, 414] width 137 height 24
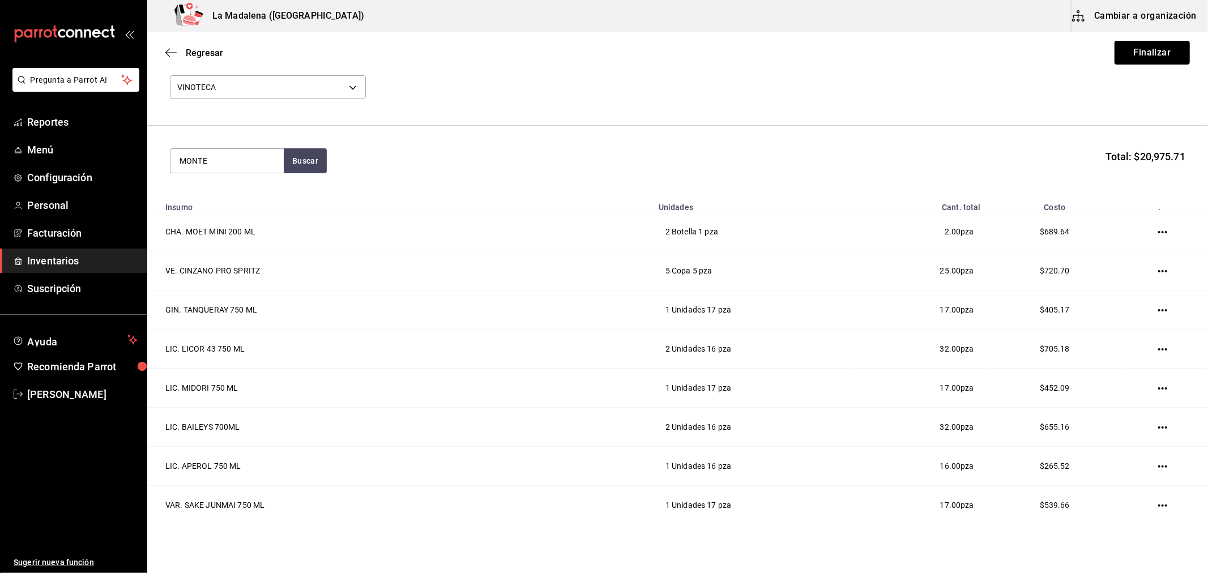
type input "MONTE"
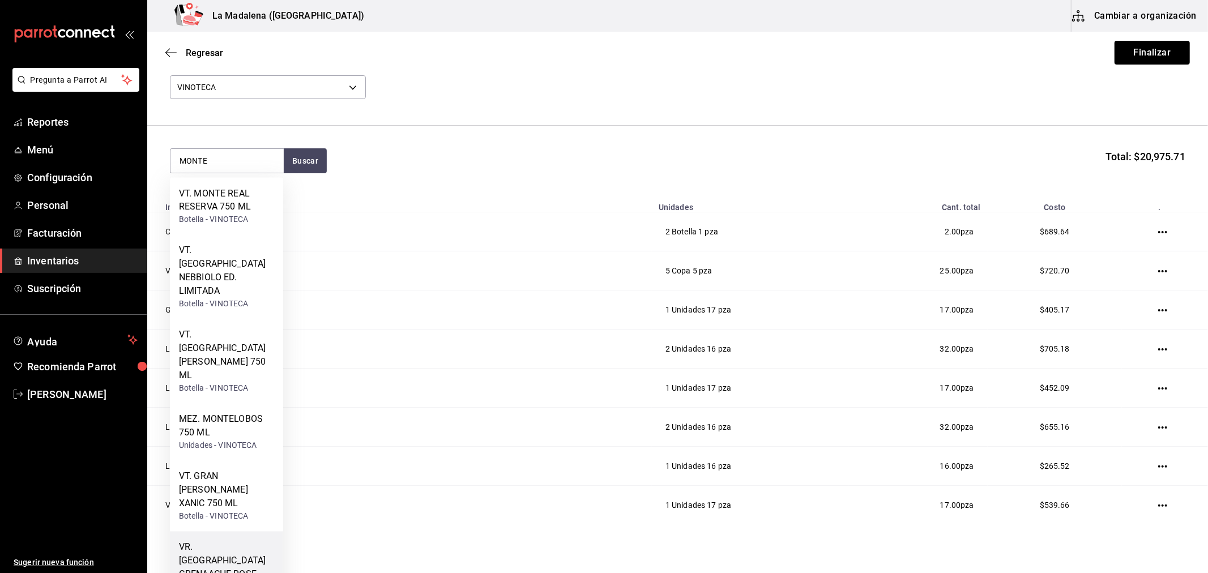
click at [250, 541] on div "VR. [GEOGRAPHIC_DATA] GRENAACHE ROSE 750 ML" at bounding box center [226, 568] width 95 height 54
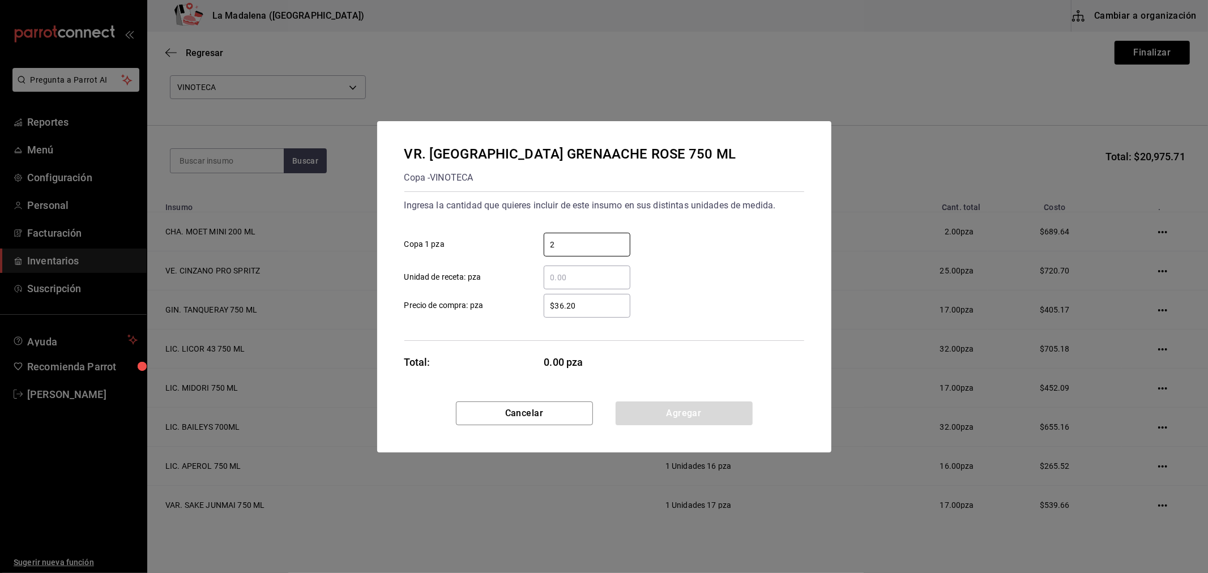
type input "2"
type input "$416.86"
click button "Agregar" at bounding box center [684, 414] width 137 height 24
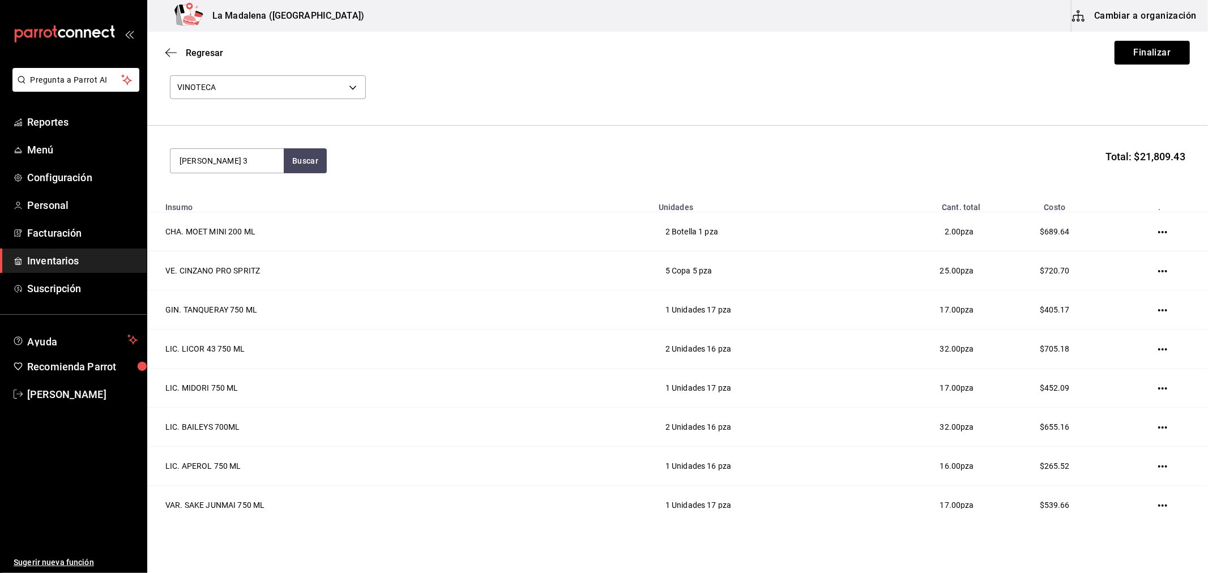
type input "[PERSON_NAME] 3"
click at [242, 207] on div "VT. CASA [PERSON_NAME] 3V 750 ML" at bounding box center [226, 207] width 95 height 41
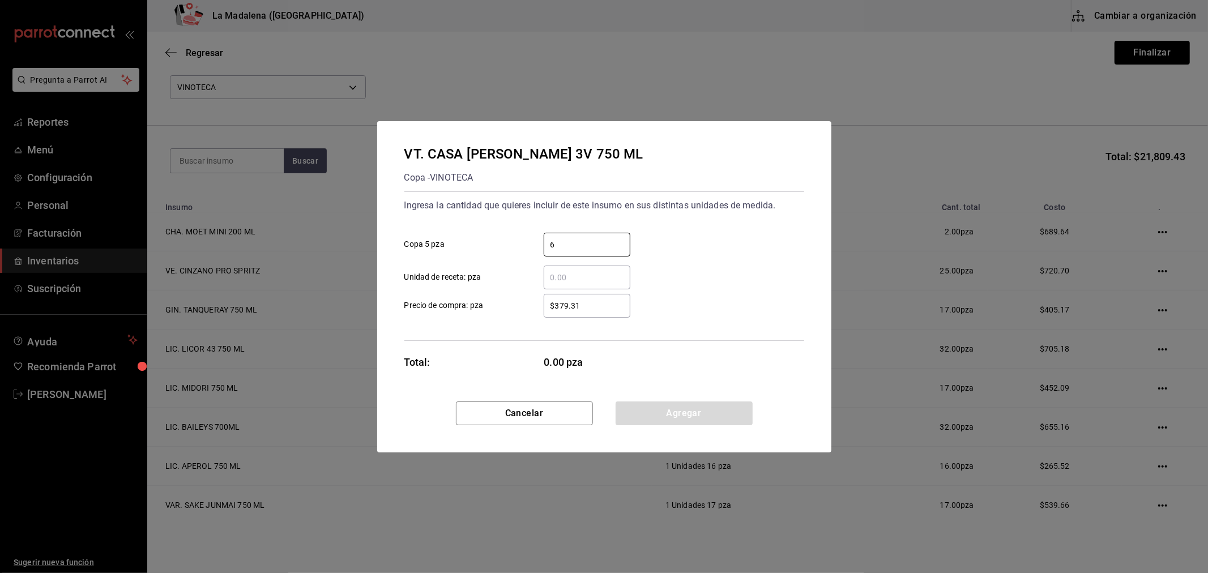
type input "6"
type input "$379.31"
click button "Agregar" at bounding box center [684, 414] width 137 height 24
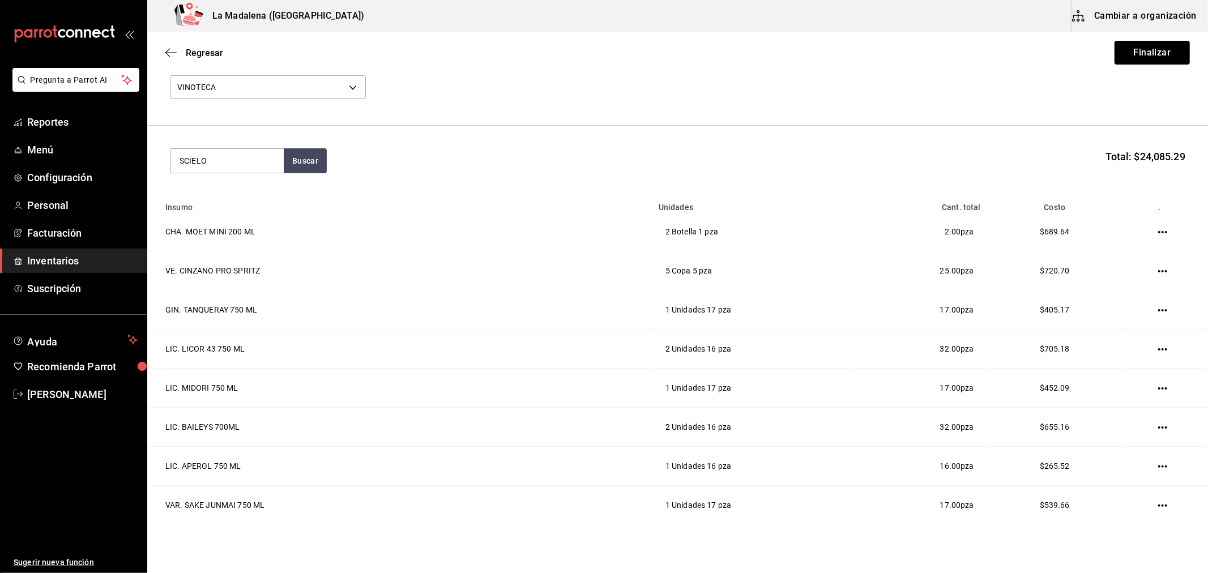
type input "SCIELO"
click at [242, 207] on div "Botella - VINOTECA" at bounding box center [217, 206] width 76 height 12
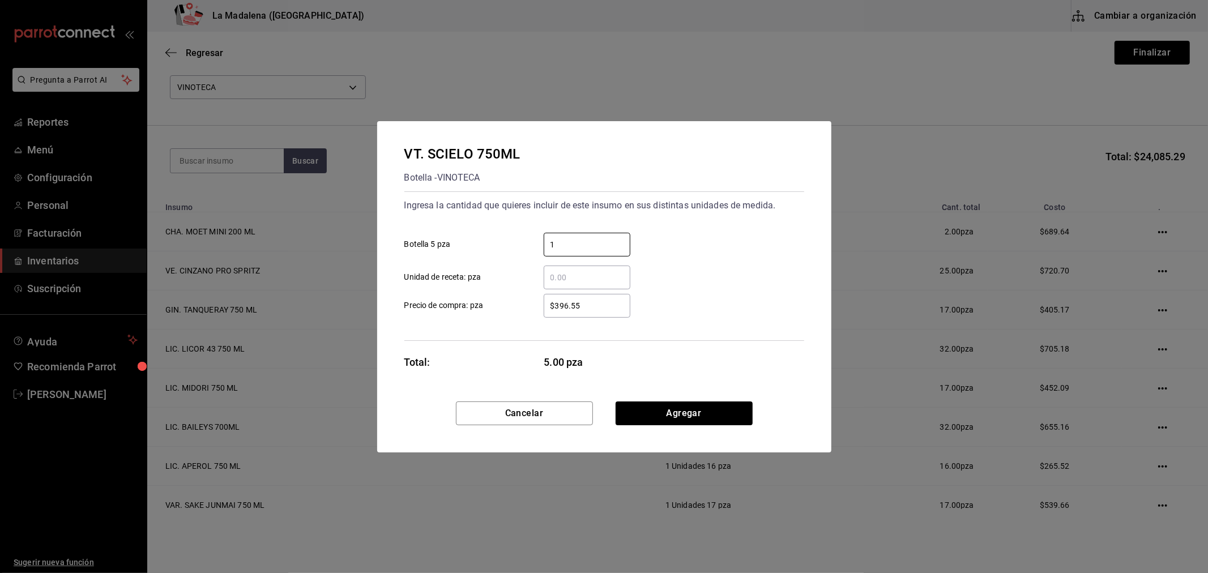
type input "1"
type input "$311.05"
click button "Agregar" at bounding box center [684, 414] width 137 height 24
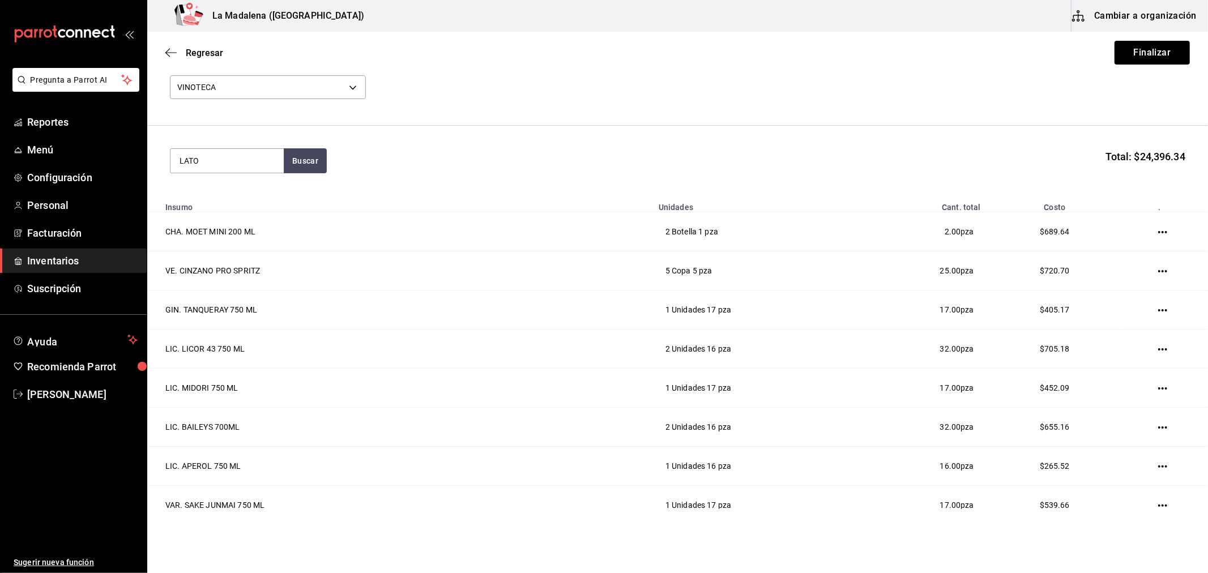
type input "LATO"
click at [242, 207] on div "VB. [PERSON_NAME] CHABLIS 1ER CRU 22 750 ML" at bounding box center [226, 207] width 95 height 41
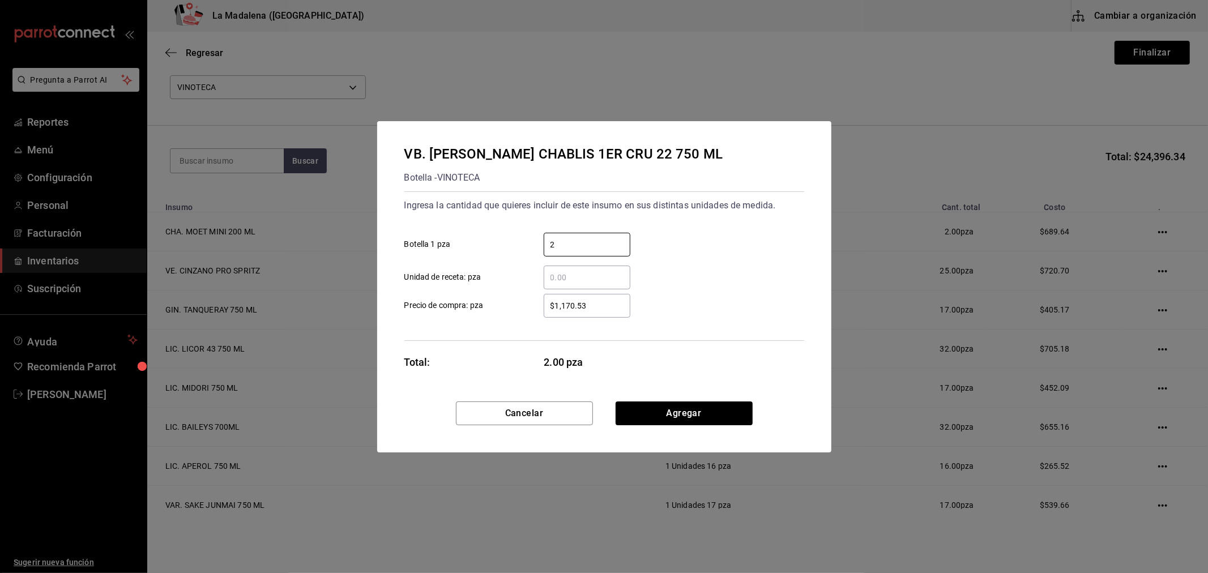
type input "2"
type input "$695.39"
click button "Agregar" at bounding box center [684, 414] width 137 height 24
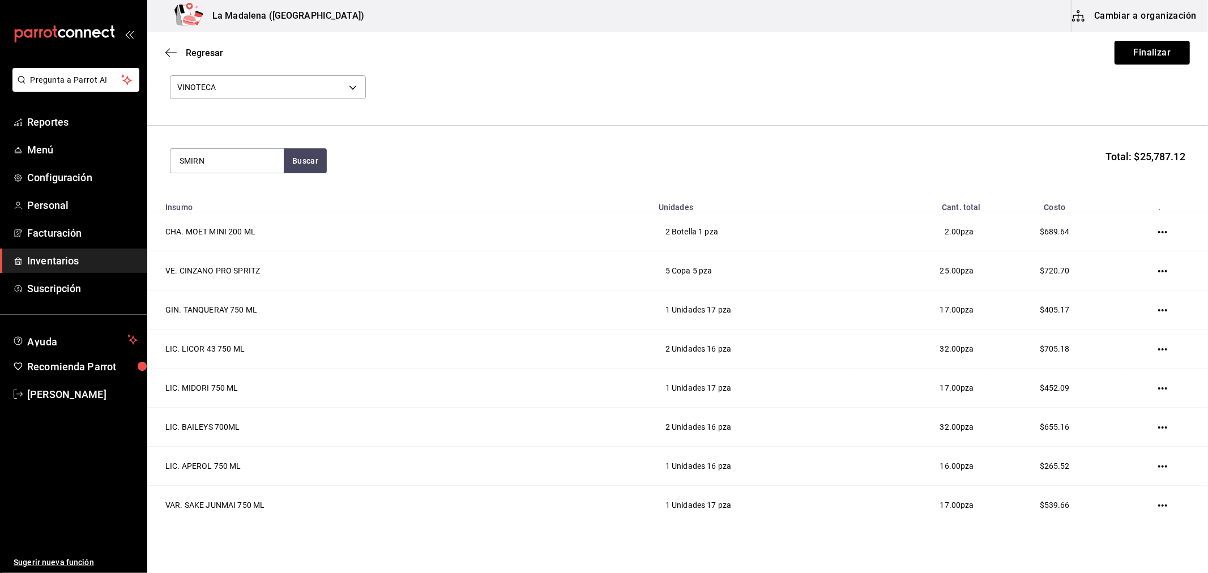
type input "SMIRN"
click at [242, 206] on div "VOD. SMIRNOFF 750 ML" at bounding box center [226, 200] width 95 height 27
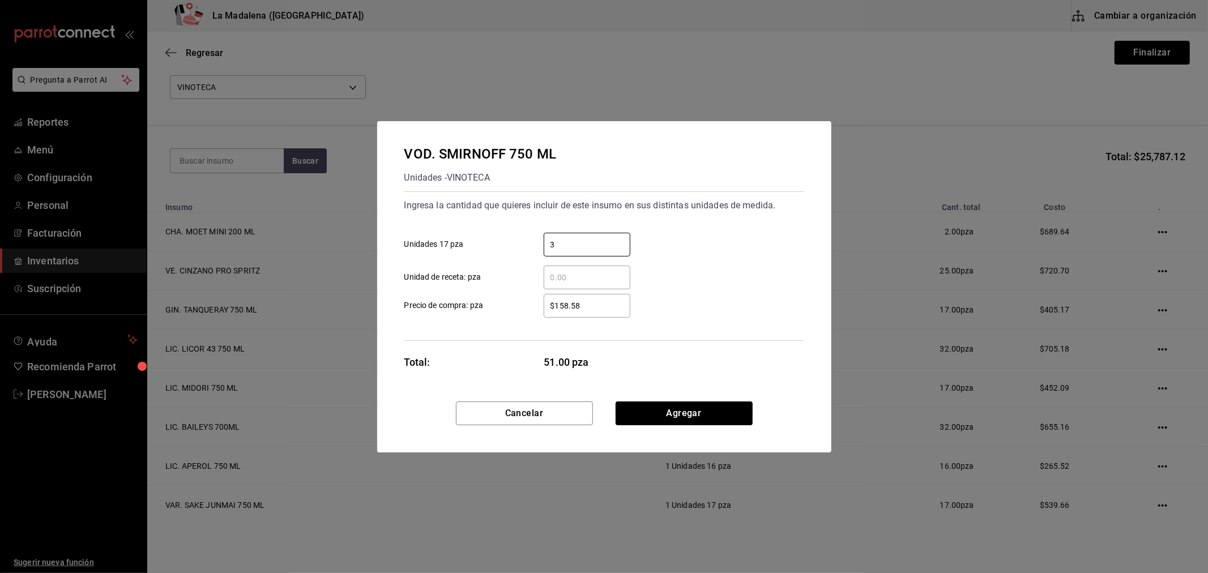
type input "3"
type input "$181.03"
click button "Agregar" at bounding box center [684, 414] width 137 height 24
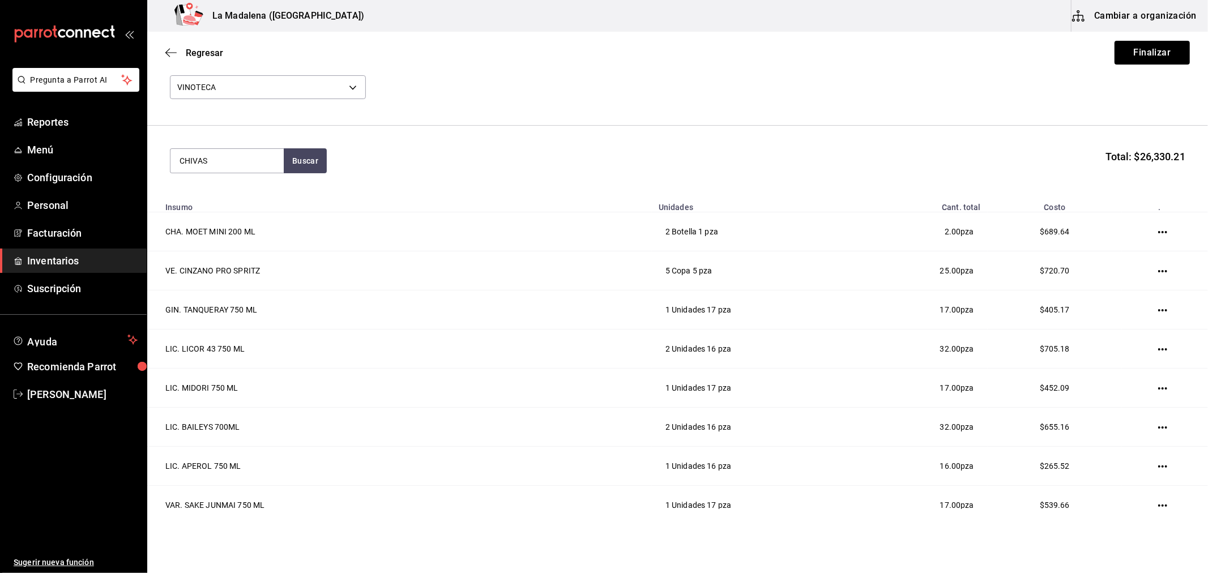
type input "CHIVAS"
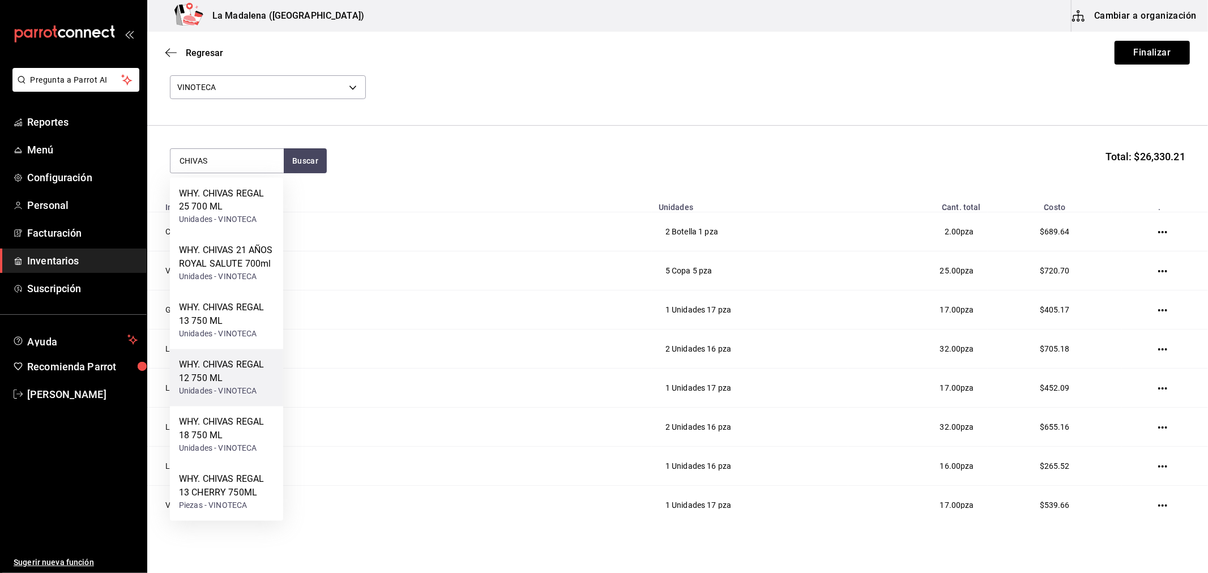
click at [254, 382] on div "WHY. CHIVAS REGAL 12 750 ML" at bounding box center [226, 371] width 95 height 27
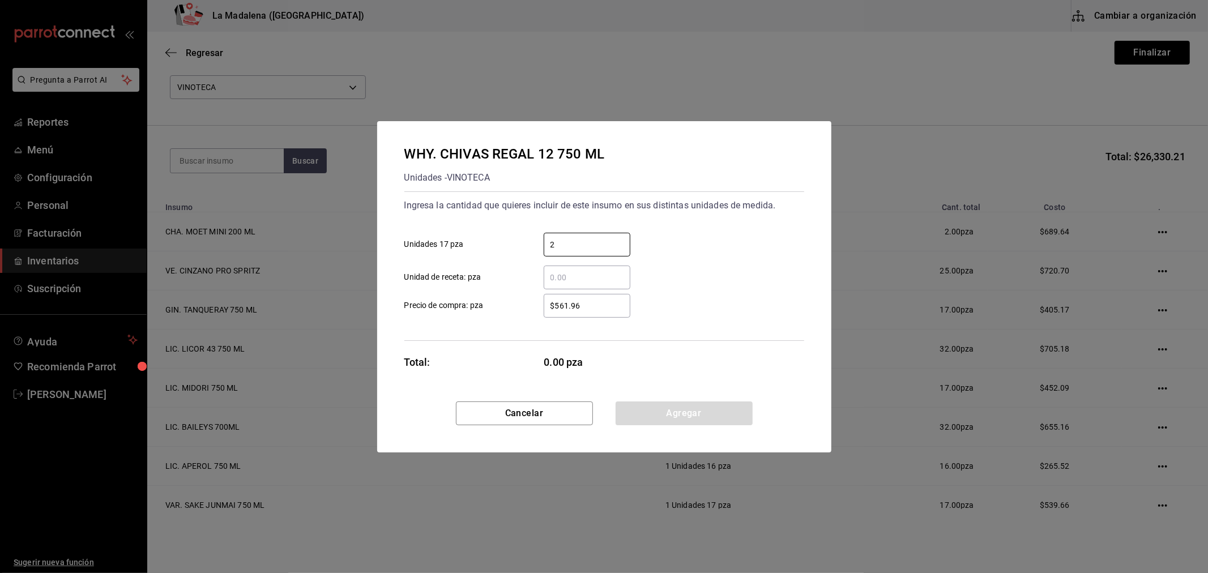
type input "2"
type input "$546.56"
click button "Agregar" at bounding box center [684, 414] width 137 height 24
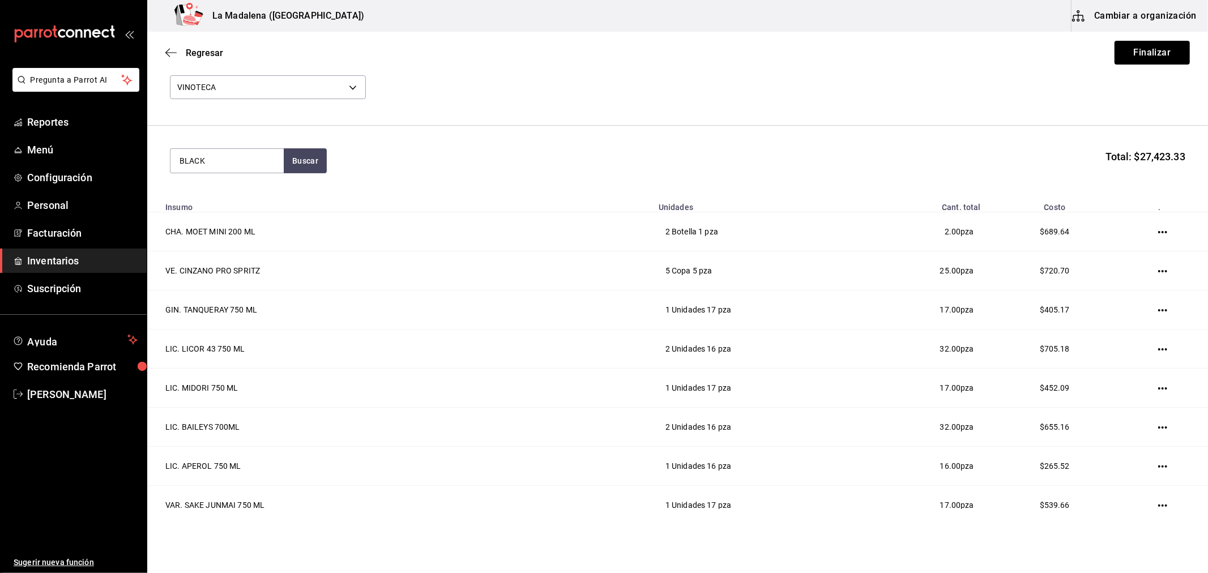
type input "BLACK"
click at [255, 224] on div "Unidades - VINOTECA" at bounding box center [226, 220] width 95 height 12
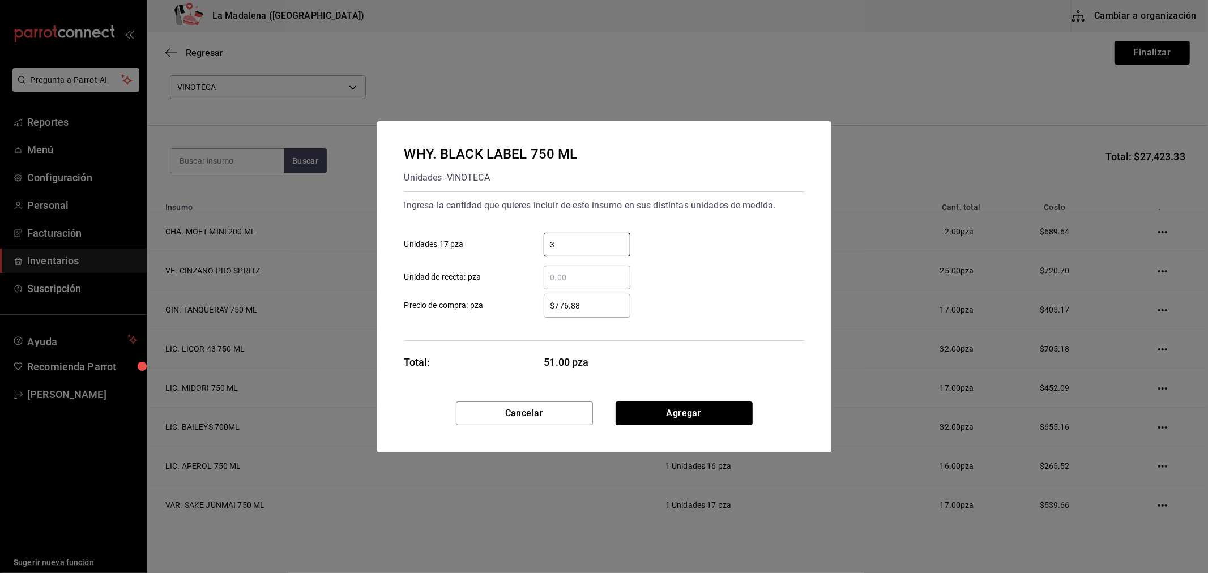
type input "3"
type input "$710.34"
click button "Agregar" at bounding box center [684, 414] width 137 height 24
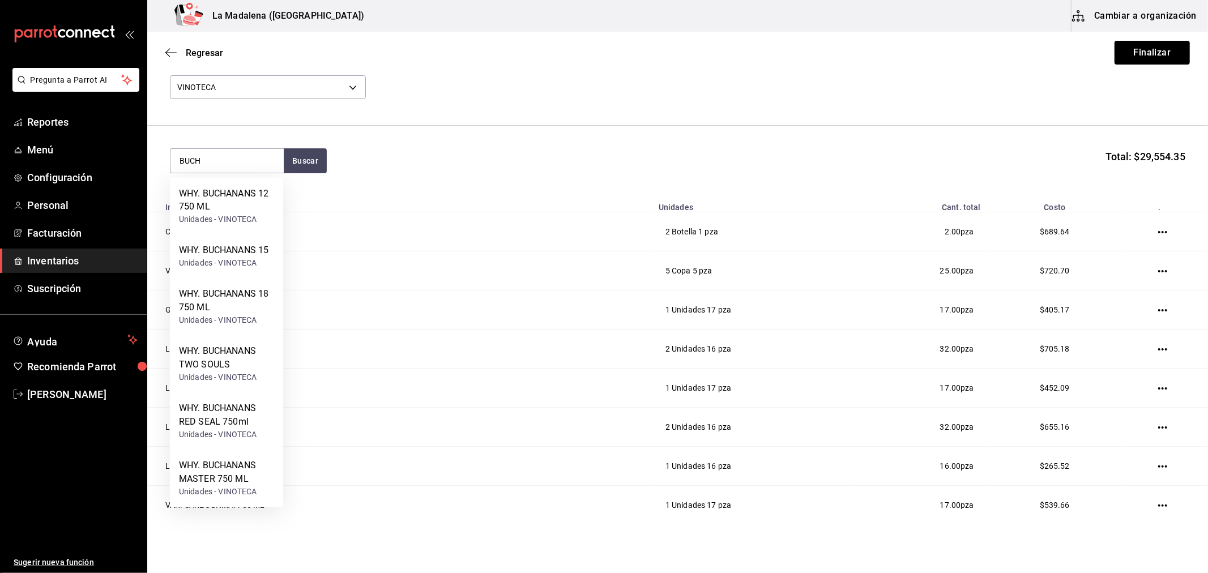
click at [255, 224] on div "Unidades - VINOTECA" at bounding box center [226, 220] width 95 height 12
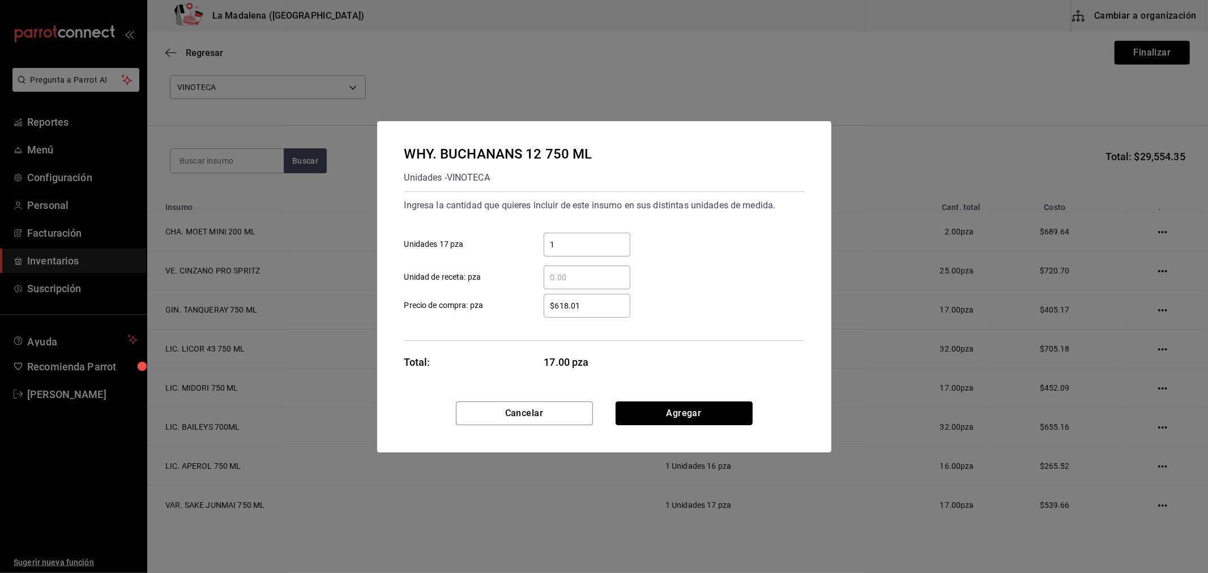
click button "Agregar" at bounding box center [684, 414] width 137 height 24
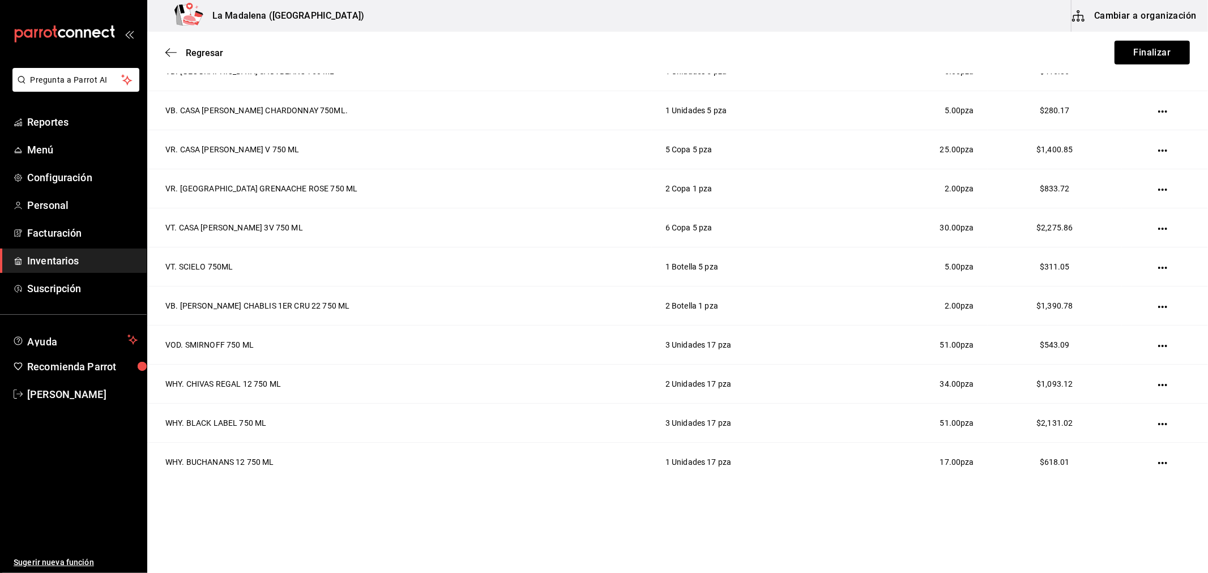
scroll to position [937, 0]
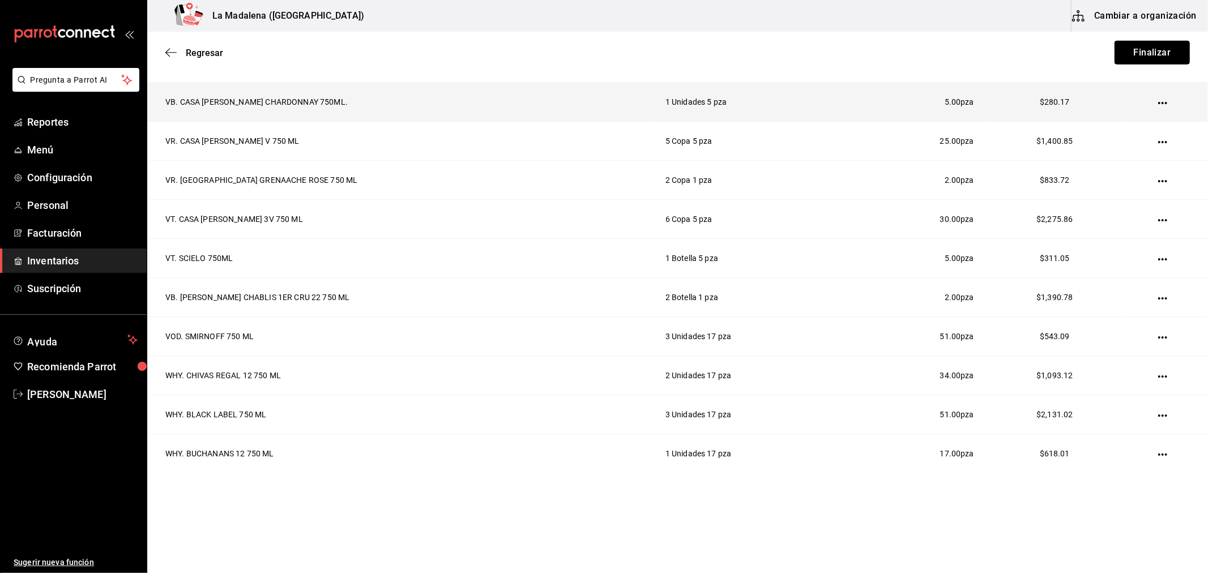
drag, startPoint x: 1137, startPoint y: 58, endPoint x: 1105, endPoint y: 92, distance: 46.9
click at [1137, 58] on button "Finalizar" at bounding box center [1151, 53] width 75 height 24
